Goal: Information Seeking & Learning: Compare options

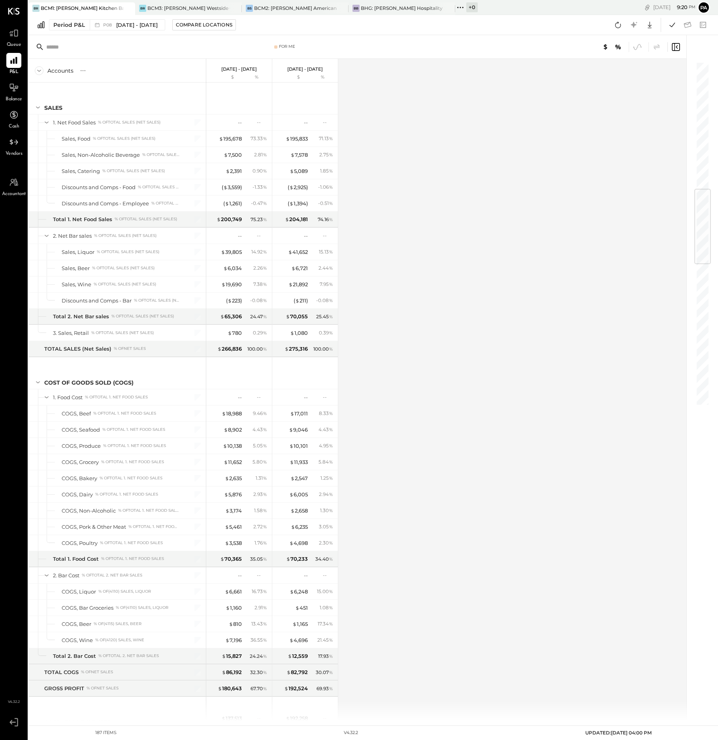
scroll to position [1074, 0]
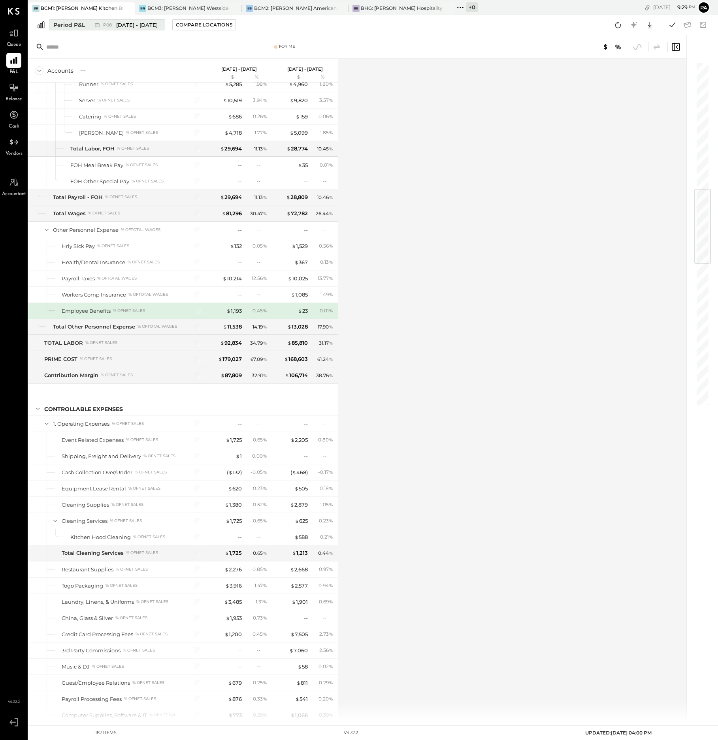
click at [78, 26] on div "Period P&L" at bounding box center [69, 25] width 32 height 8
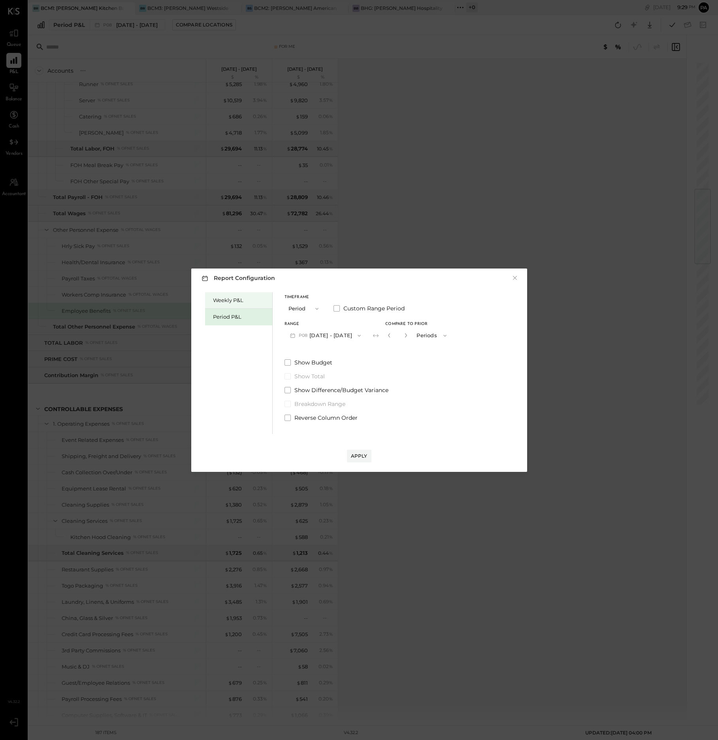
click at [231, 300] on div "Weekly P&L" at bounding box center [240, 301] width 55 height 8
click at [312, 336] on button "W32 Aug 7 - 13, 2025" at bounding box center [325, 335] width 83 height 15
click at [326, 337] on span "[DATE] - [DATE]" at bounding box center [322, 336] width 38 height 7
click at [383, 335] on div "Compare" at bounding box center [389, 335] width 26 height 7
click at [407, 336] on icon "button" at bounding box center [406, 335] width 5 height 5
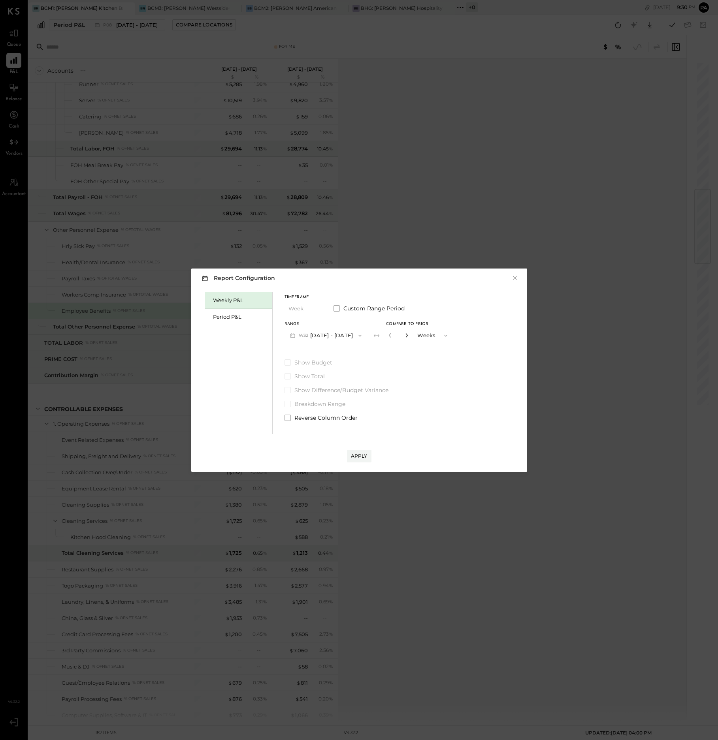
click at [406, 336] on icon "button" at bounding box center [406, 335] width 5 height 5
type input "*"
click at [356, 457] on div "Apply" at bounding box center [359, 456] width 17 height 7
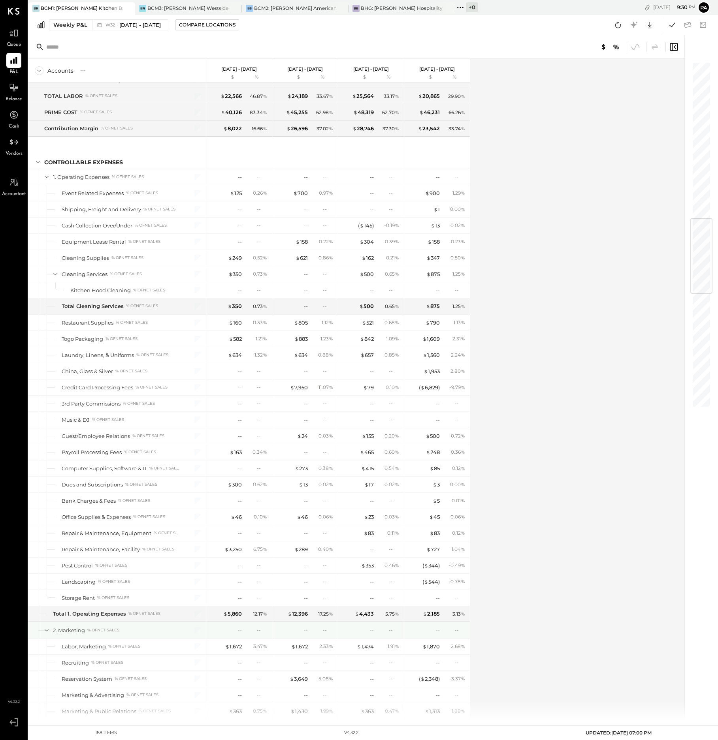
scroll to position [1370, 0]
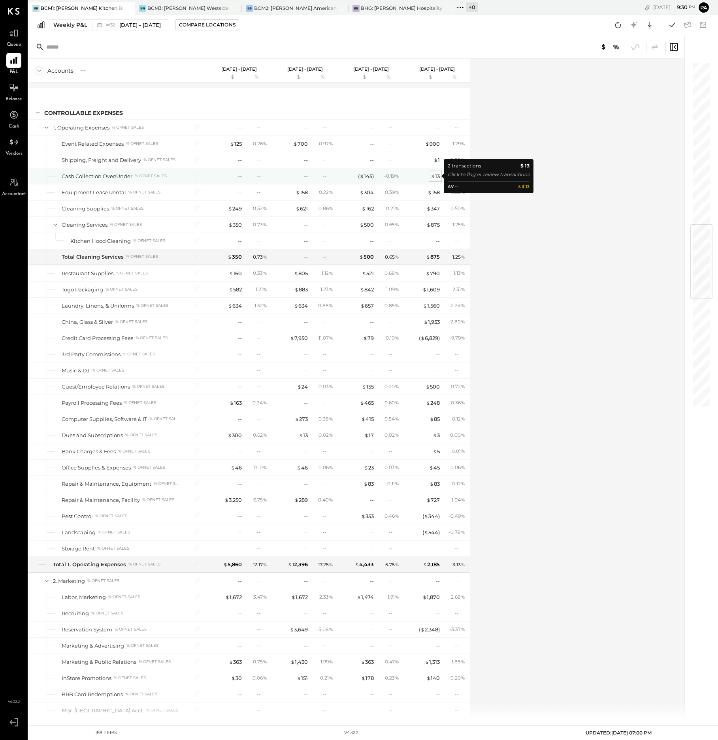
click at [436, 179] on div "$ 13" at bounding box center [435, 177] width 9 height 8
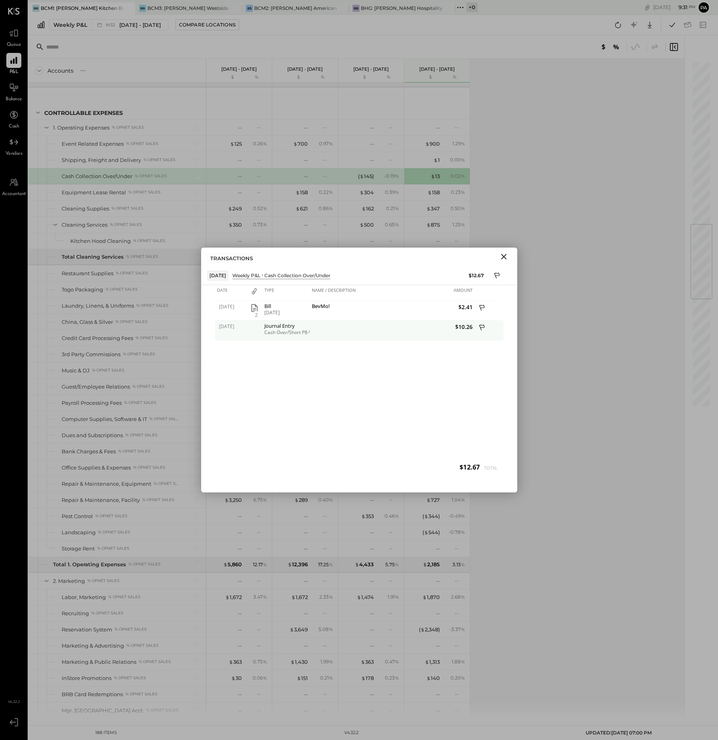
click at [480, 327] on icon at bounding box center [482, 328] width 6 height 6
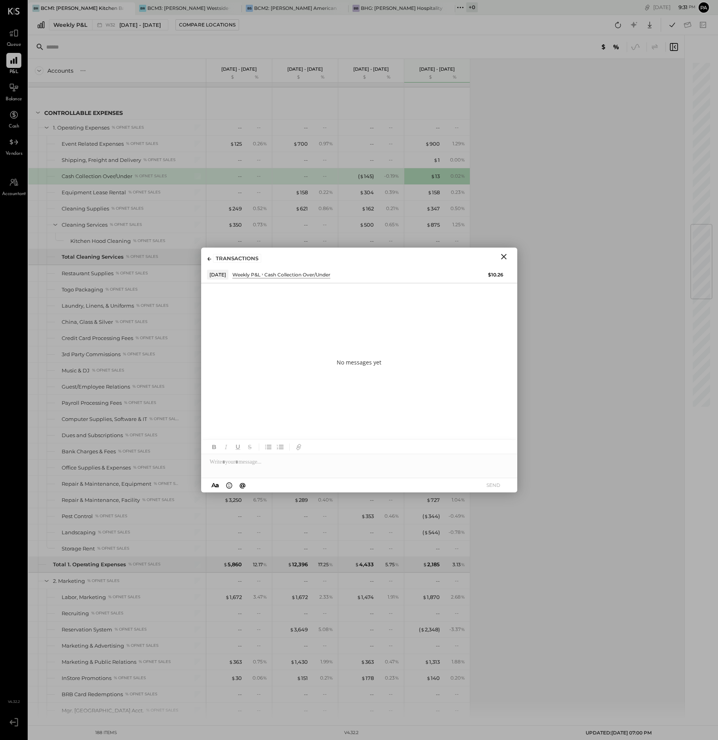
click at [503, 259] on icon "Close" at bounding box center [503, 256] width 9 height 9
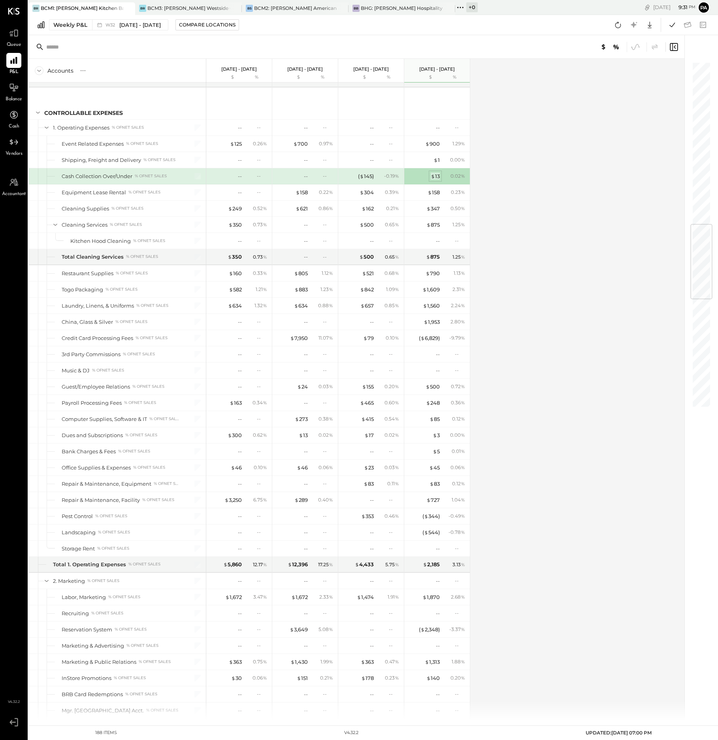
click at [435, 177] on div "$ 13" at bounding box center [435, 177] width 9 height 8
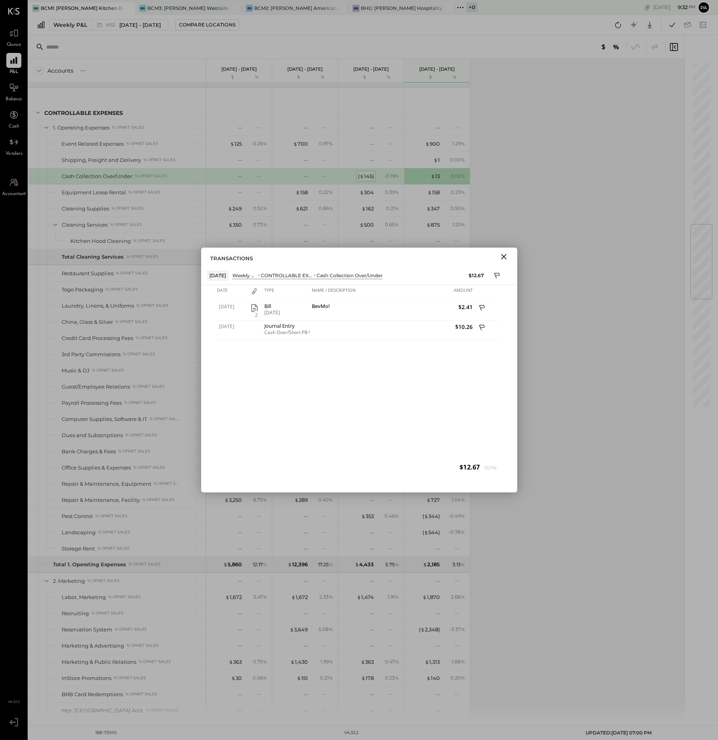
click at [368, 177] on div "( $ 145 )" at bounding box center [366, 177] width 16 height 8
click at [504, 256] on icon "Close" at bounding box center [504, 257] width 6 height 6
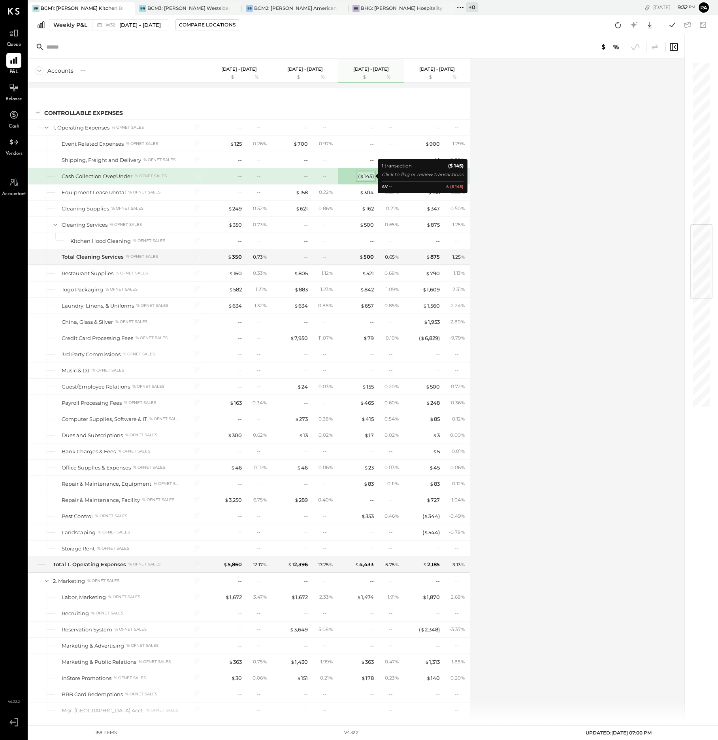
click at [363, 177] on span "$" at bounding box center [361, 176] width 4 height 6
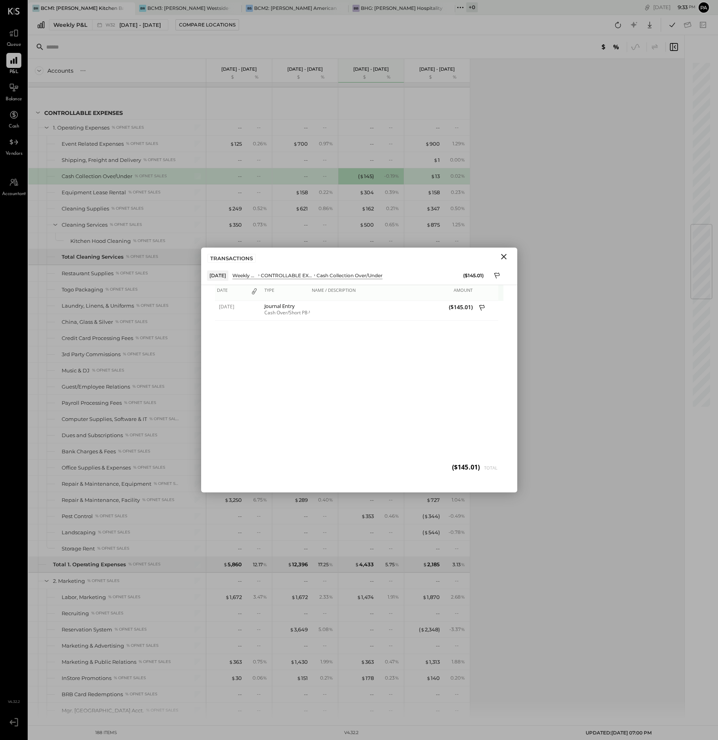
click at [254, 293] on icon at bounding box center [254, 291] width 5 height 6
click at [505, 256] on icon "Close" at bounding box center [503, 256] width 9 height 9
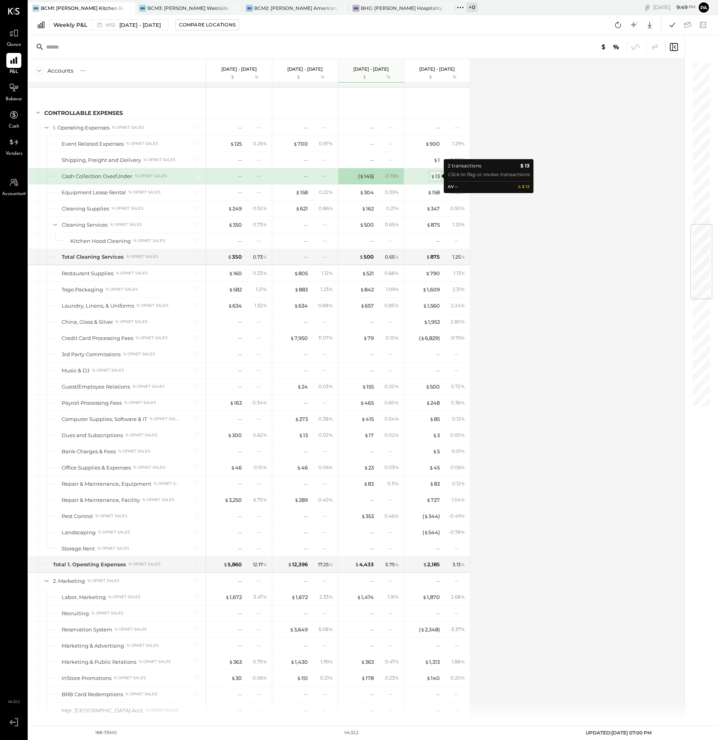
click at [436, 175] on div "$ 13" at bounding box center [435, 177] width 9 height 8
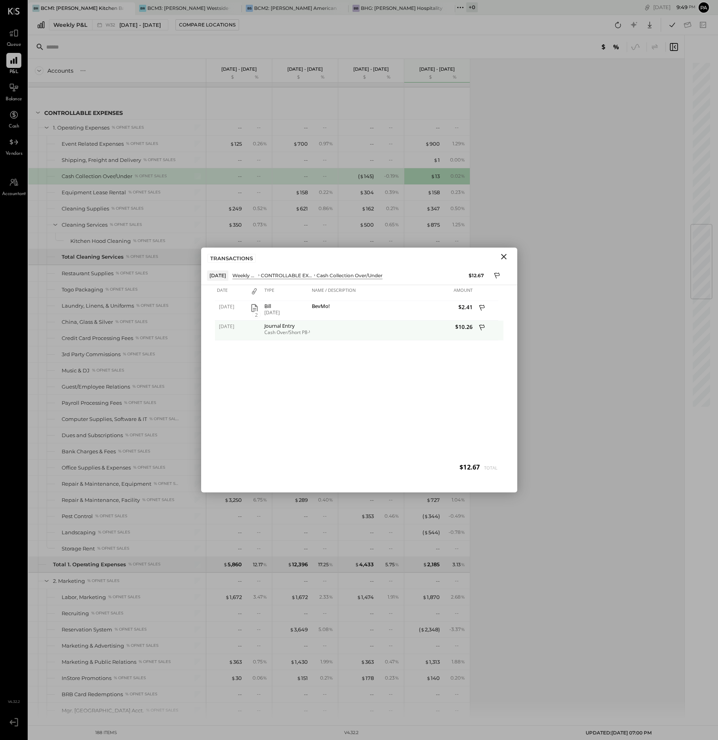
click at [483, 326] on icon at bounding box center [482, 329] width 7 height 10
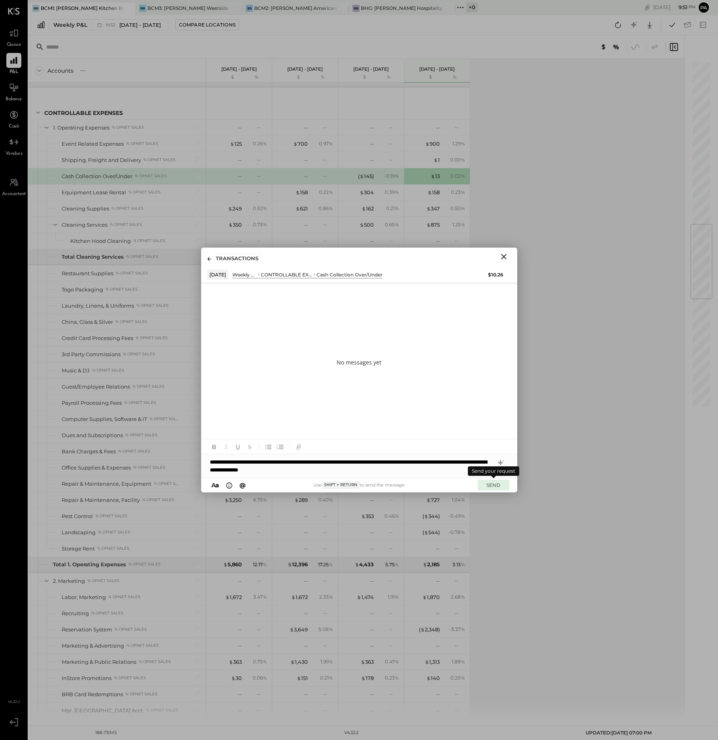
click at [495, 483] on button "SEND" at bounding box center [494, 485] width 32 height 11
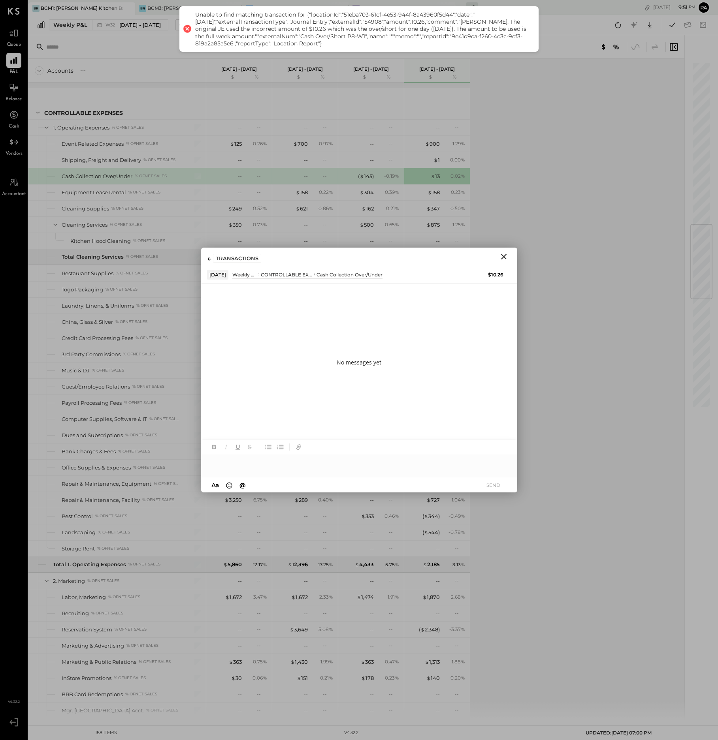
click at [221, 461] on div at bounding box center [359, 466] width 316 height 24
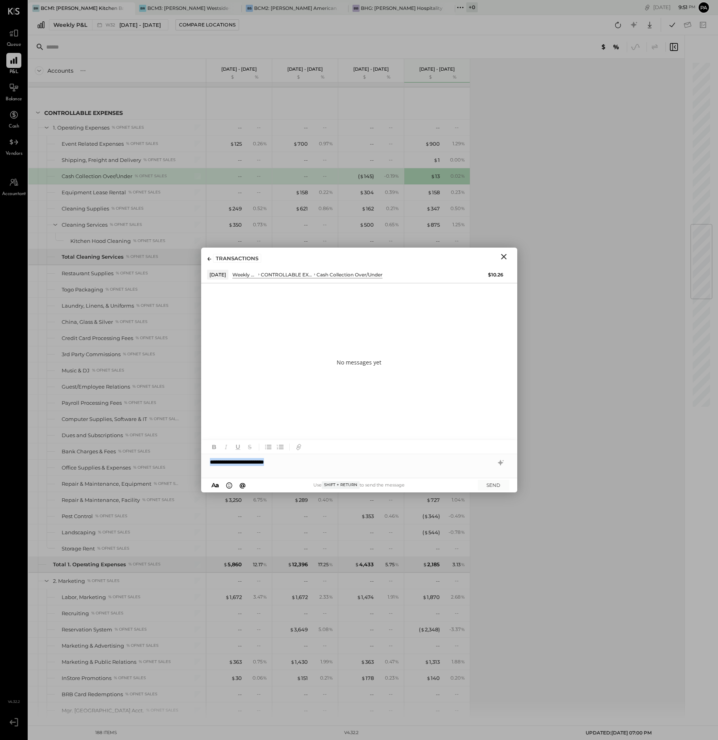
drag, startPoint x: 289, startPoint y: 462, endPoint x: 205, endPoint y: 461, distance: 84.1
click at [205, 461] on div "**********" at bounding box center [359, 462] width 316 height 16
click at [503, 256] on icon "Close" at bounding box center [504, 257] width 6 height 6
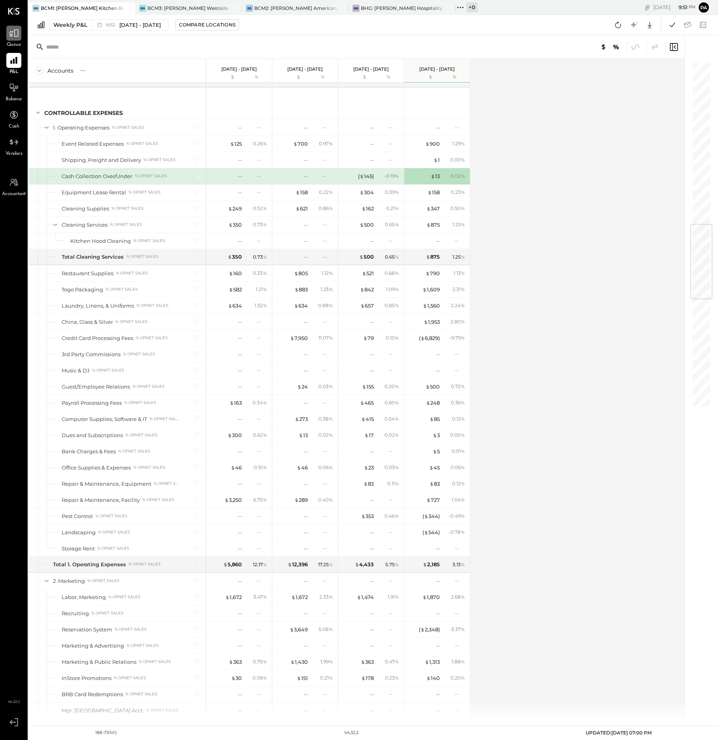
click at [17, 31] on icon at bounding box center [14, 33] width 10 height 10
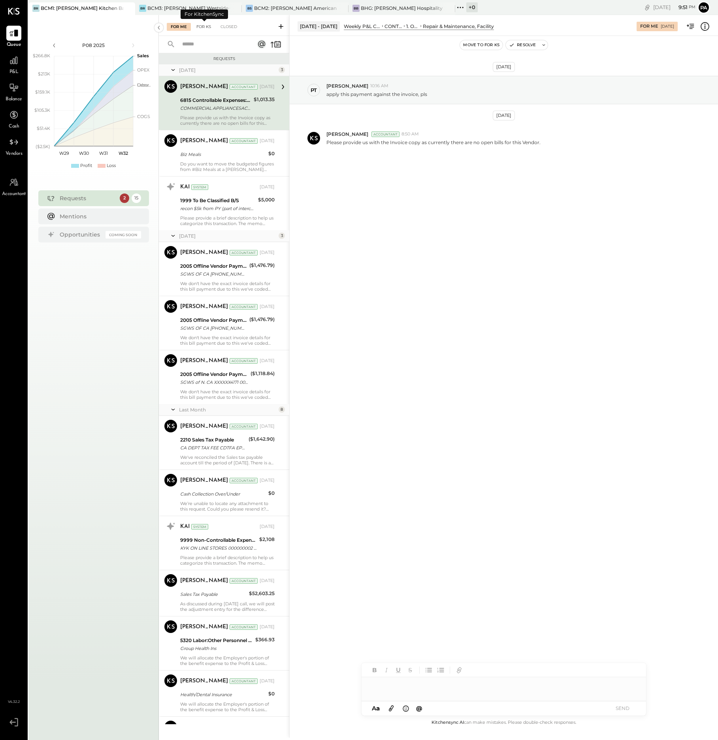
click at [201, 25] on div "For KS" at bounding box center [203, 27] width 23 height 8
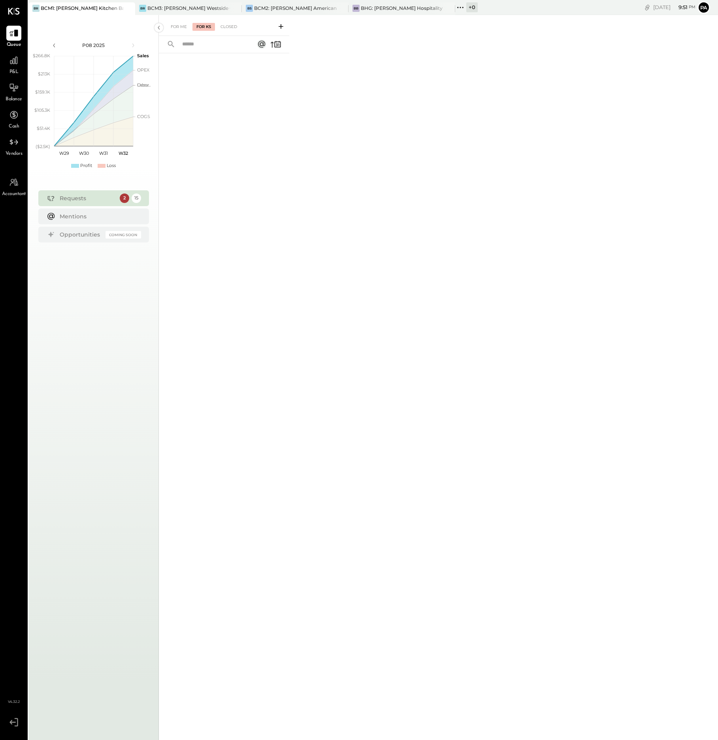
click at [79, 197] on div "Requests" at bounding box center [88, 198] width 56 height 8
click at [12, 61] on icon at bounding box center [14, 60] width 8 height 8
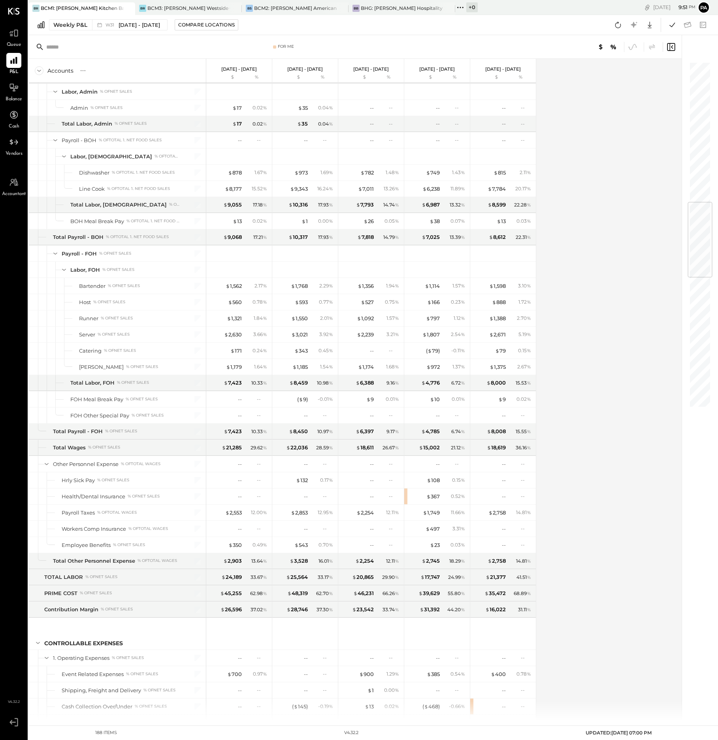
scroll to position [1185, 0]
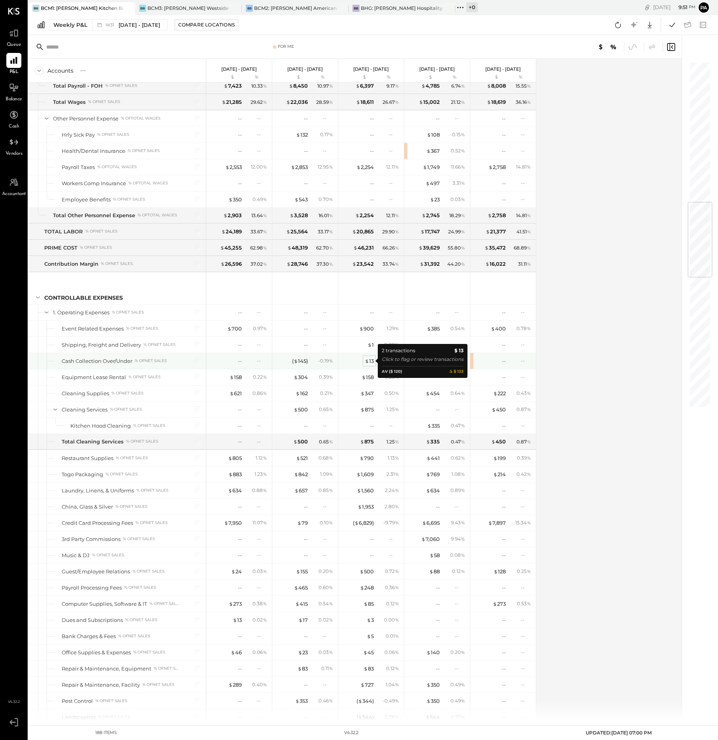
click at [371, 361] on div "$ 13" at bounding box center [369, 361] width 9 height 8
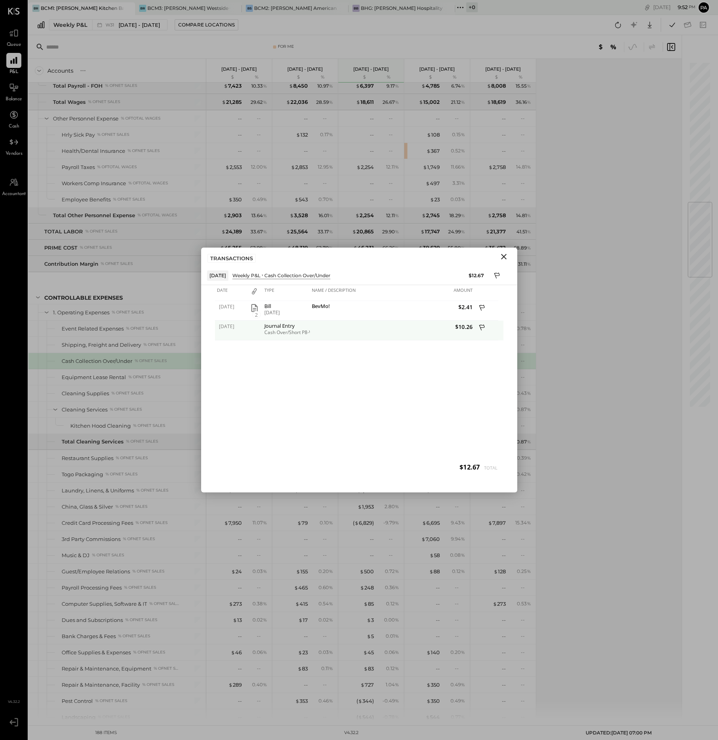
click at [481, 328] on icon at bounding box center [482, 329] width 7 height 10
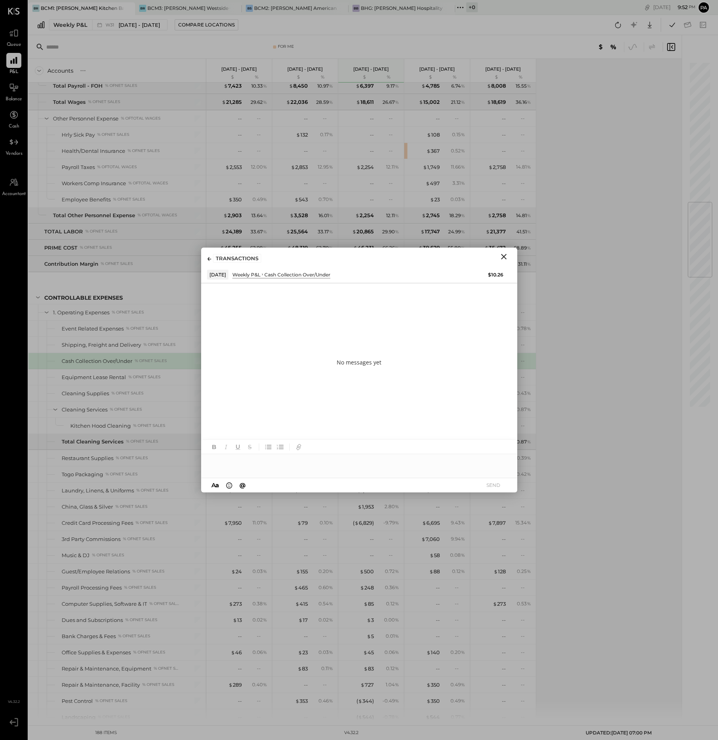
click at [504, 257] on icon "Close" at bounding box center [504, 257] width 6 height 6
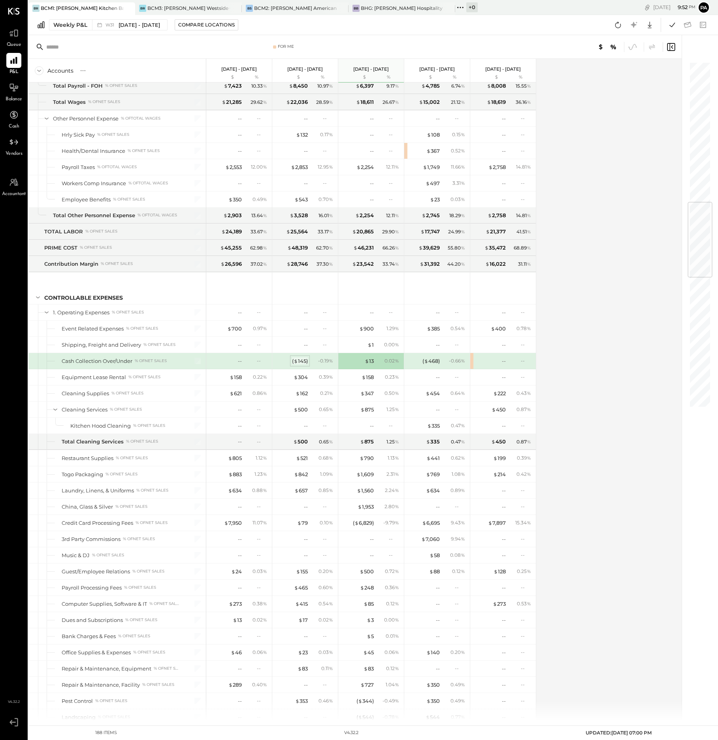
click at [302, 361] on div "( $ 145 )" at bounding box center [300, 361] width 16 height 8
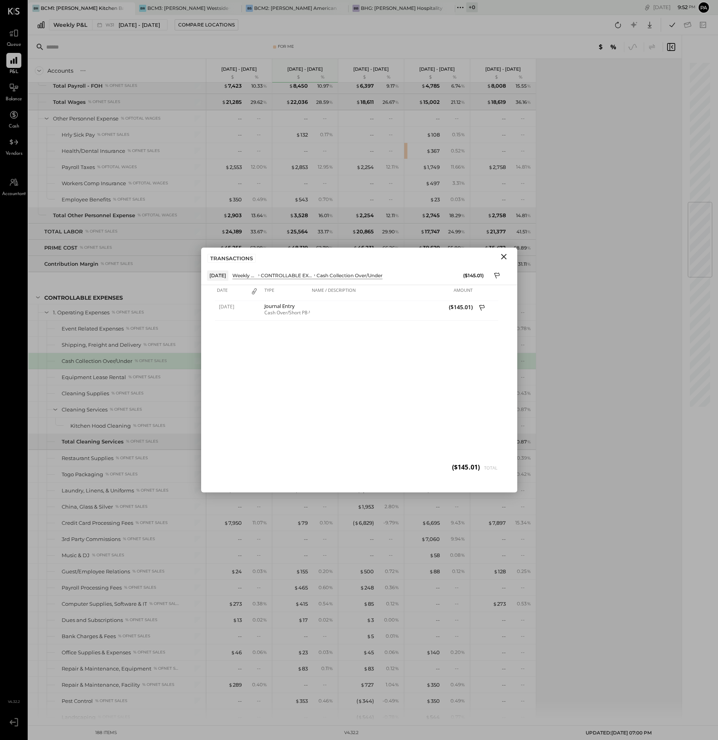
click at [505, 256] on icon "Close" at bounding box center [503, 256] width 9 height 9
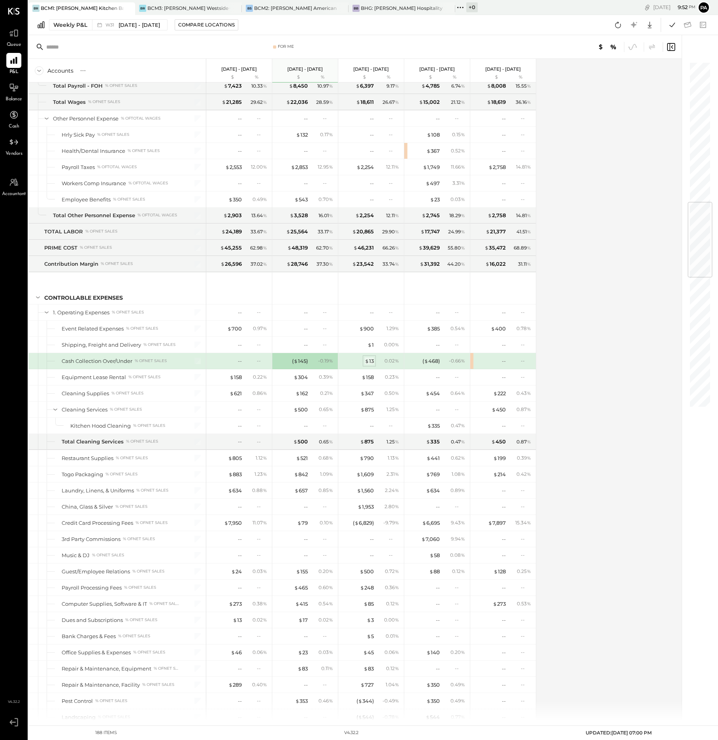
click at [369, 361] on div "$ 13" at bounding box center [369, 361] width 9 height 8
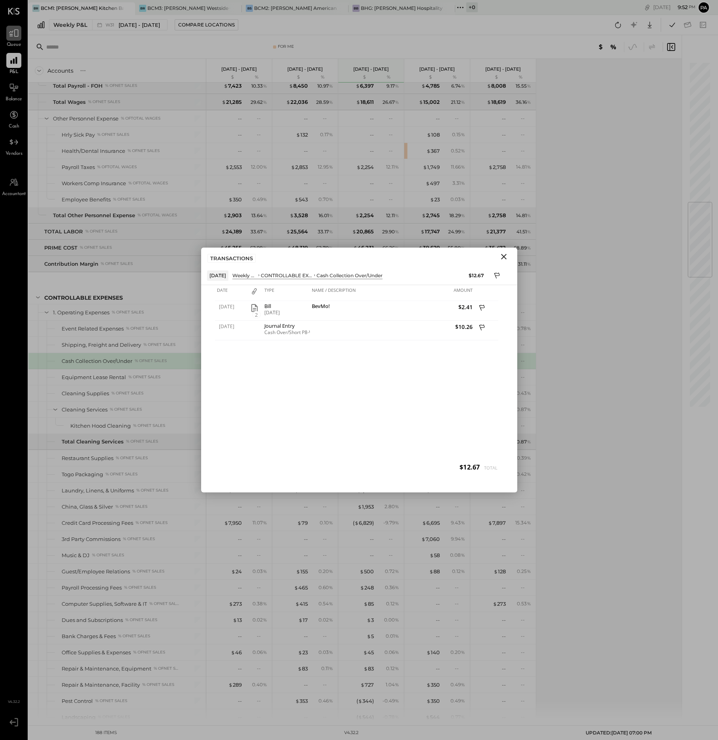
click at [13, 33] on icon at bounding box center [14, 33] width 10 height 10
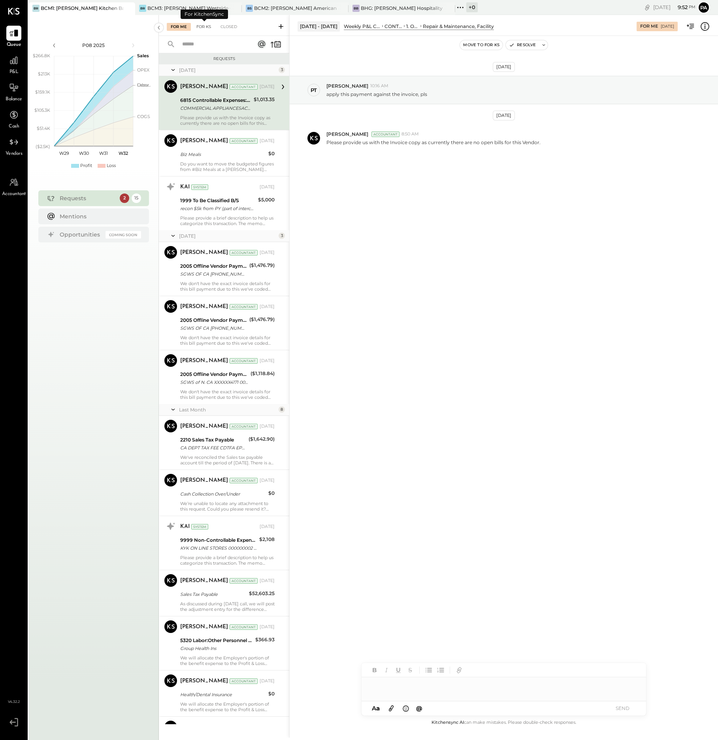
click at [207, 26] on div "For KS" at bounding box center [203, 27] width 23 height 8
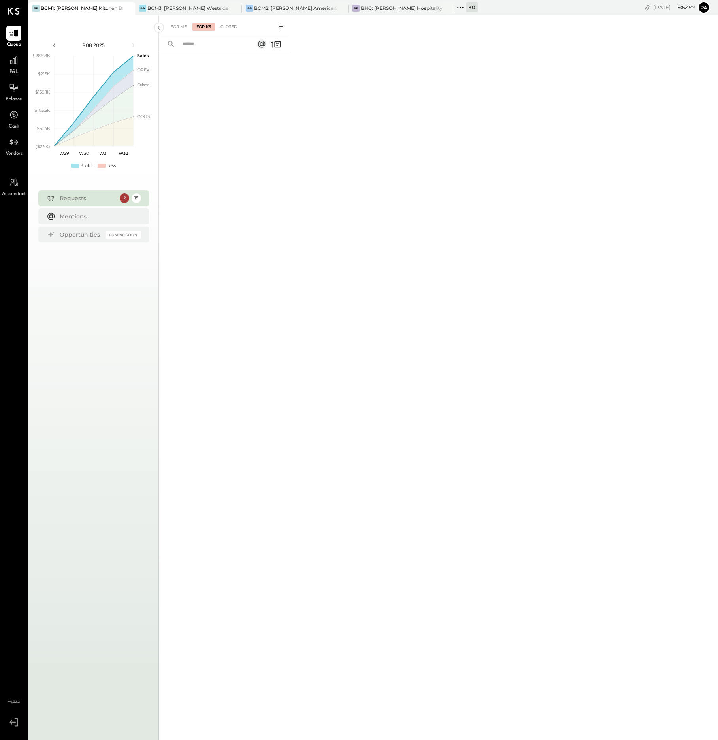
click at [280, 25] on icon at bounding box center [281, 27] width 8 height 8
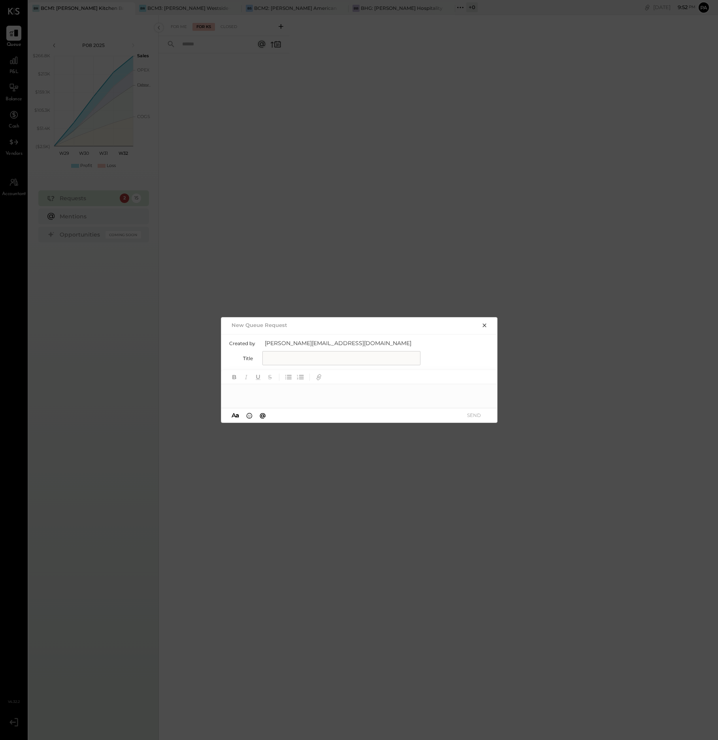
click at [281, 360] on input "text" at bounding box center [341, 358] width 158 height 14
type input "**********"
click at [273, 396] on div at bounding box center [359, 392] width 276 height 16
click at [481, 414] on button "SEND" at bounding box center [474, 415] width 32 height 11
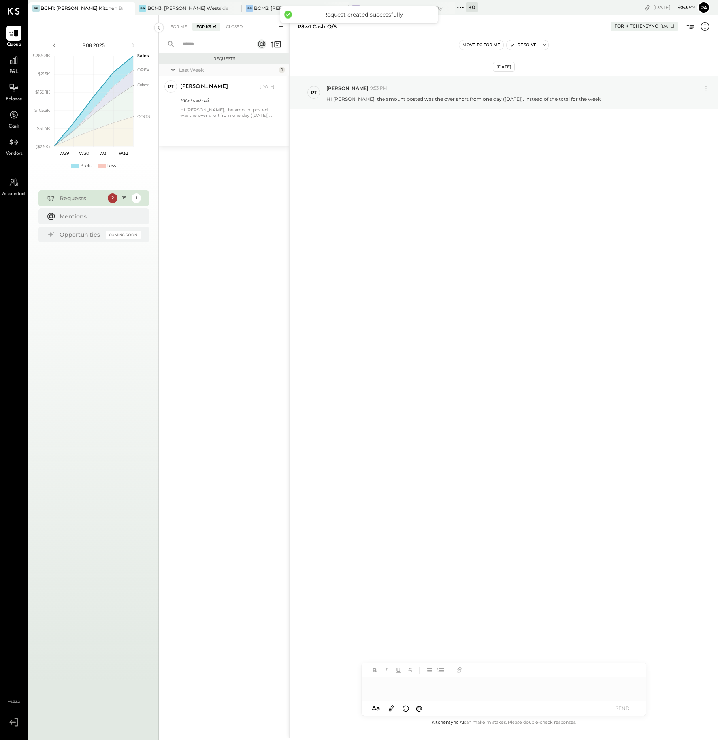
click at [391, 685] on div at bounding box center [503, 685] width 284 height 16
click at [382, 692] on div "**********" at bounding box center [503, 689] width 284 height 24
click at [595, 685] on div "**********" at bounding box center [503, 689] width 284 height 24
click at [392, 709] on icon at bounding box center [391, 709] width 5 height 6
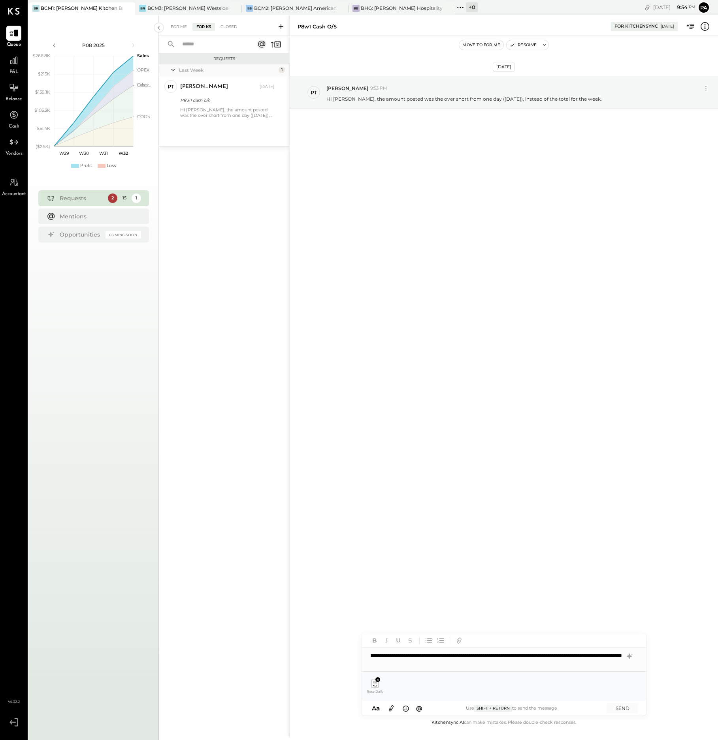
click at [392, 707] on icon at bounding box center [391, 708] width 9 height 9
click at [390, 709] on icon at bounding box center [391, 708] width 9 height 9
click at [623, 709] on button "SEND" at bounding box center [622, 708] width 32 height 11
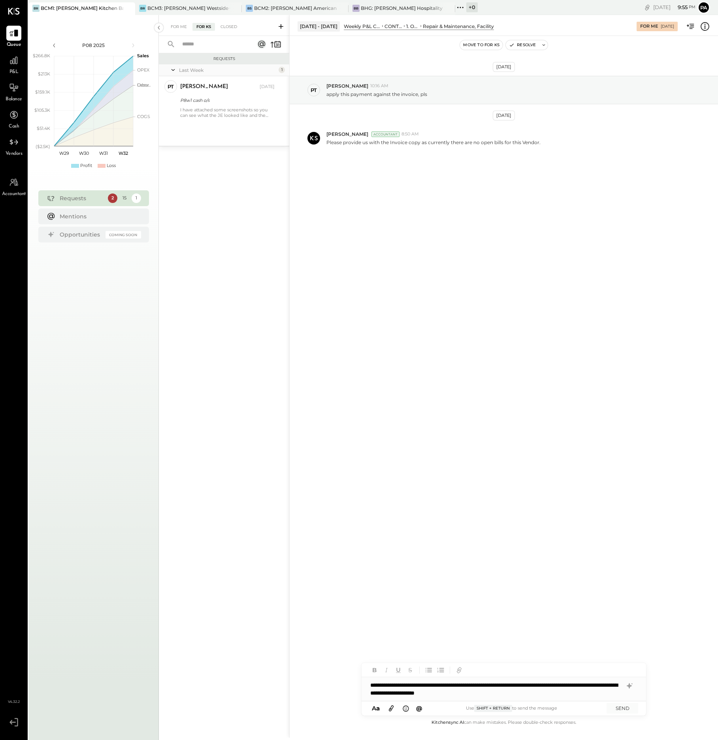
click at [389, 707] on icon at bounding box center [391, 708] width 9 height 9
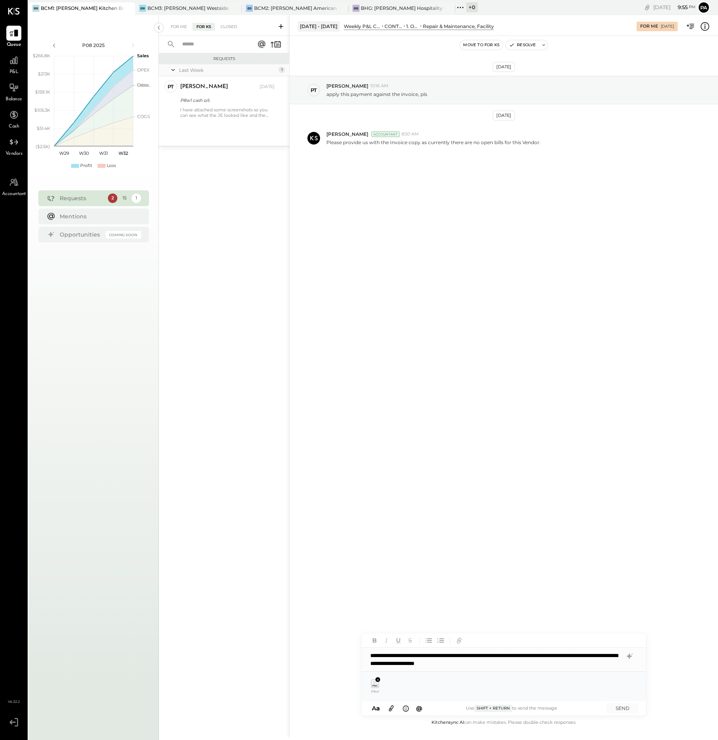
click at [391, 707] on icon at bounding box center [391, 709] width 5 height 6
click at [583, 655] on div "**********" at bounding box center [503, 660] width 284 height 24
click at [585, 654] on div "**********" at bounding box center [503, 660] width 284 height 24
drag, startPoint x: 473, startPoint y: 655, endPoint x: 462, endPoint y: 657, distance: 10.8
click at [462, 657] on div "**********" at bounding box center [503, 656] width 284 height 32
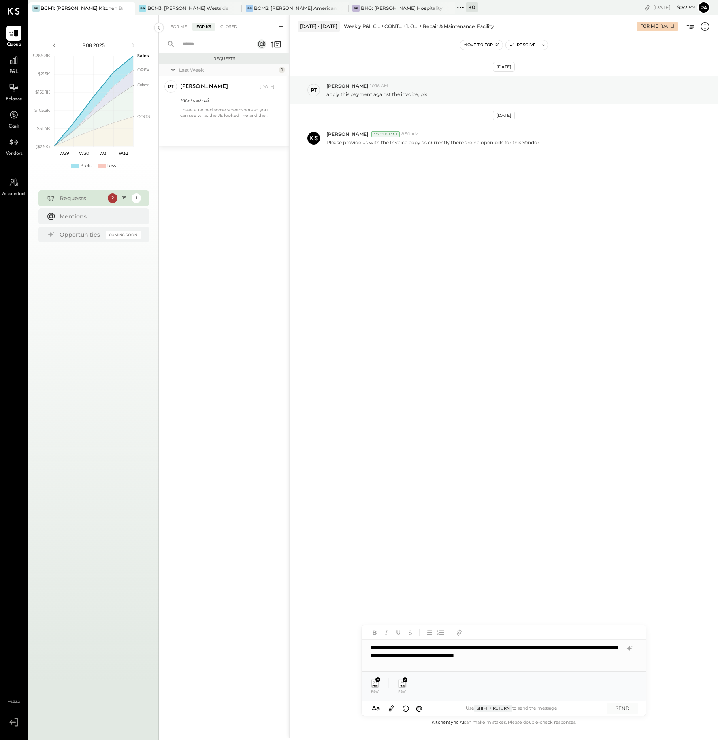
click at [520, 658] on div "**********" at bounding box center [503, 656] width 284 height 32
click at [411, 667] on div "**********" at bounding box center [503, 656] width 284 height 32
click at [622, 707] on button "SEND" at bounding box center [622, 708] width 32 height 11
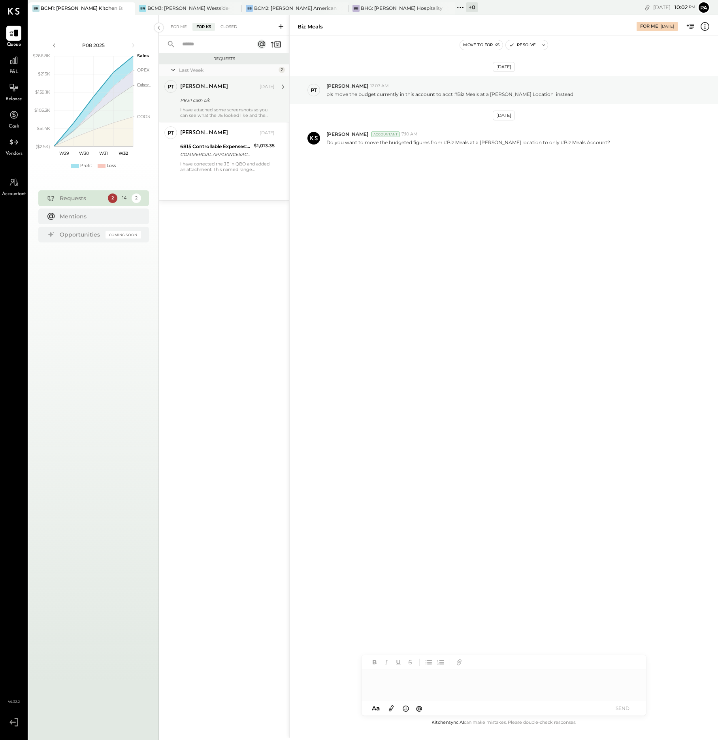
click at [210, 113] on div "I have attached some screenshots so you can see what the JE looked like and the…" at bounding box center [227, 112] width 94 height 11
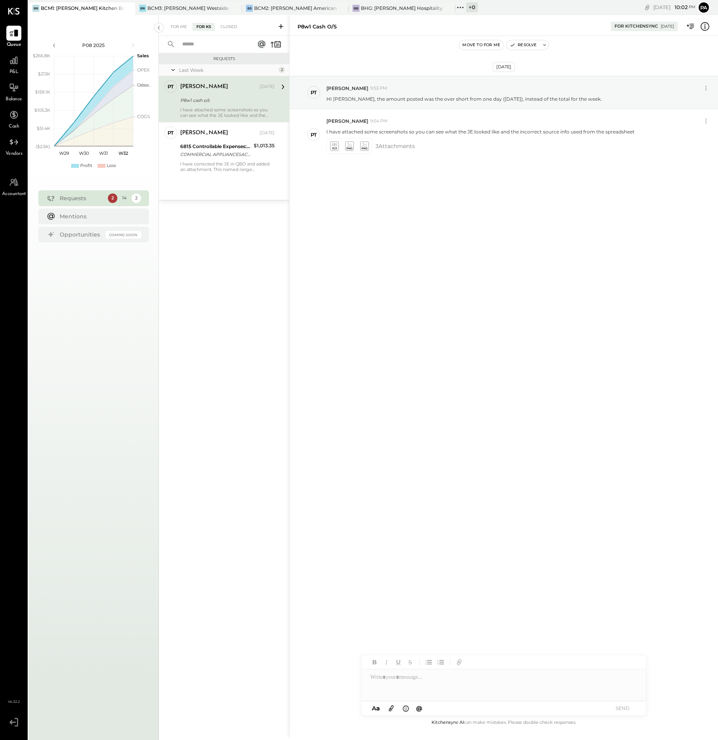
click at [312, 27] on div "P8w1 cash o/s" at bounding box center [316, 27] width 39 height 8
click at [704, 89] on icon at bounding box center [706, 88] width 8 height 8
click at [688, 99] on button "Edit Message" at bounding box center [684, 101] width 53 height 13
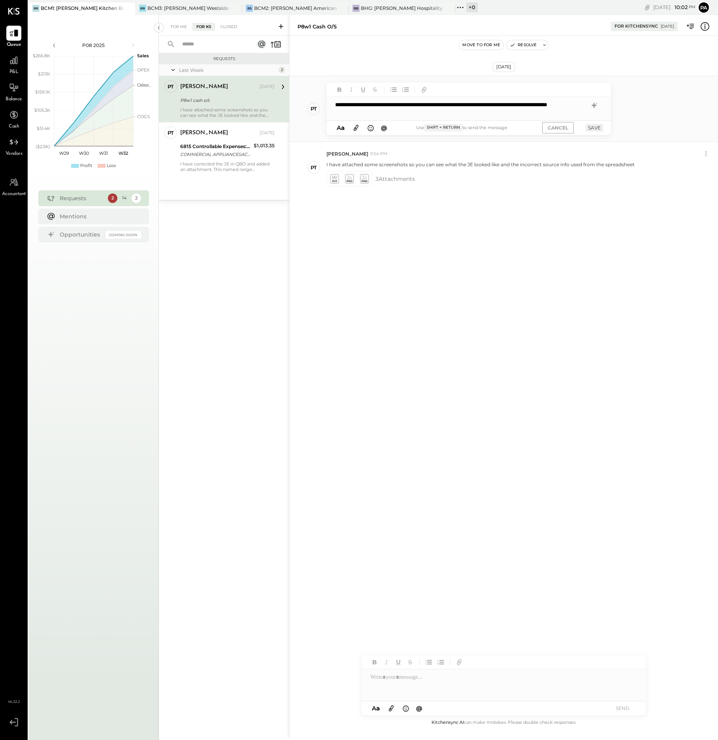
click at [533, 216] on div "**********" at bounding box center [504, 154] width 428 height 197
click at [559, 126] on button "CANCEL" at bounding box center [558, 127] width 32 height 11
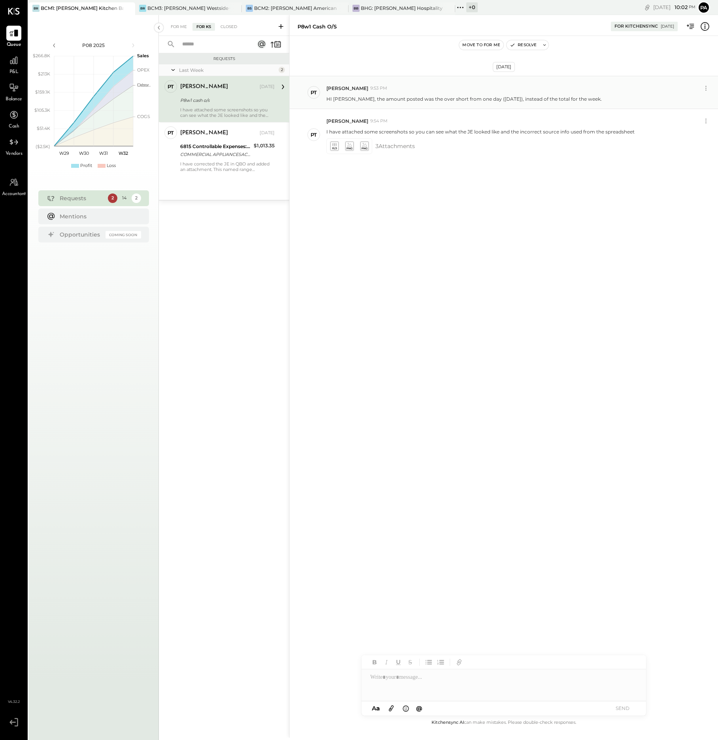
click at [415, 680] on div at bounding box center [503, 686] width 284 height 32
click at [392, 709] on icon at bounding box center [391, 708] width 9 height 9
click at [391, 706] on icon at bounding box center [391, 709] width 5 height 6
click at [558, 663] on div "**********" at bounding box center [503, 660] width 284 height 24
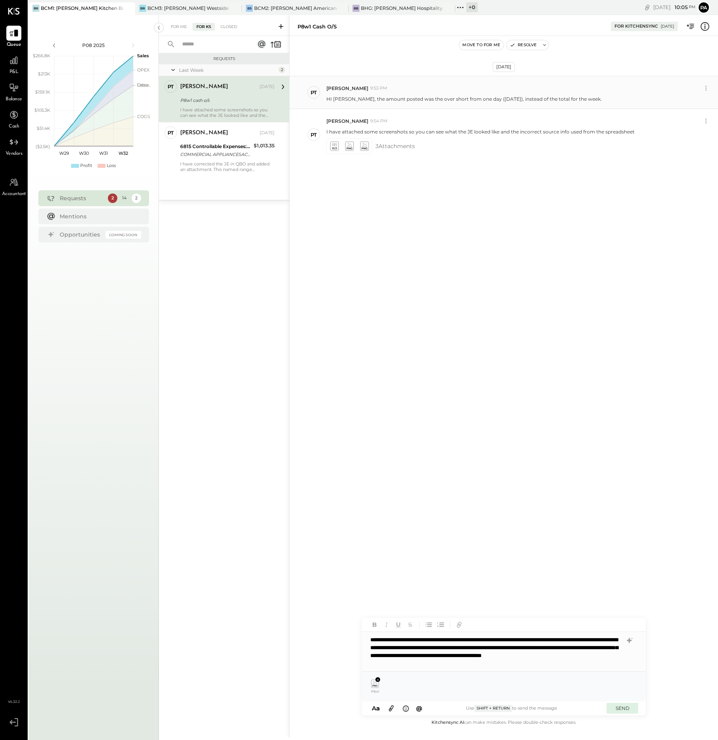
click at [619, 707] on button "SEND" at bounding box center [622, 708] width 32 height 11
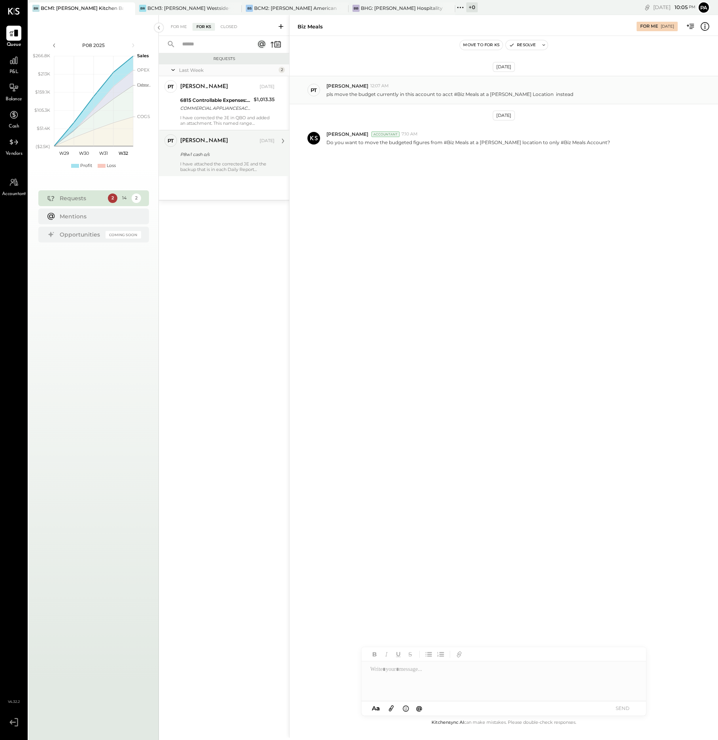
click at [248, 167] on div "I have attached the corrected JE and the backup that is in each Daily Report sp…" at bounding box center [227, 166] width 94 height 11
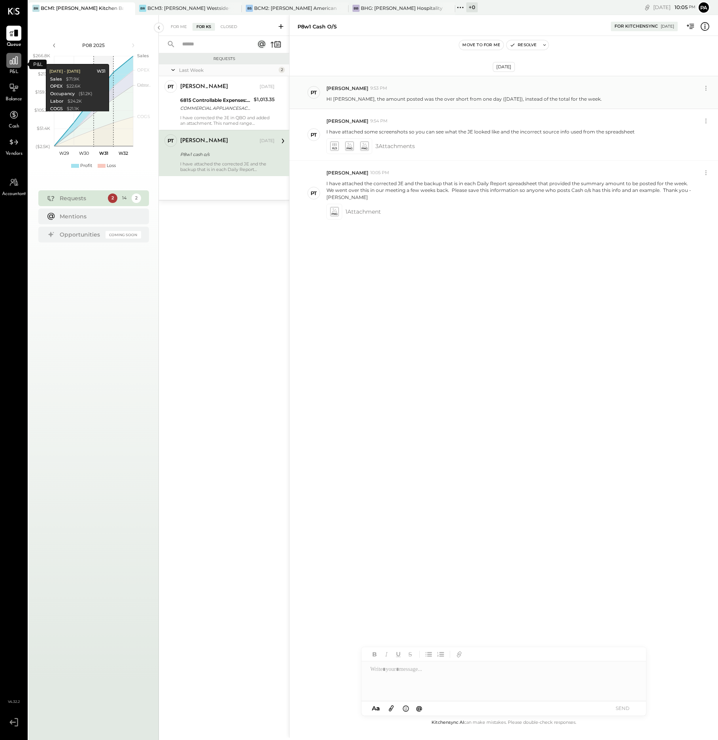
click at [14, 61] on icon at bounding box center [14, 60] width 10 height 10
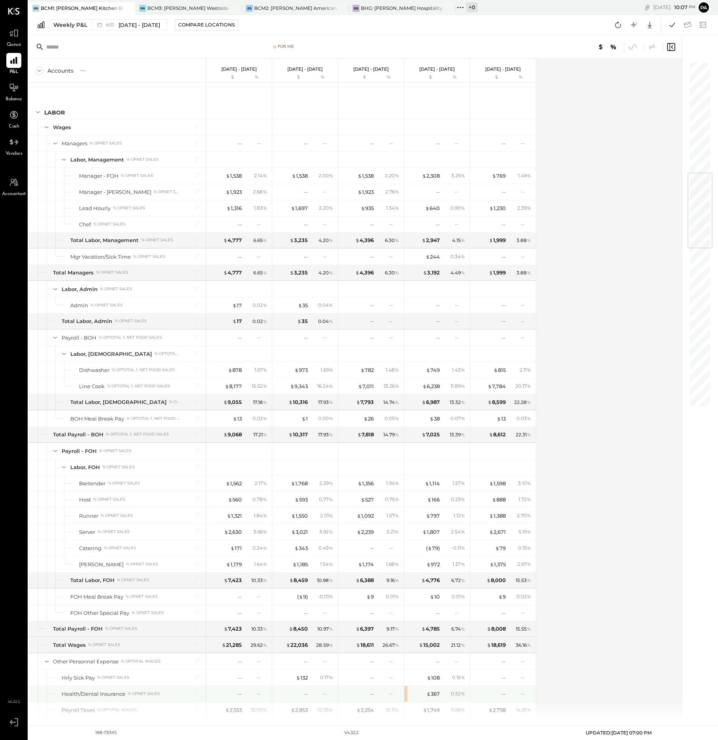
scroll to position [938, 0]
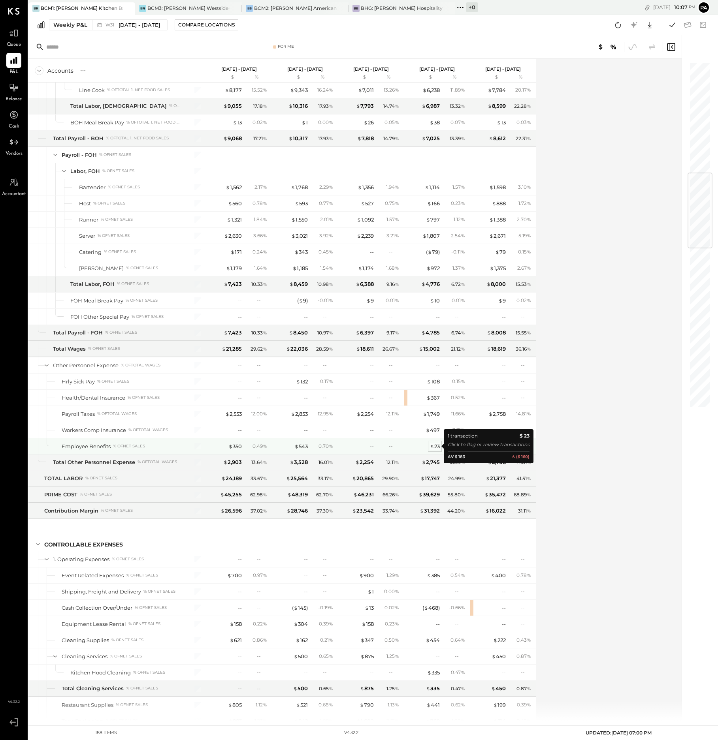
click at [436, 446] on div "$ 23" at bounding box center [435, 447] width 10 height 8
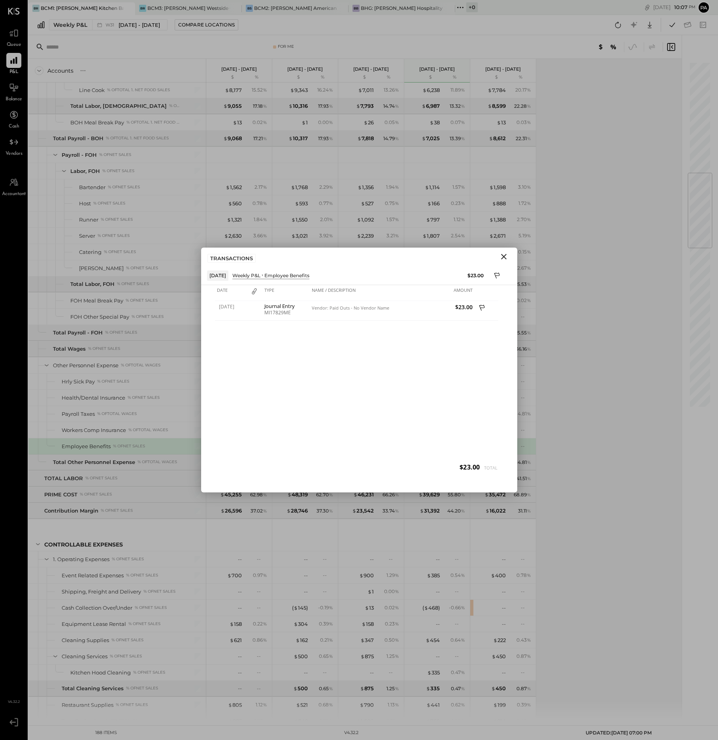
click at [504, 257] on icon "Close" at bounding box center [504, 257] width 6 height 6
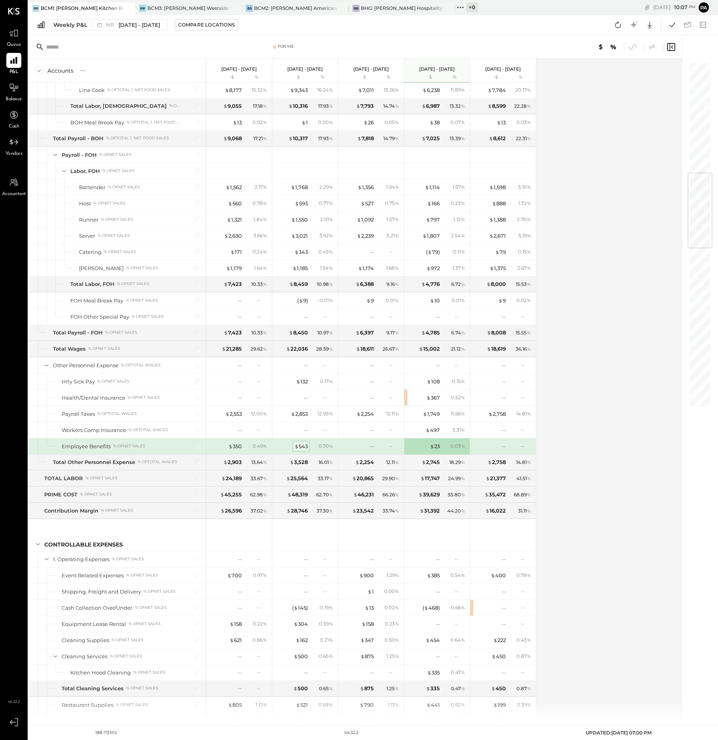
click at [302, 446] on div "$ 543" at bounding box center [300, 447] width 13 height 8
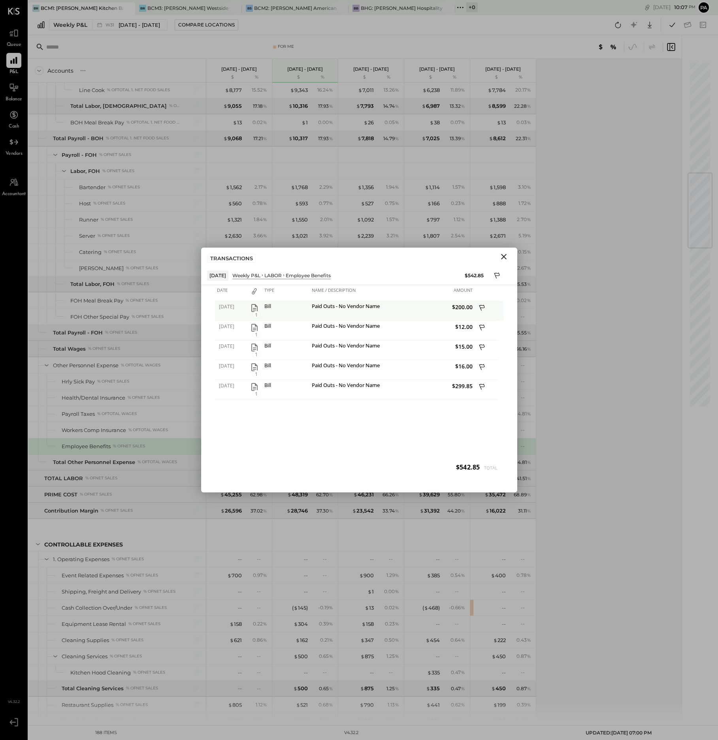
click at [255, 313] on span "1" at bounding box center [256, 314] width 8 height 7
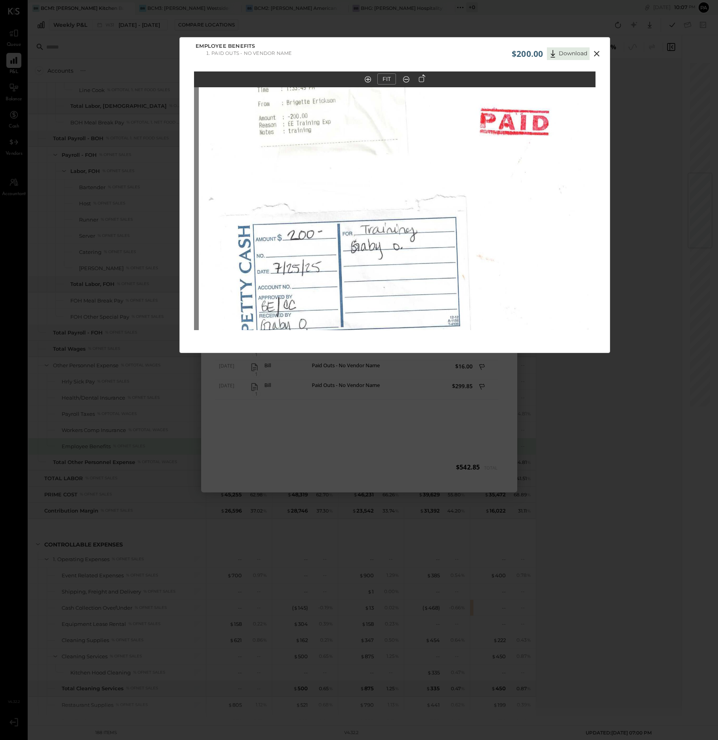
drag, startPoint x: 359, startPoint y: 188, endPoint x: 363, endPoint y: 204, distance: 16.2
click at [363, 204] on img at bounding box center [399, 226] width 401 height 525
click at [596, 52] on icon at bounding box center [596, 53] width 9 height 9
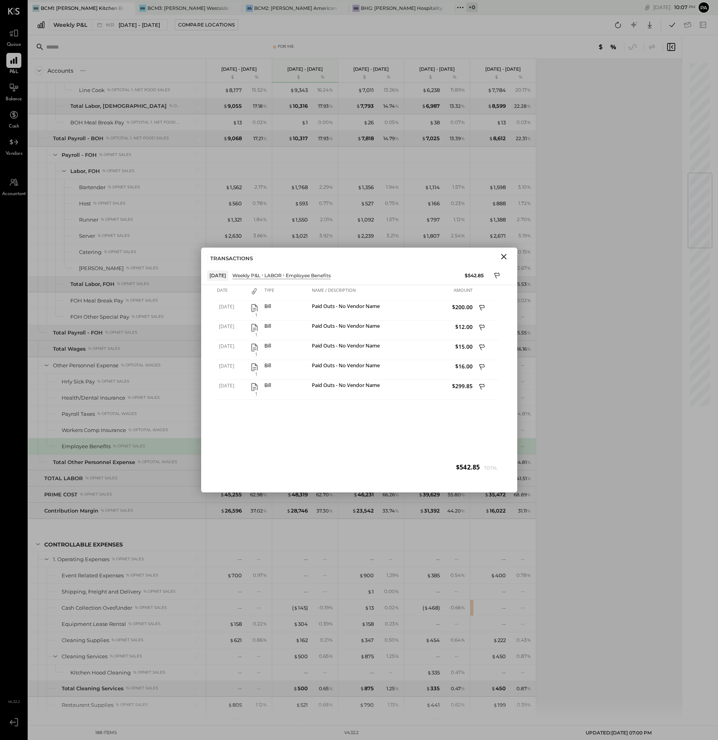
click at [502, 255] on icon "Close" at bounding box center [504, 257] width 6 height 6
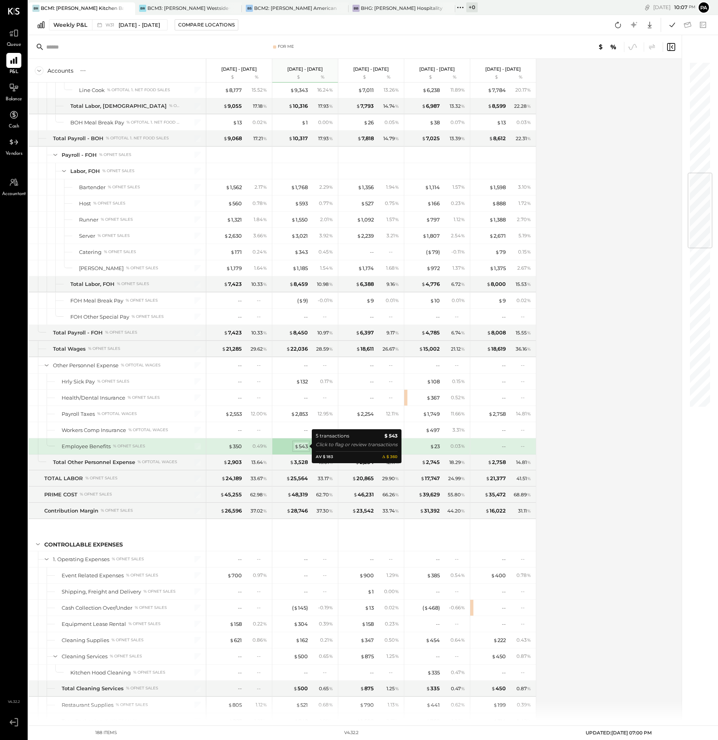
click at [299, 447] on div "$ 543" at bounding box center [300, 447] width 13 height 8
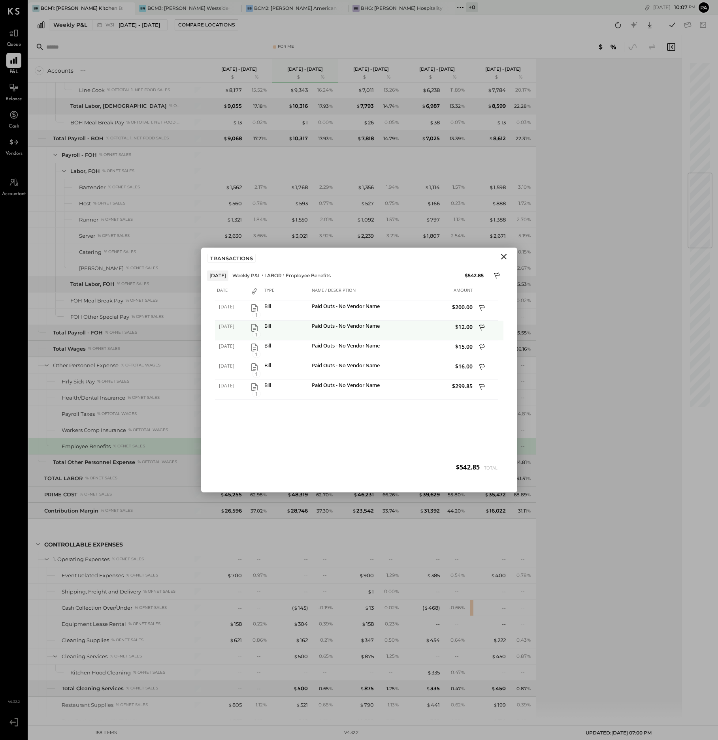
click at [257, 334] on span "1" at bounding box center [256, 334] width 8 height 7
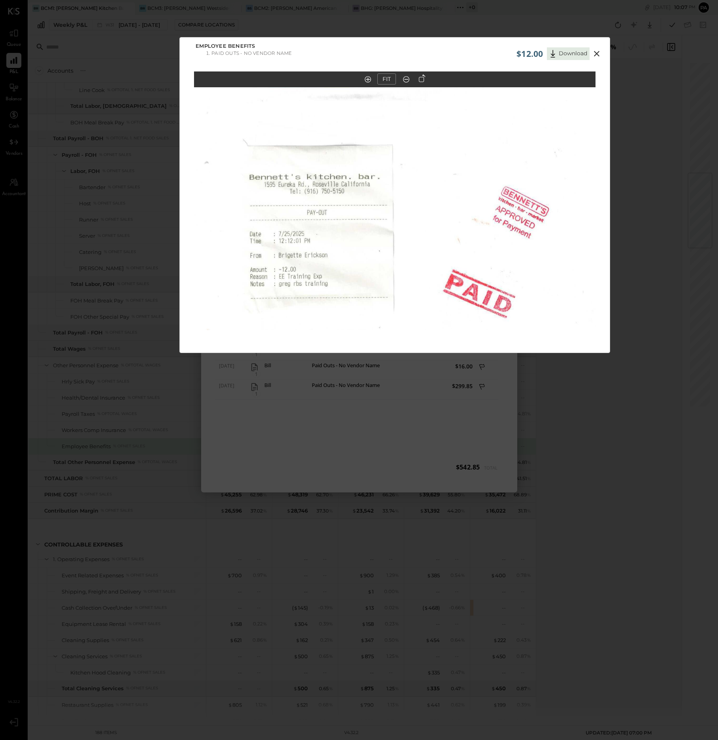
click at [594, 53] on icon at bounding box center [596, 53] width 9 height 9
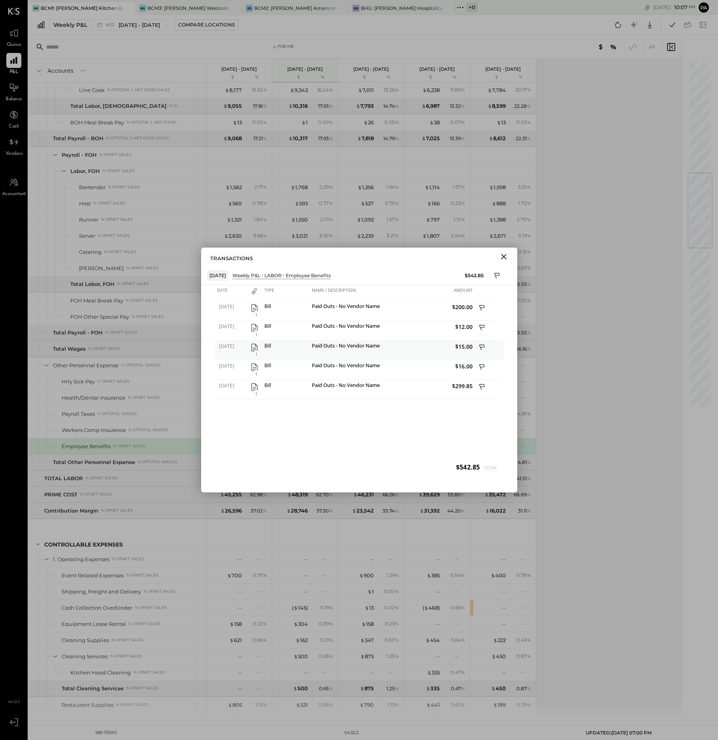
click at [258, 354] on span "1" at bounding box center [256, 354] width 8 height 7
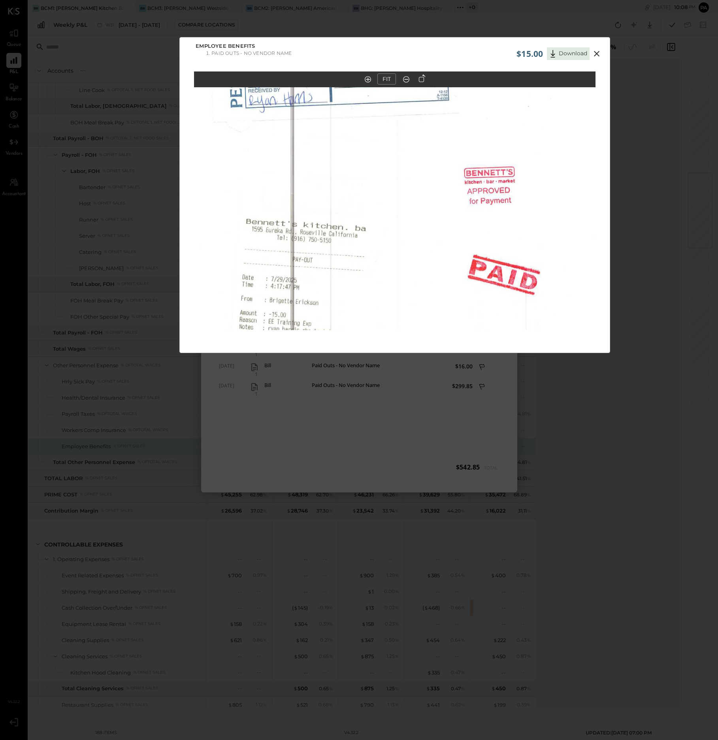
click at [596, 51] on icon at bounding box center [596, 53] width 9 height 9
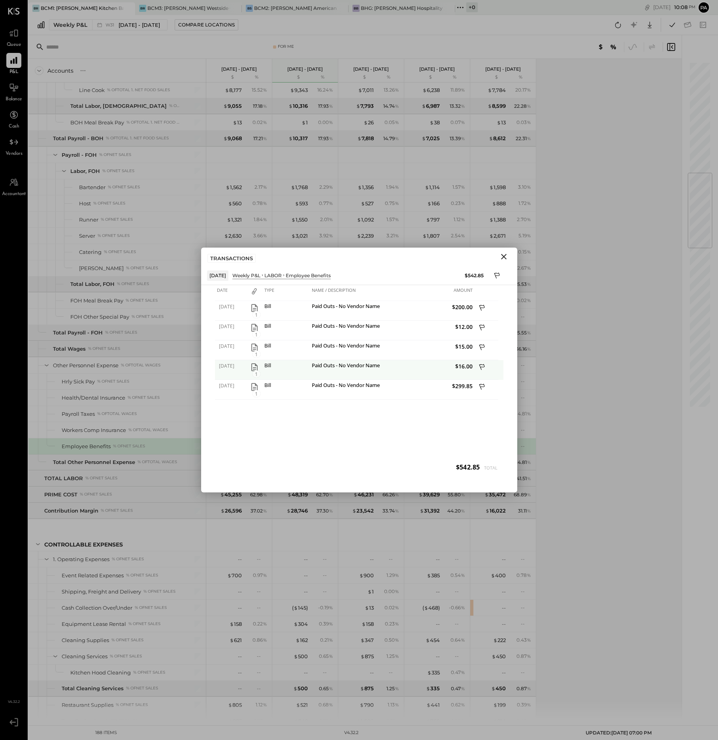
click at [258, 374] on span "1" at bounding box center [256, 374] width 8 height 7
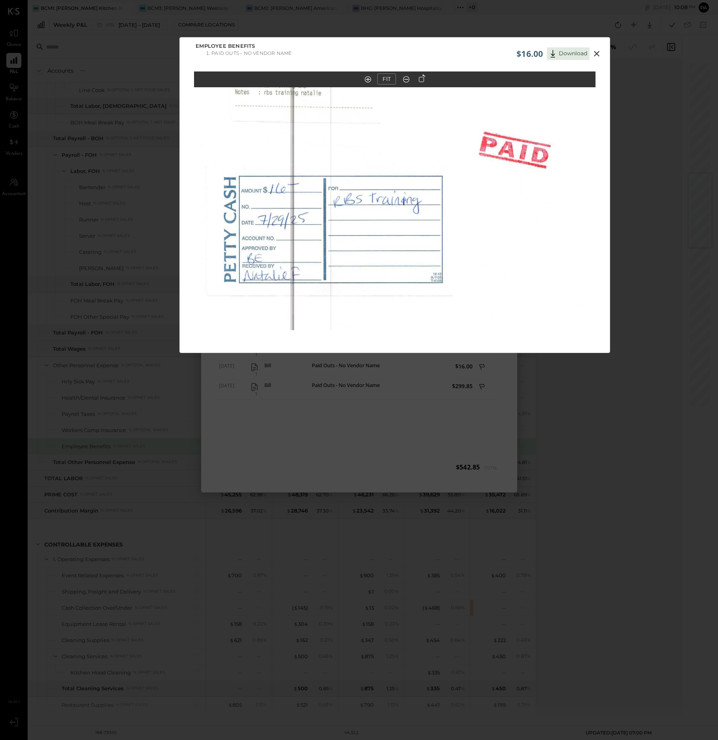
click at [596, 52] on icon at bounding box center [596, 53] width 9 height 9
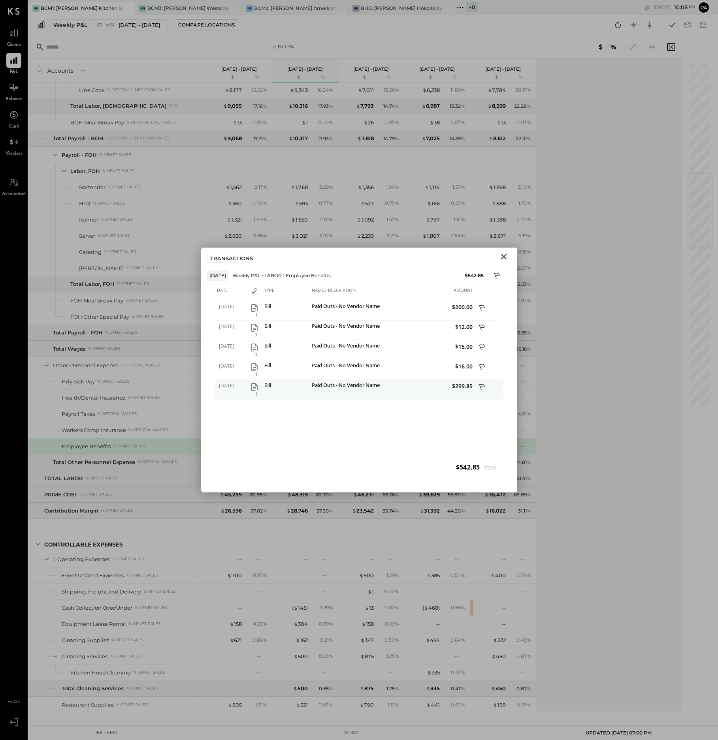
click at [255, 392] on span "1" at bounding box center [256, 393] width 8 height 7
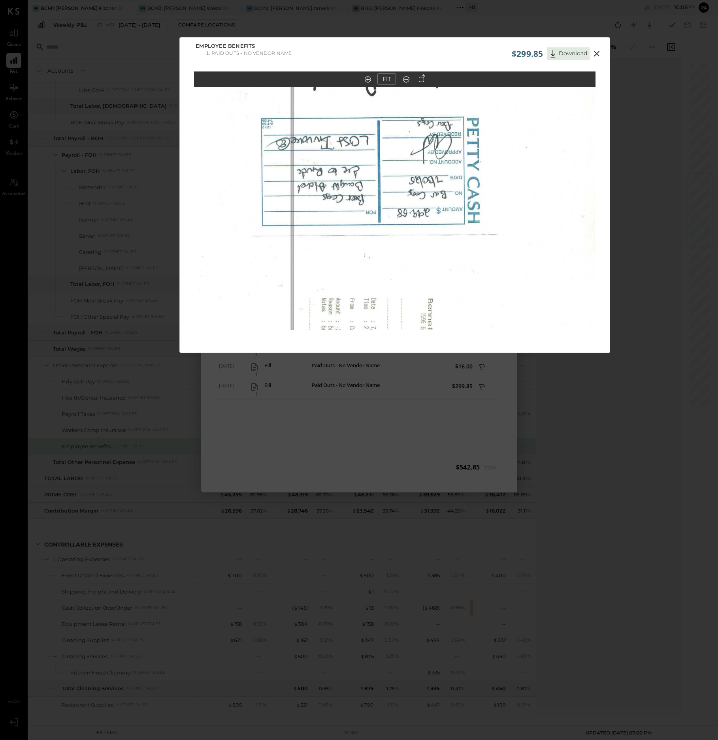
scroll to position [7, 0]
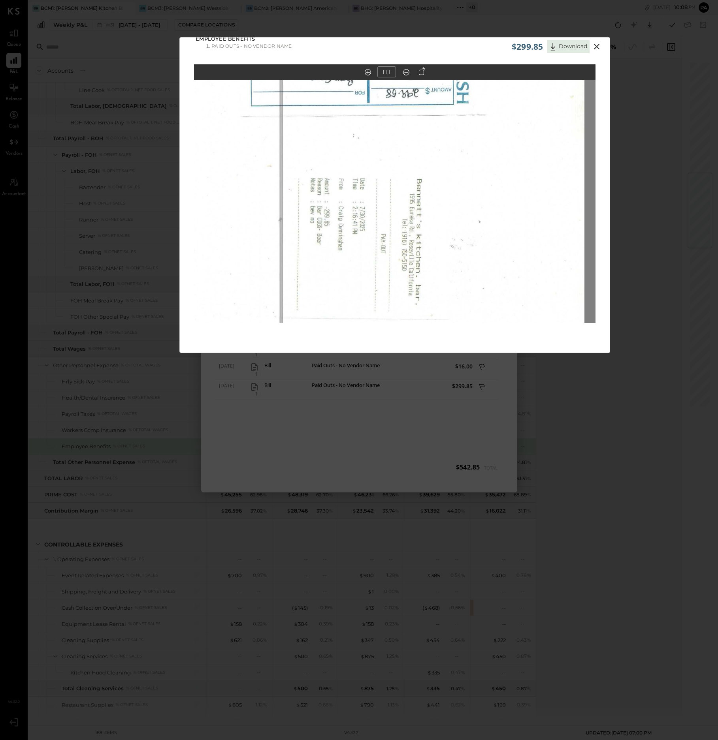
drag, startPoint x: 527, startPoint y: 210, endPoint x: 516, endPoint y: 98, distance: 112.7
click at [516, 98] on img at bounding box center [383, 70] width 401 height 516
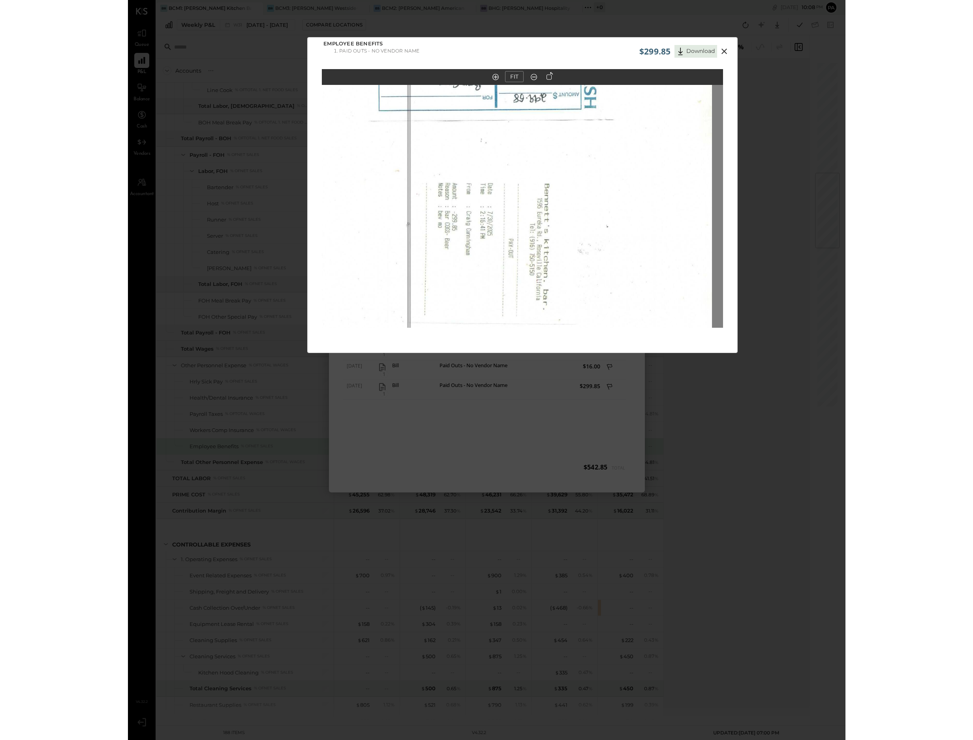
scroll to position [0, 0]
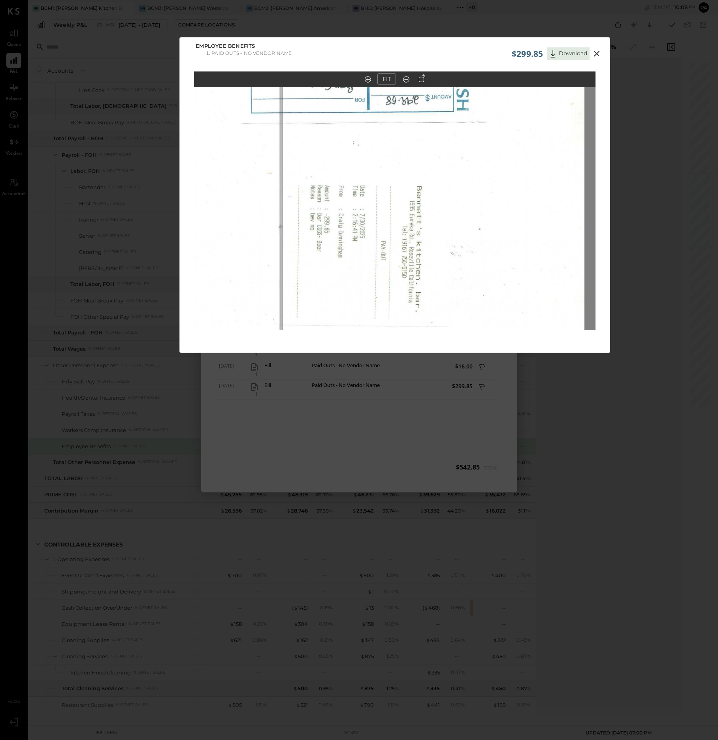
click at [595, 52] on icon at bounding box center [597, 54] width 6 height 6
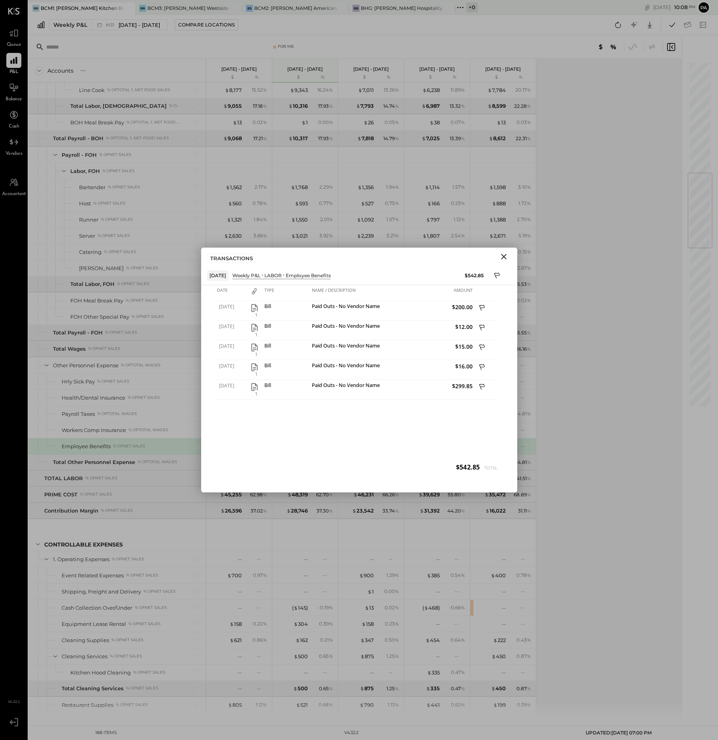
click at [505, 254] on icon "Close" at bounding box center [503, 256] width 9 height 9
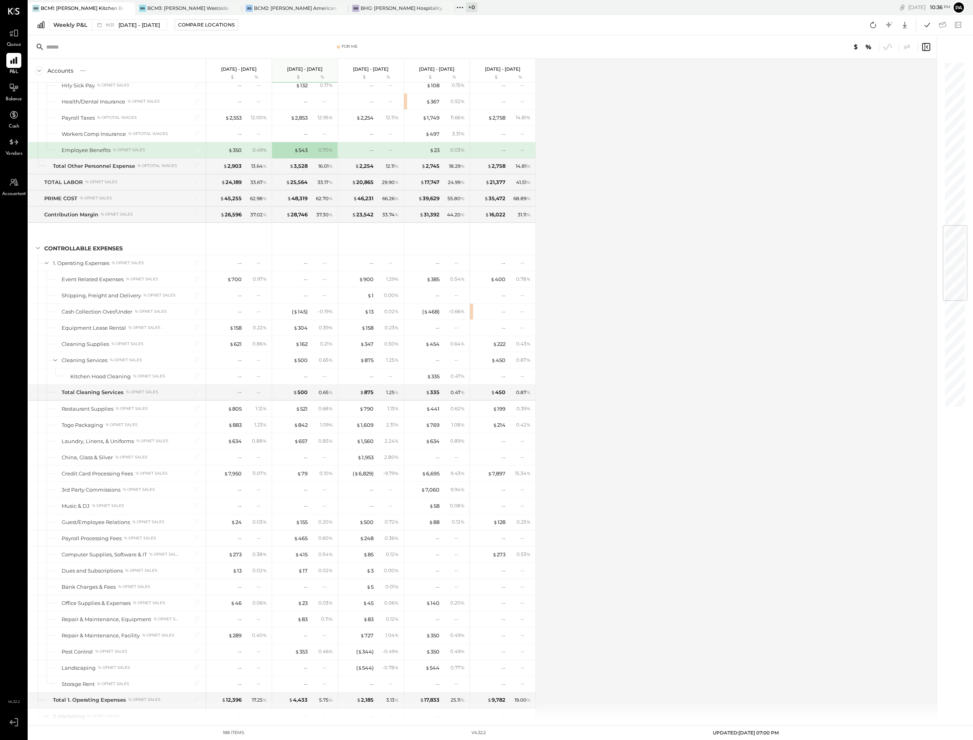
scroll to position [1432, 0]
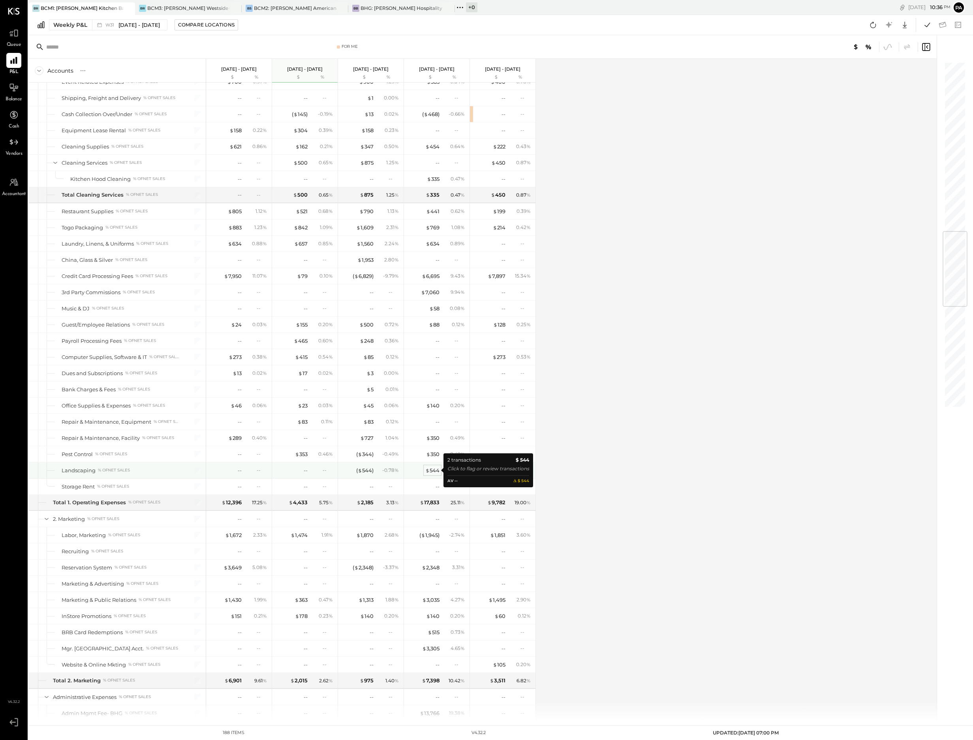
click at [429, 471] on span "$" at bounding box center [427, 470] width 4 height 6
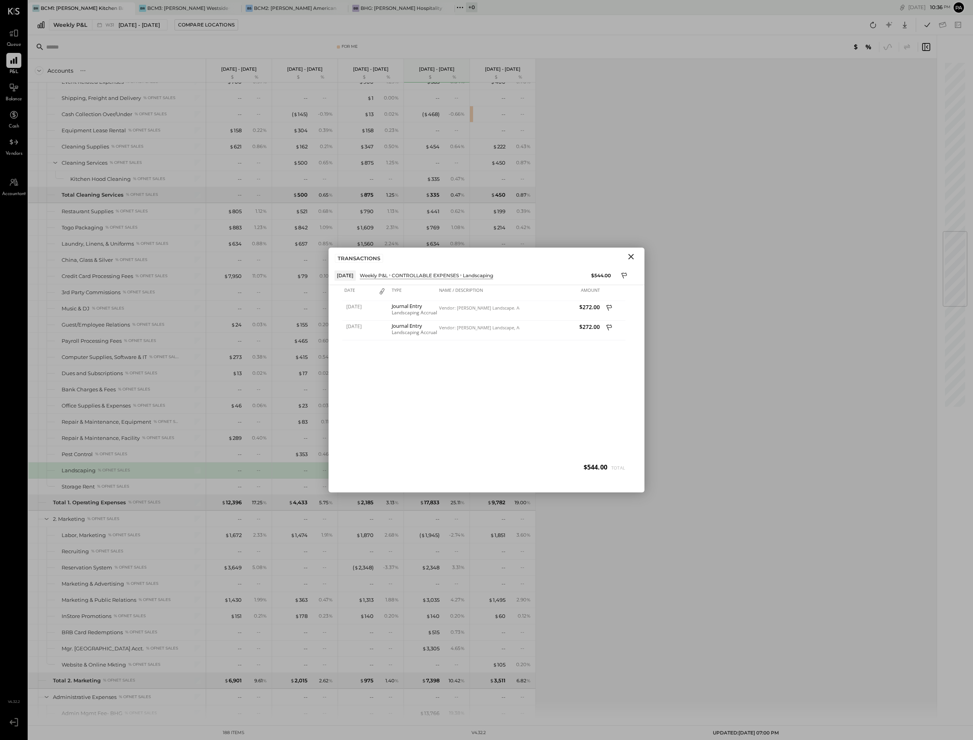
click at [632, 256] on icon "Close" at bounding box center [631, 257] width 6 height 6
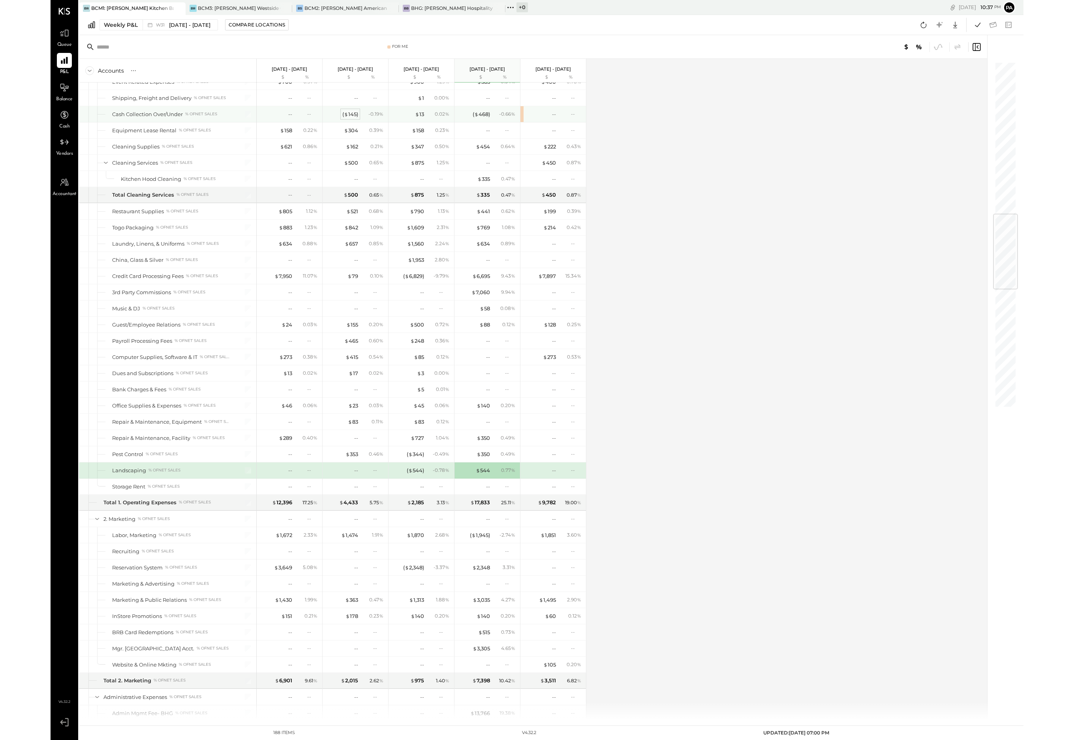
scroll to position [1284, 0]
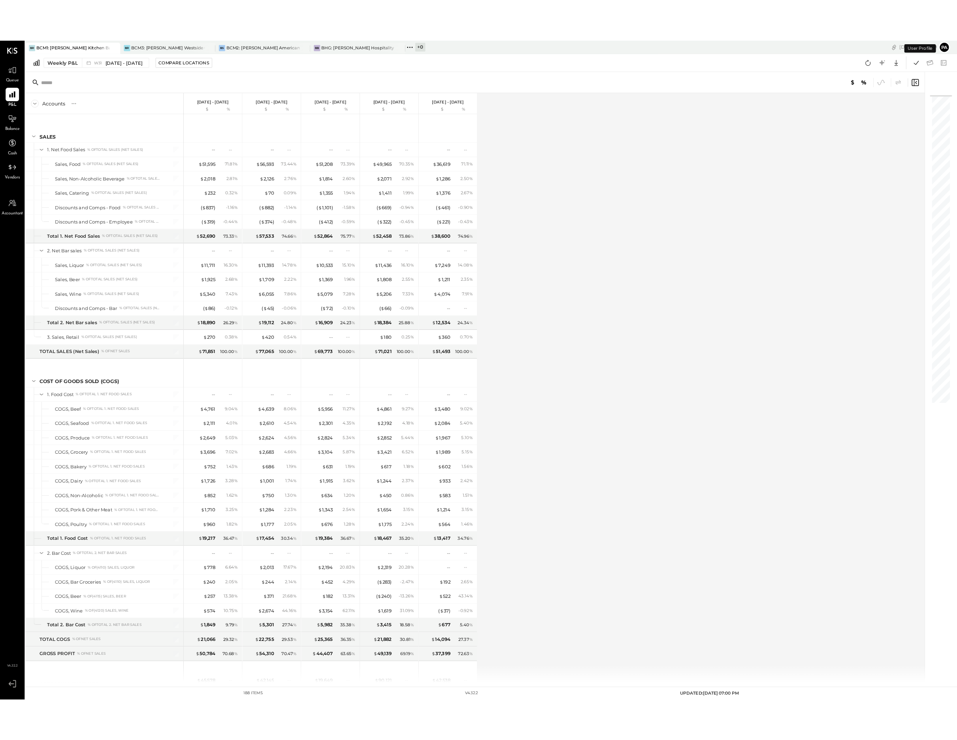
scroll to position [1493, 0]
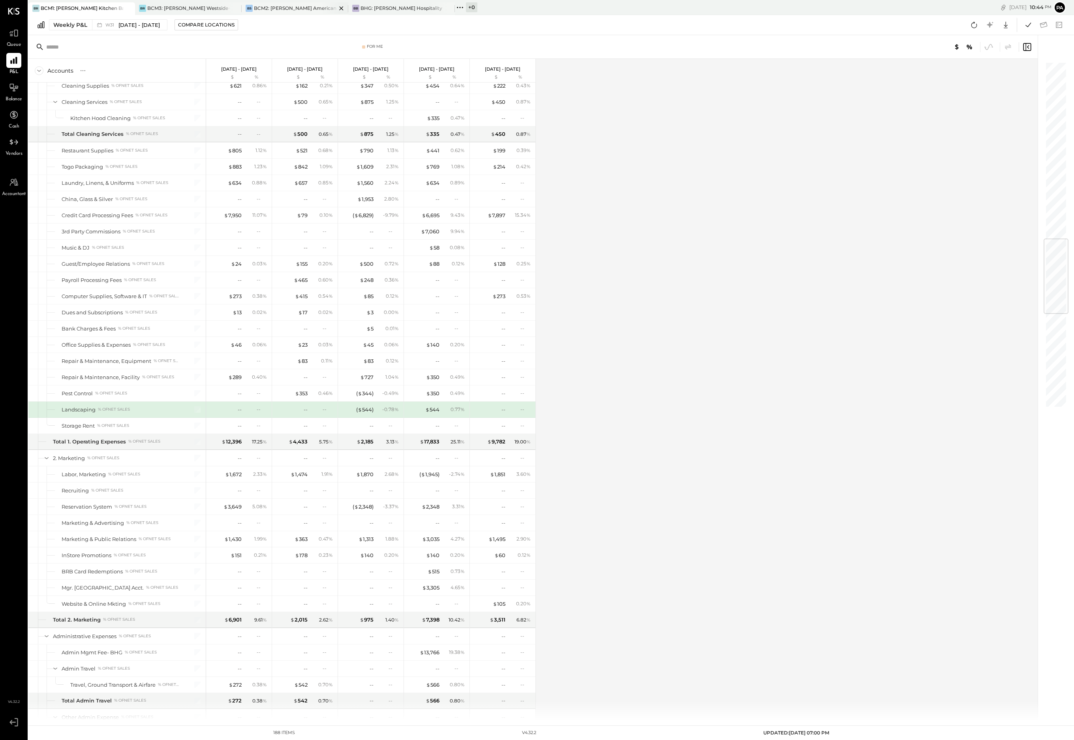
click at [293, 6] on div "BCM2: [PERSON_NAME] American Cooking" at bounding box center [295, 8] width 83 height 7
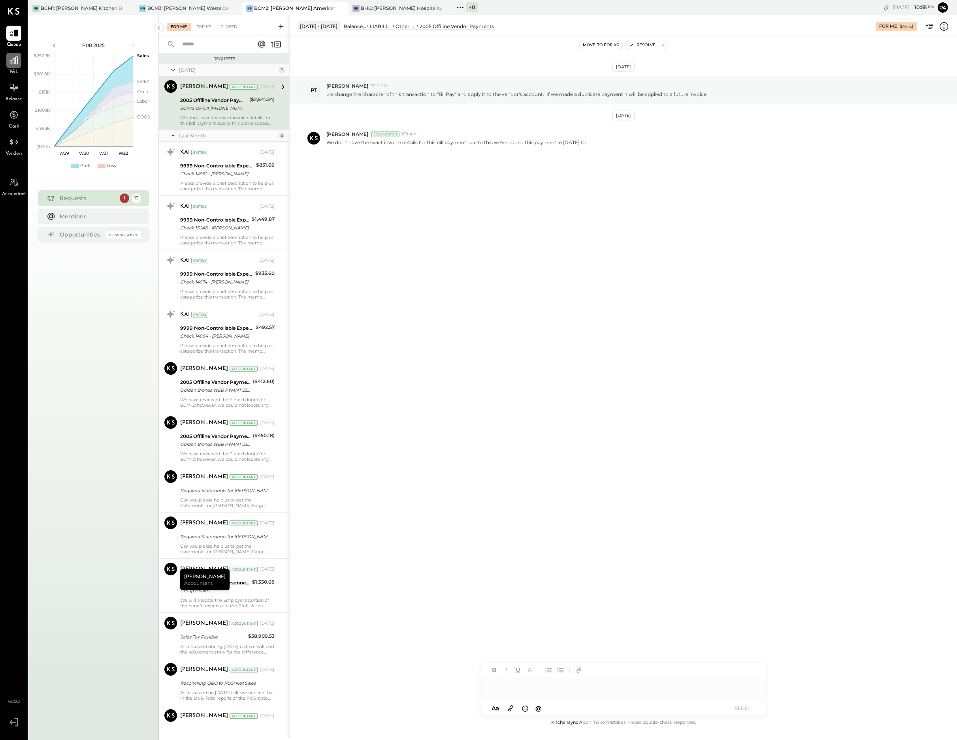
click at [15, 63] on icon at bounding box center [14, 60] width 8 height 8
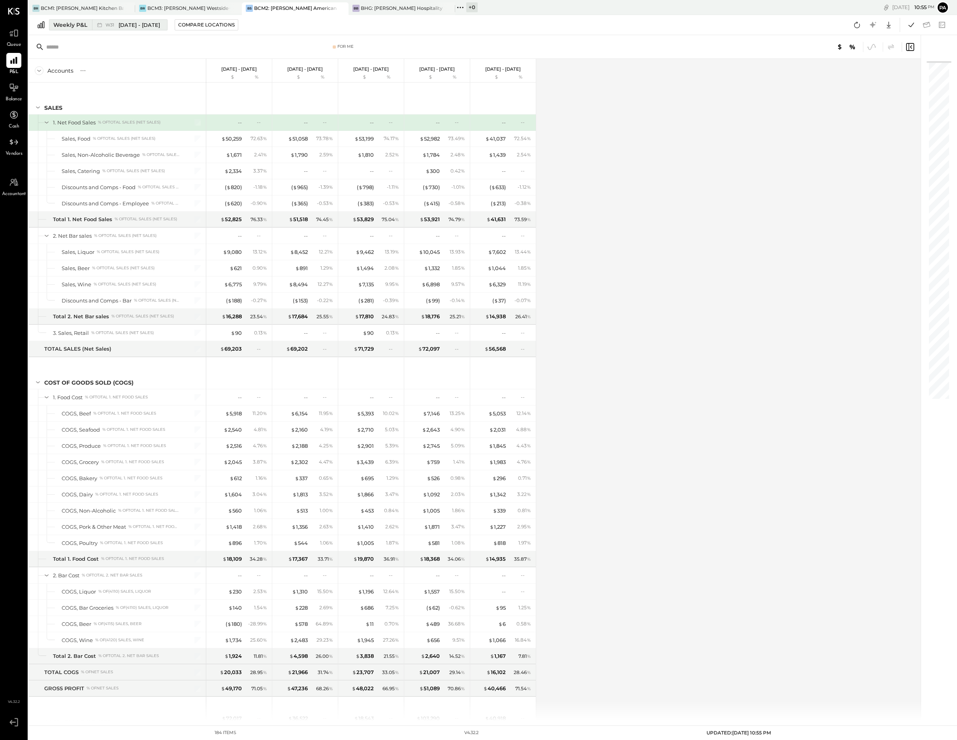
click at [66, 23] on div "Weekly P&L" at bounding box center [70, 25] width 34 height 8
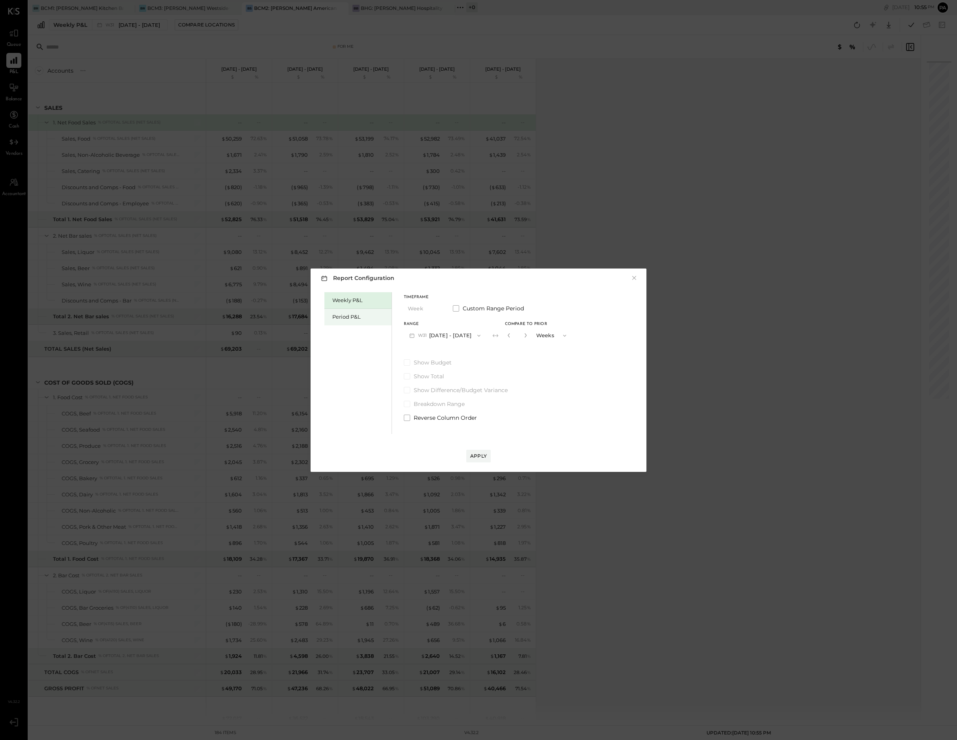
click at [347, 318] on div "Period P&L" at bounding box center [359, 317] width 55 height 8
click at [482, 336] on icon "button" at bounding box center [479, 336] width 6 height 6
click at [444, 354] on span "[DATE] - [DATE]" at bounding box center [441, 353] width 38 height 7
click at [518, 335] on div "Compare" at bounding box center [508, 335] width 26 height 7
click at [483, 455] on div "Apply" at bounding box center [478, 456] width 17 height 7
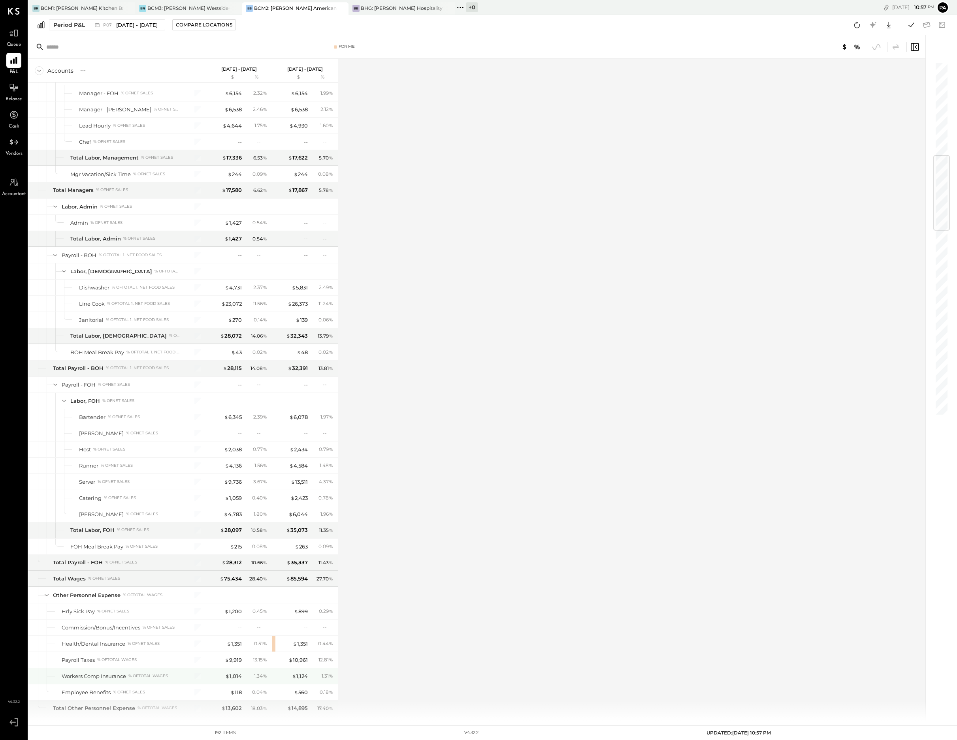
scroll to position [938, 0]
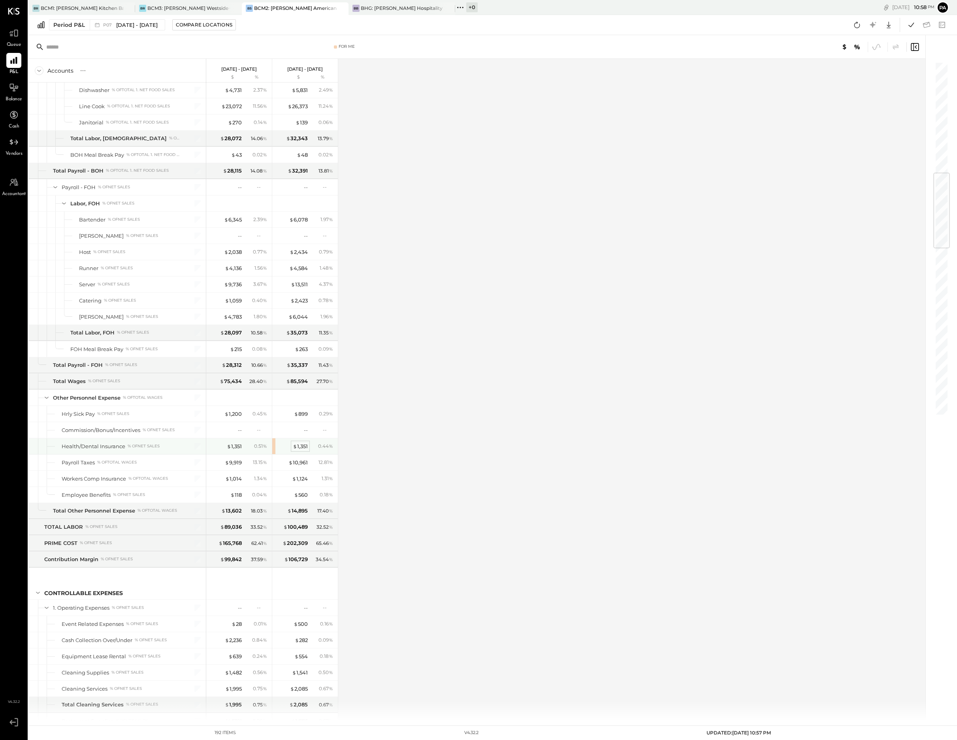
click at [301, 446] on div "$ 1,351" at bounding box center [300, 447] width 15 height 8
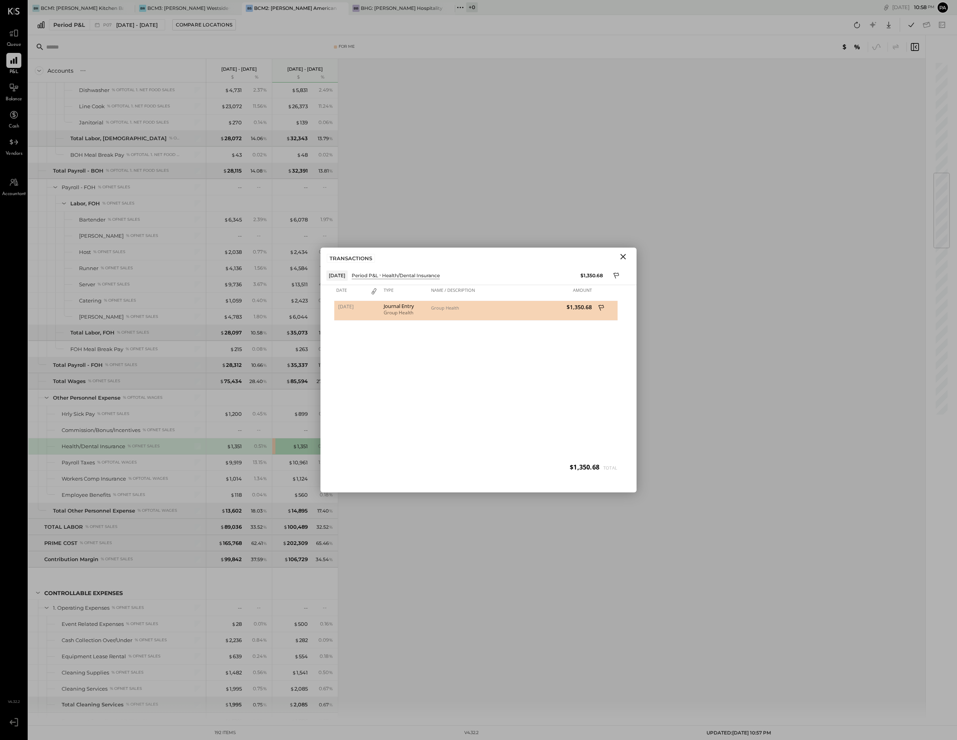
click at [622, 255] on icon "Close" at bounding box center [623, 257] width 6 height 6
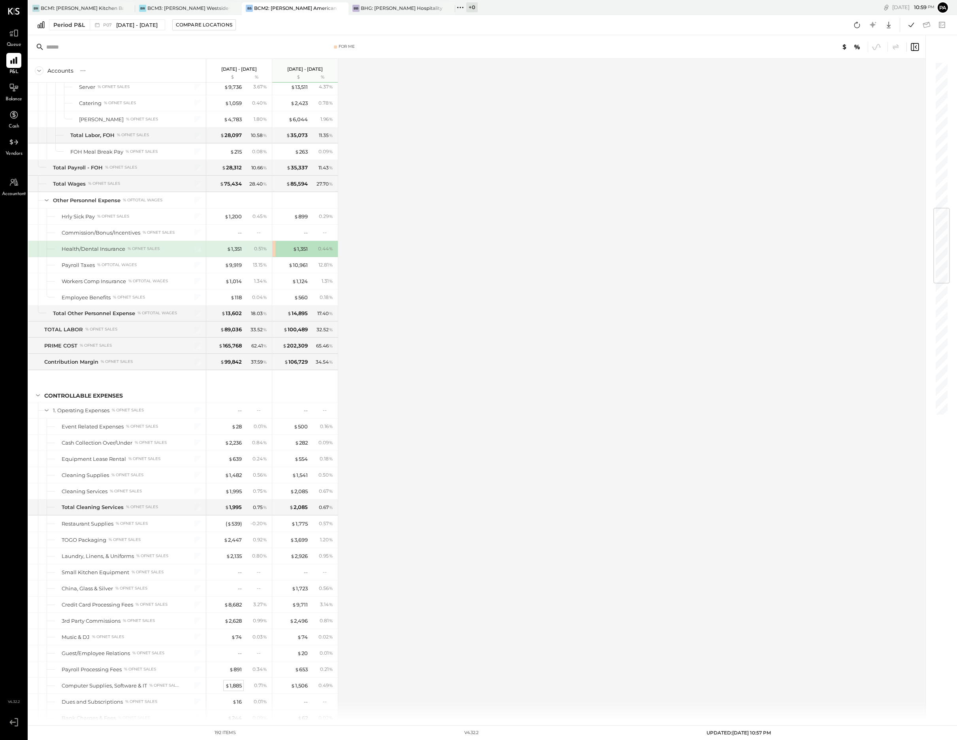
scroll to position [1284, 0]
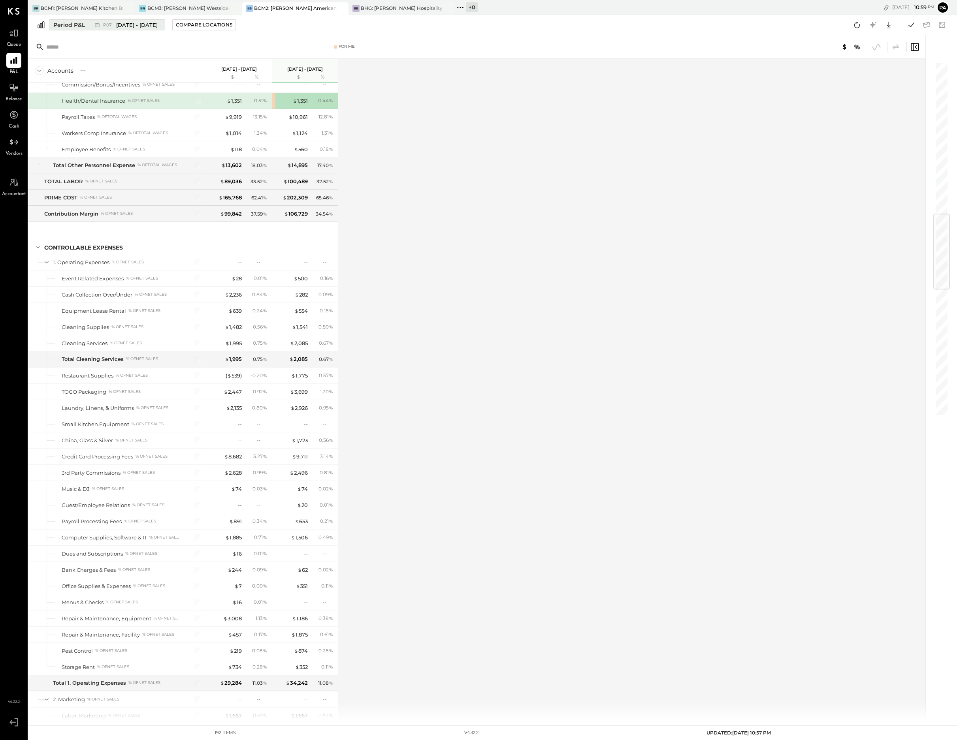
click at [130, 25] on span "[DATE] - [DATE]" at bounding box center [136, 25] width 41 height 8
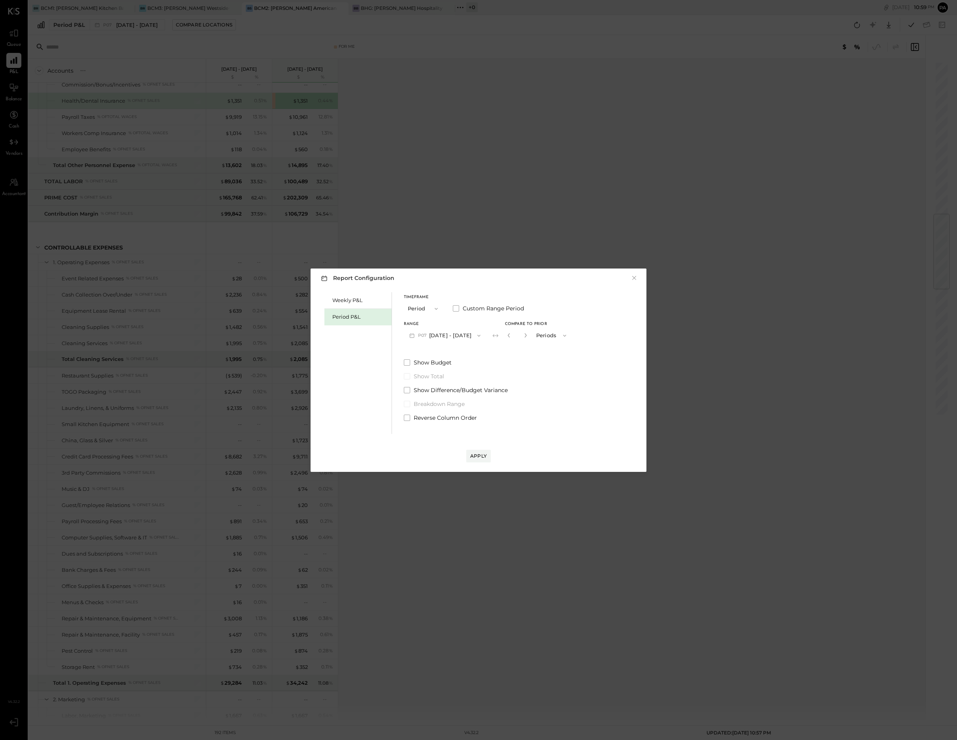
click at [482, 337] on icon "button" at bounding box center [479, 336] width 6 height 6
click at [443, 404] on span "[DATE] - [DATE]" at bounding box center [441, 404] width 38 height 7
click at [480, 455] on div "Apply" at bounding box center [478, 456] width 17 height 7
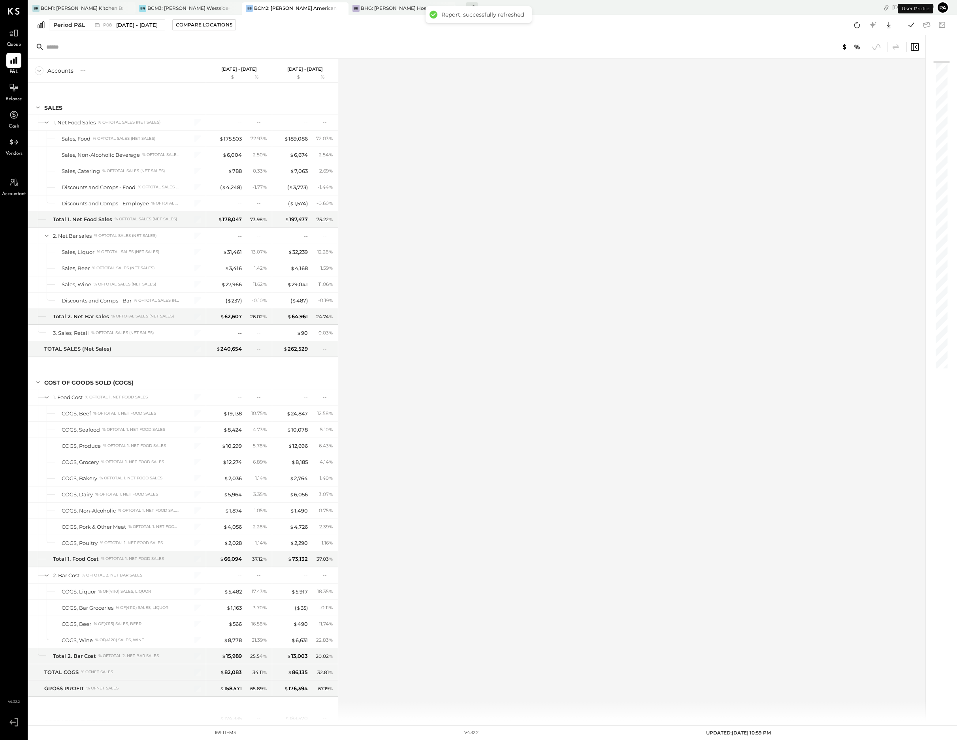
scroll to position [716, 0]
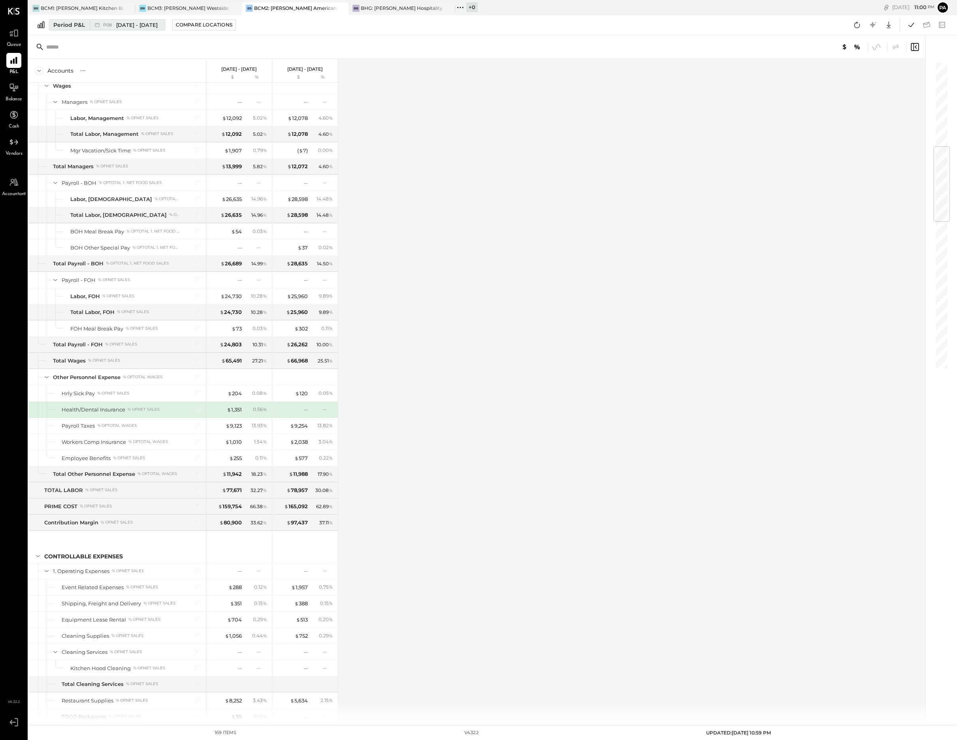
click at [154, 24] on span "[DATE] - [DATE]" at bounding box center [136, 25] width 41 height 8
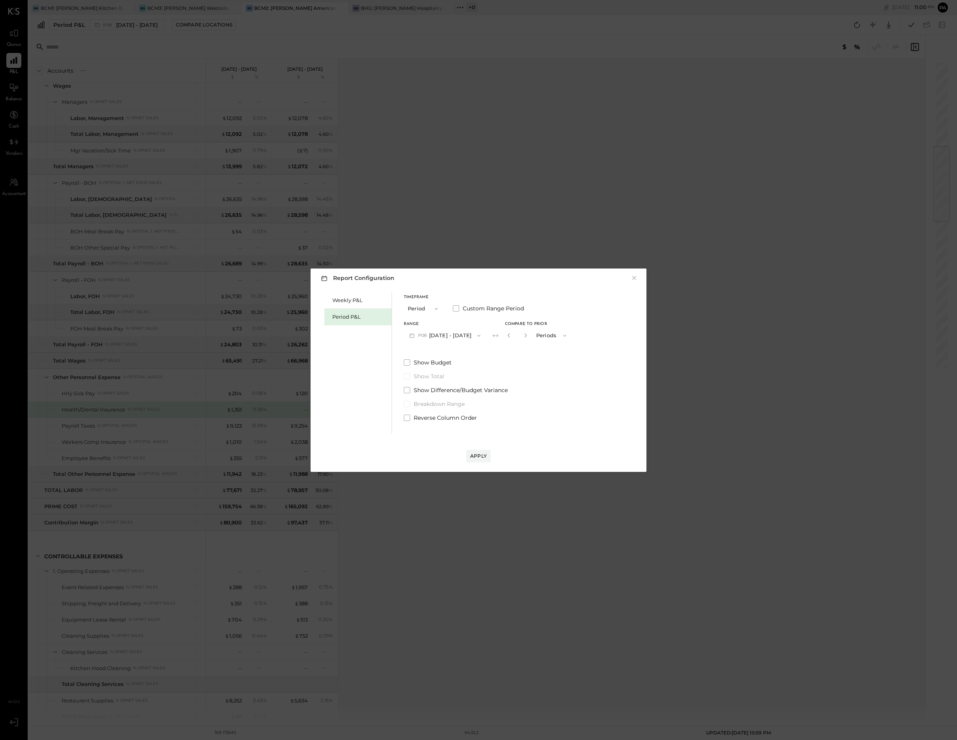
click at [482, 337] on icon "button" at bounding box center [479, 336] width 6 height 6
click at [452, 335] on span "[DATE] - [DATE]" at bounding box center [441, 338] width 38 height 7
click at [483, 451] on button "Apply" at bounding box center [478, 456] width 24 height 13
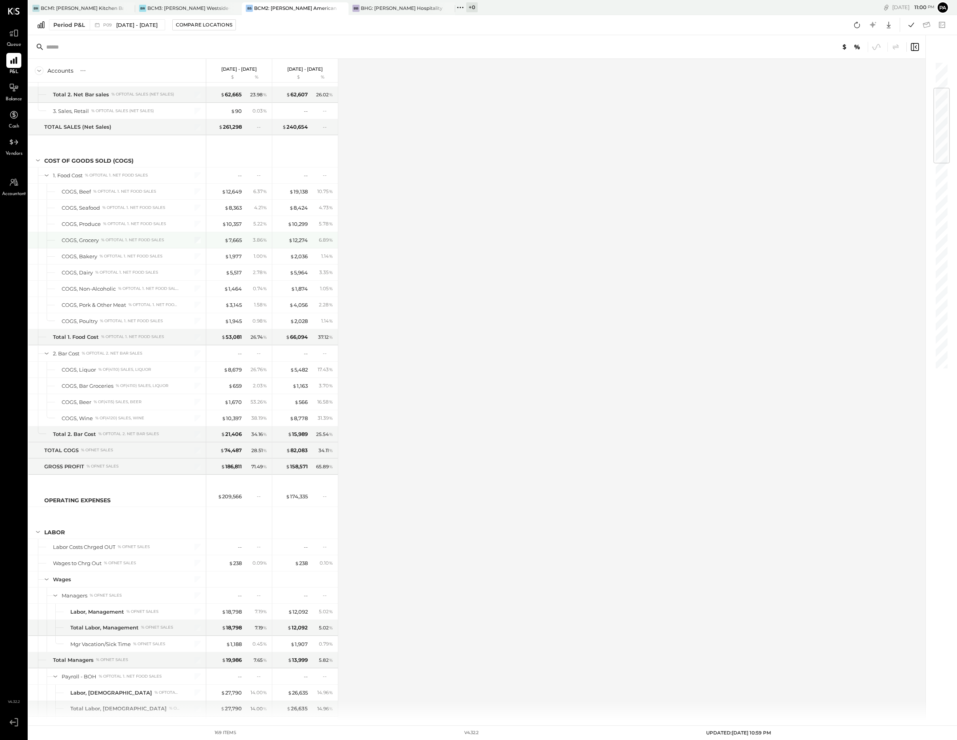
scroll to position [24, 0]
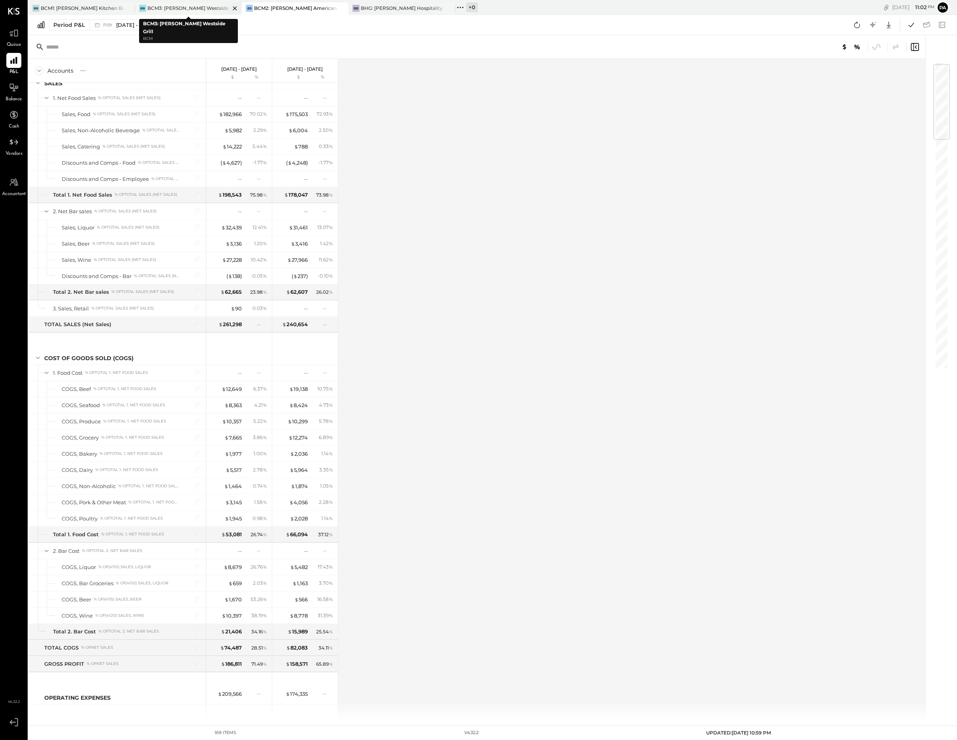
click at [180, 7] on div "BCM3: [PERSON_NAME] Westside Grill" at bounding box center [188, 8] width 83 height 7
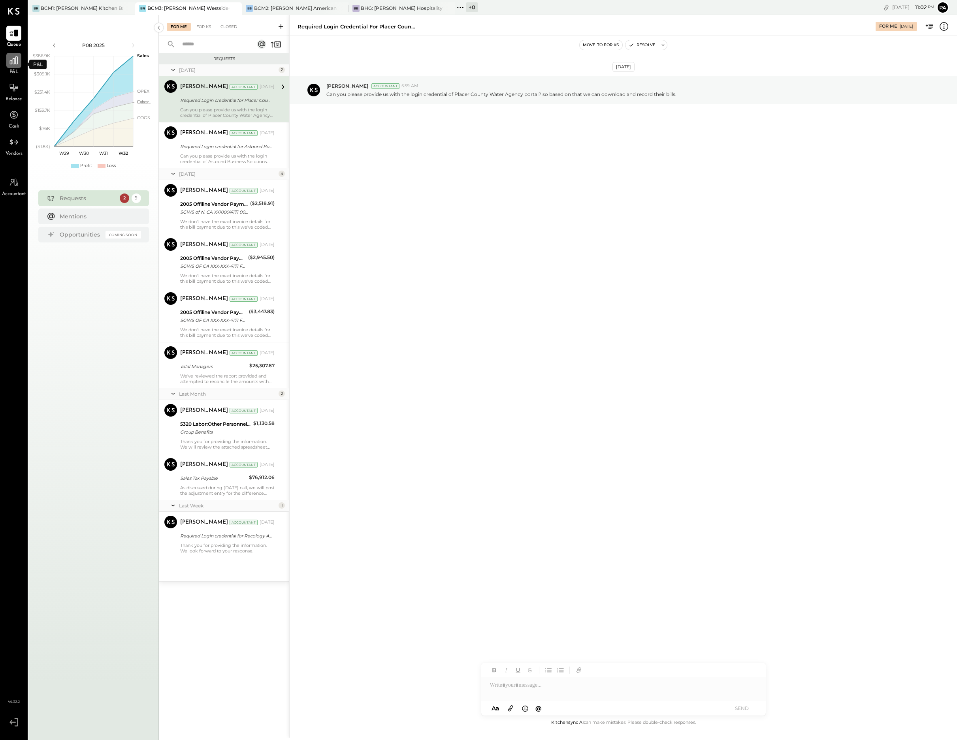
click at [16, 62] on icon at bounding box center [14, 60] width 10 height 10
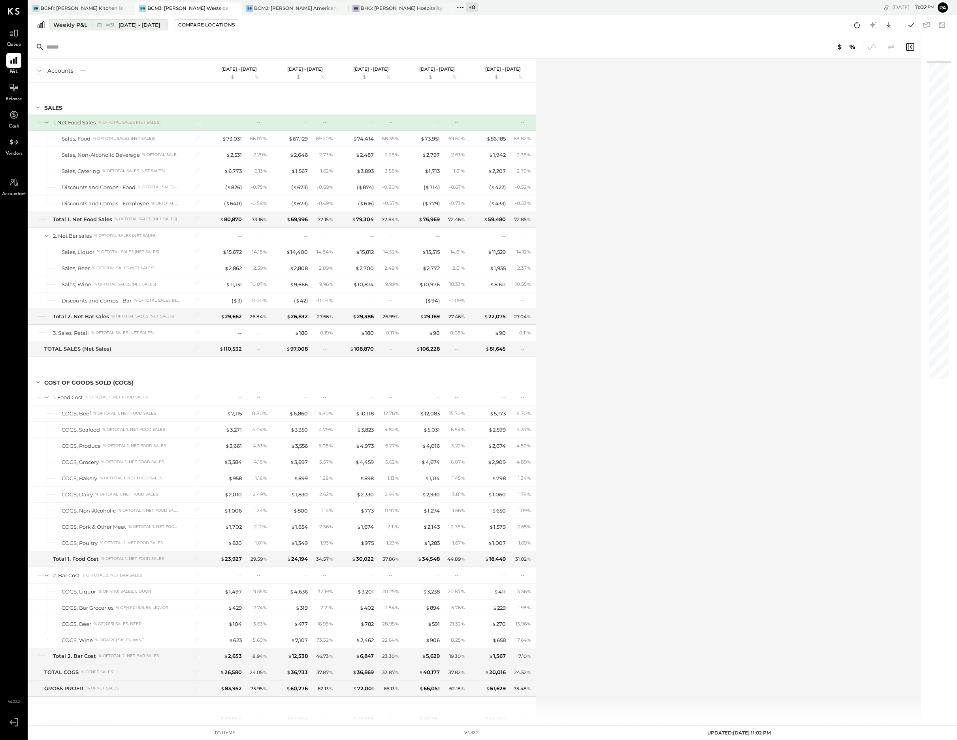
click at [76, 23] on div "Weekly P&L" at bounding box center [70, 25] width 34 height 8
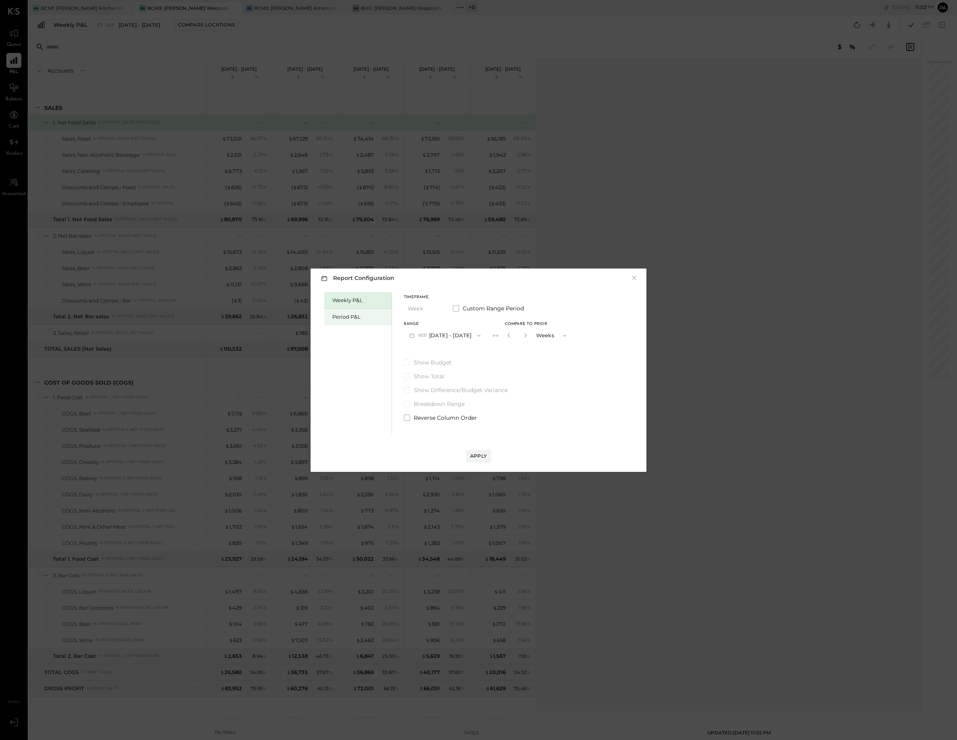
click at [355, 316] on div "Period P&L" at bounding box center [359, 317] width 55 height 8
click at [480, 335] on button "P08 [DATE] - [DATE]" at bounding box center [445, 335] width 82 height 15
click at [444, 436] on span "[DATE] - [DATE]" at bounding box center [441, 436] width 38 height 7
click at [521, 334] on div "Compare" at bounding box center [508, 335] width 26 height 7
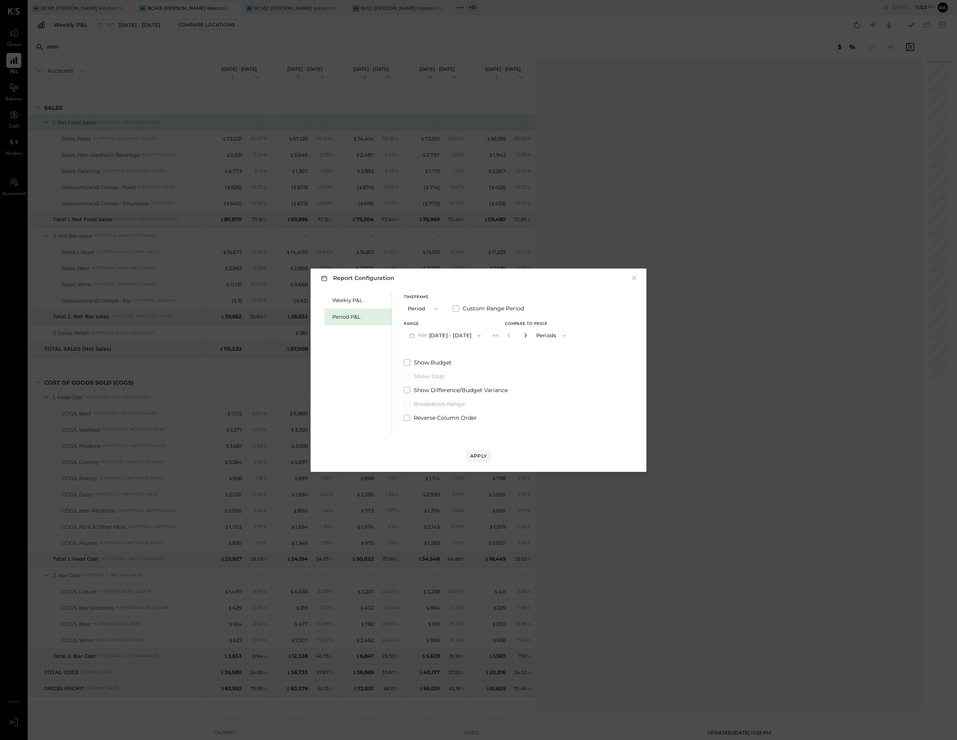
click at [528, 335] on icon "button" at bounding box center [525, 335] width 5 height 5
type input "*"
click at [477, 456] on div "Apply" at bounding box center [478, 456] width 17 height 7
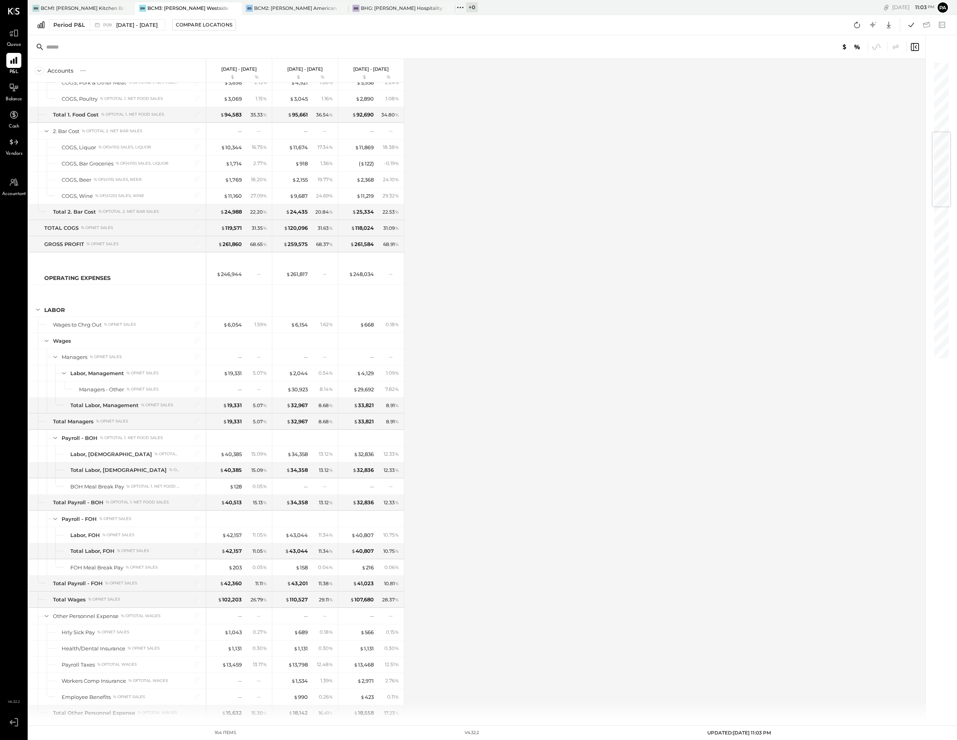
scroll to position [642, 0]
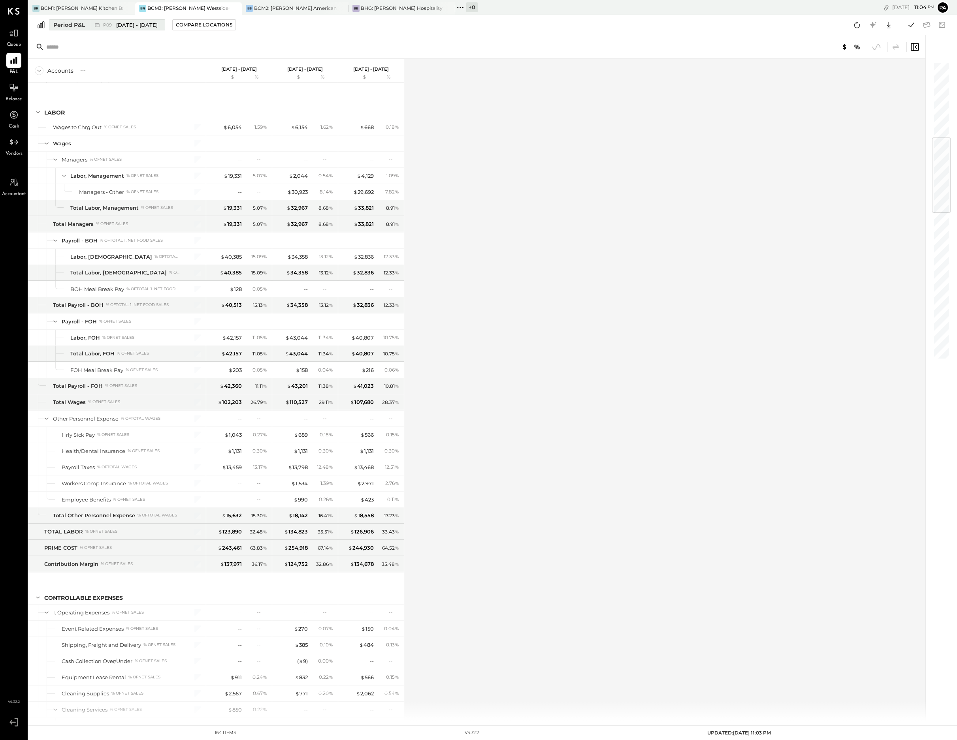
click at [125, 25] on span "[DATE] - [DATE]" at bounding box center [136, 25] width 41 height 8
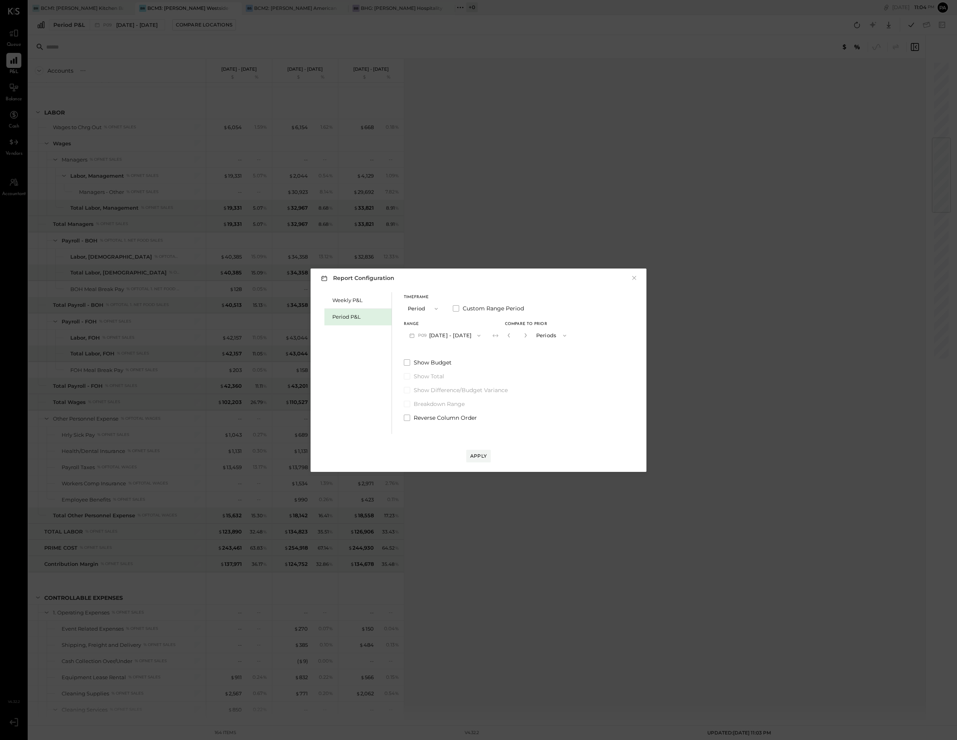
click at [482, 335] on icon "button" at bounding box center [479, 336] width 6 height 6
click at [456, 335] on span "[DATE] - [DATE]" at bounding box center [441, 336] width 38 height 7
click at [482, 455] on div "Apply" at bounding box center [478, 456] width 17 height 7
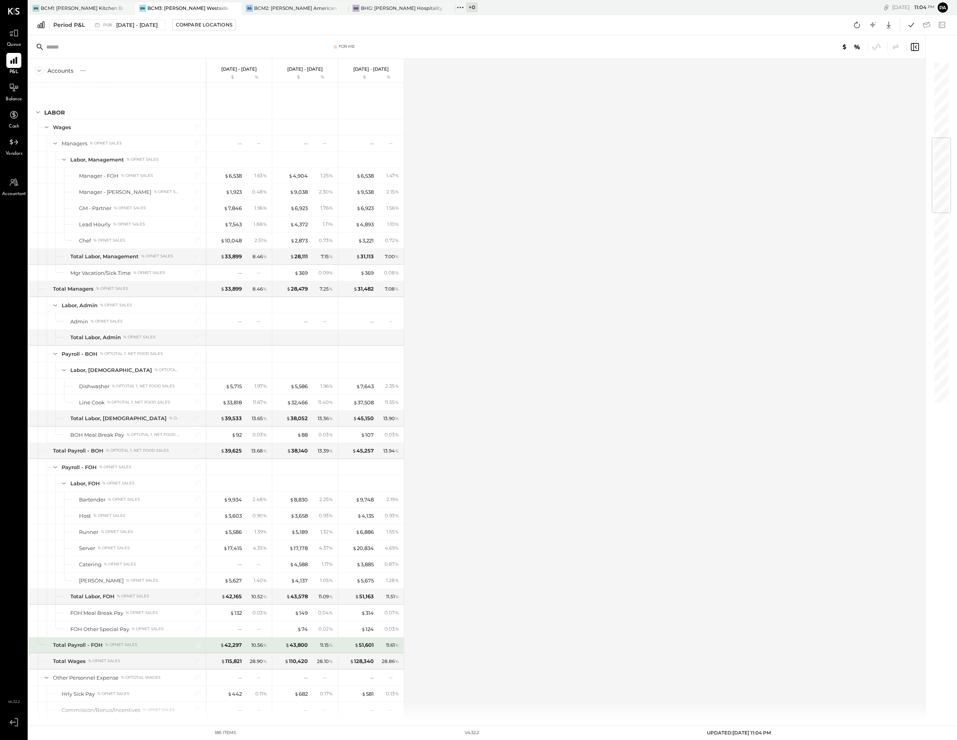
scroll to position [790, 0]
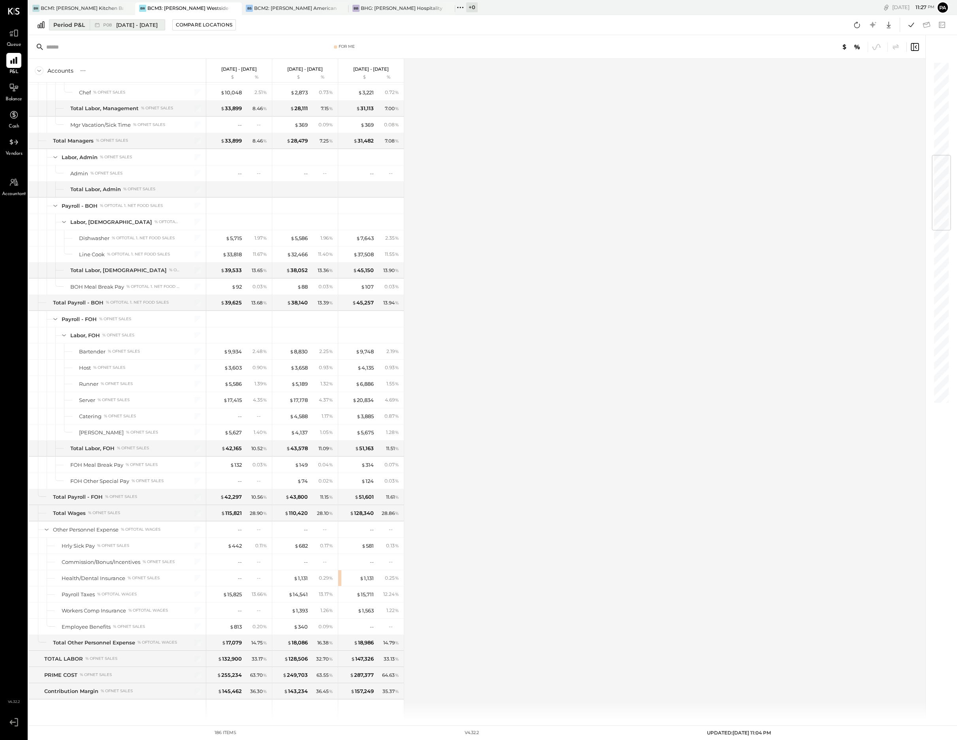
click at [77, 24] on div "Period P&L" at bounding box center [69, 25] width 32 height 8
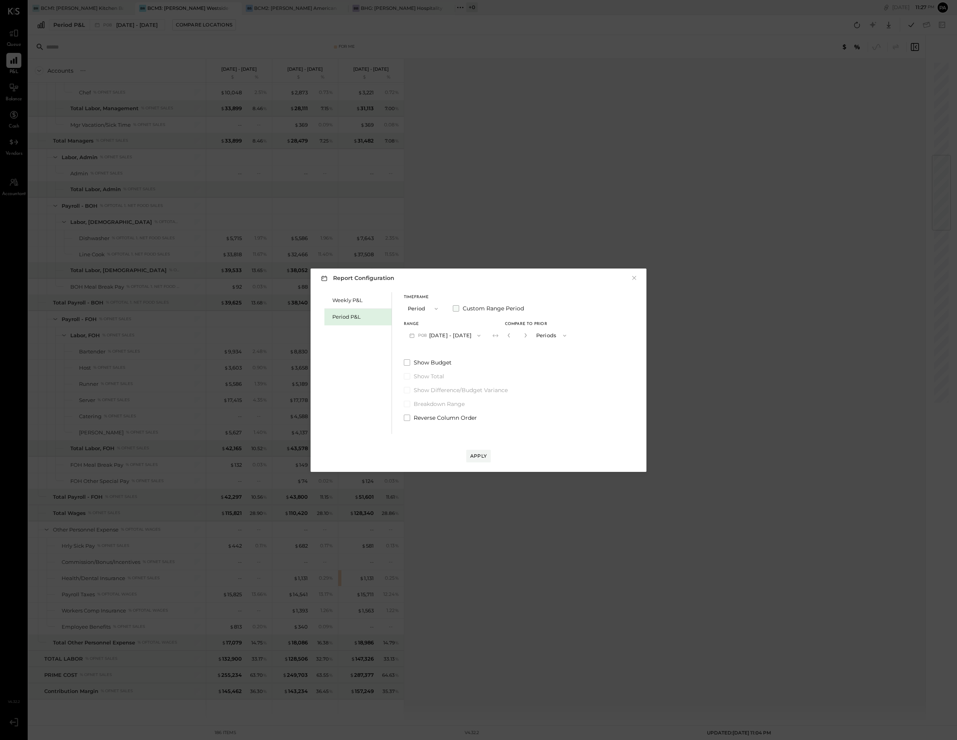
click at [457, 307] on span at bounding box center [456, 308] width 6 height 6
click at [445, 335] on icon "button" at bounding box center [443, 336] width 3 height 2
click at [430, 451] on span "[DATE]" at bounding box center [421, 452] width 17 height 7
click at [513, 336] on span "button" at bounding box center [507, 336] width 10 height 6
click at [496, 352] on span "[DATE]" at bounding box center [487, 353] width 17 height 7
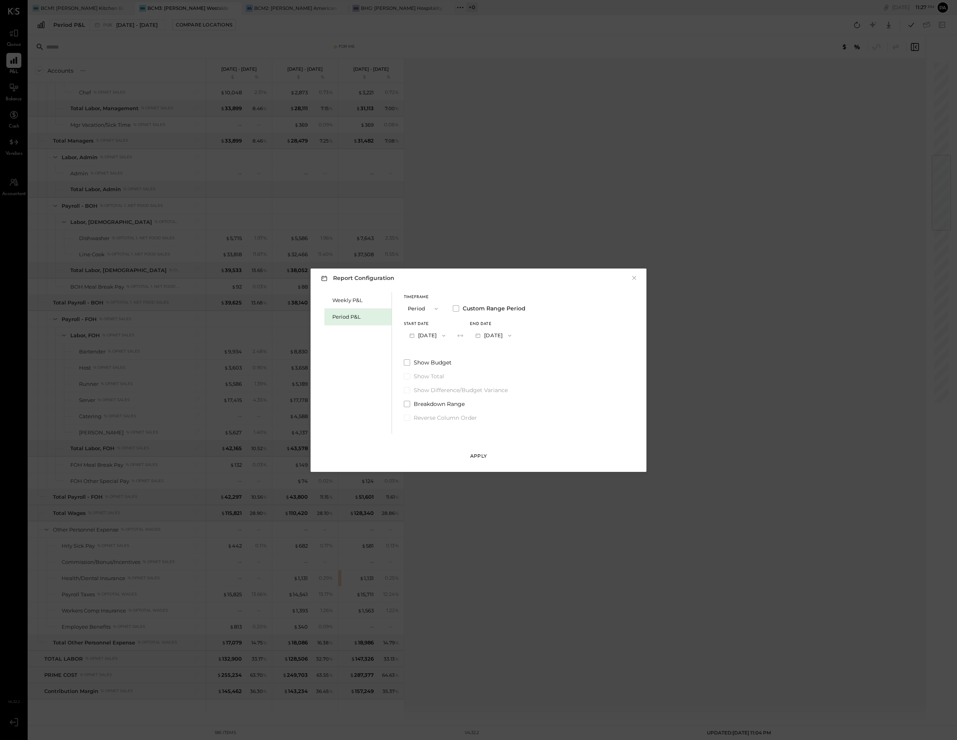
click at [479, 455] on div "Apply" at bounding box center [478, 456] width 17 height 7
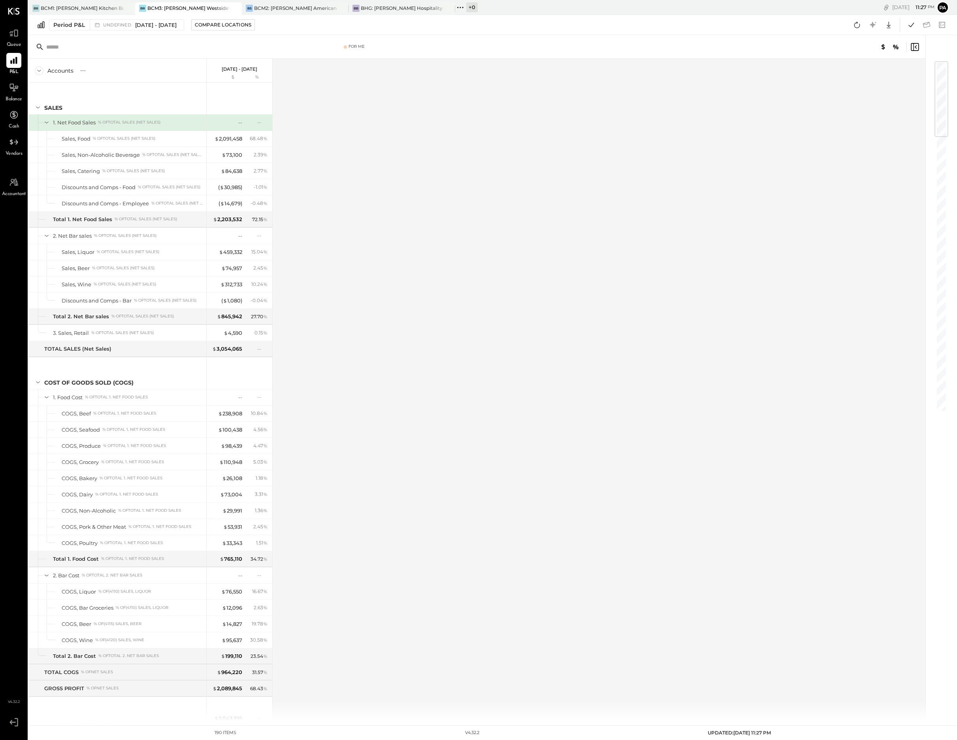
click at [687, 382] on div "Accounts S % GL [DATE] - [DATE] $ % SALES 1. Net Food Sales % of TOTAL SALES (N…" at bounding box center [477, 390] width 898 height 662
click at [709, 309] on div "Accounts S % GL [DATE] - [DATE] $ % SALES 1. Net Food Sales % of TOTAL SALES (N…" at bounding box center [477, 390] width 898 height 662
click at [737, 329] on div "Accounts S % GL [DATE] - [DATE] $ % SALES 1. Net Food Sales % of TOTAL SALES (N…" at bounding box center [477, 390] width 898 height 662
click at [299, 7] on div "BCM2: [PERSON_NAME] American Cooking" at bounding box center [295, 8] width 83 height 7
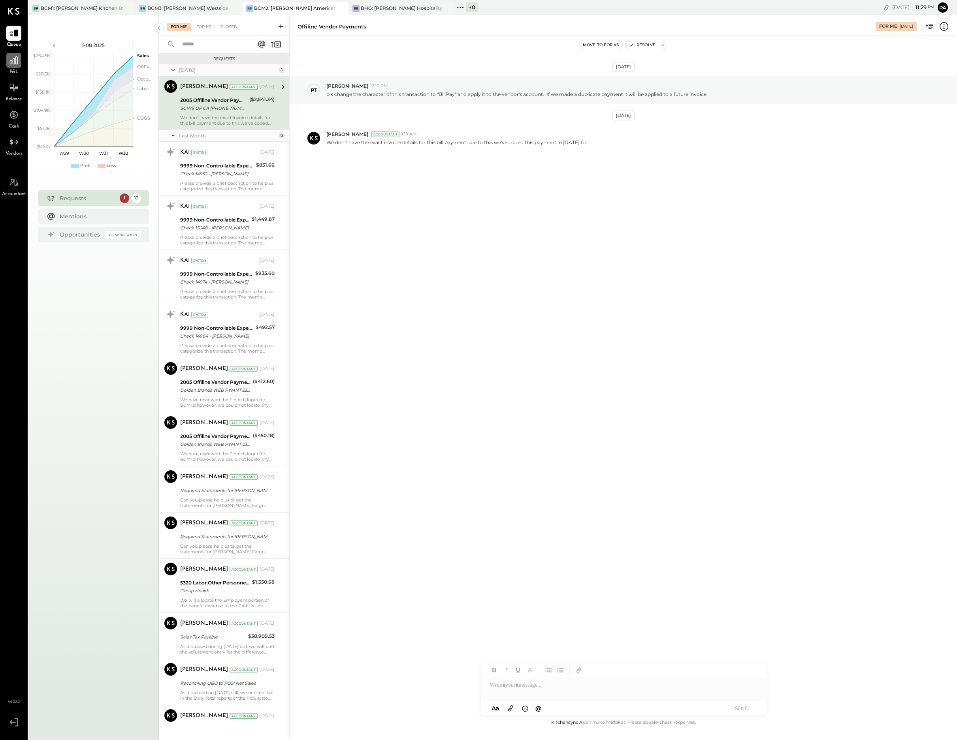
click at [15, 61] on icon at bounding box center [14, 60] width 10 height 10
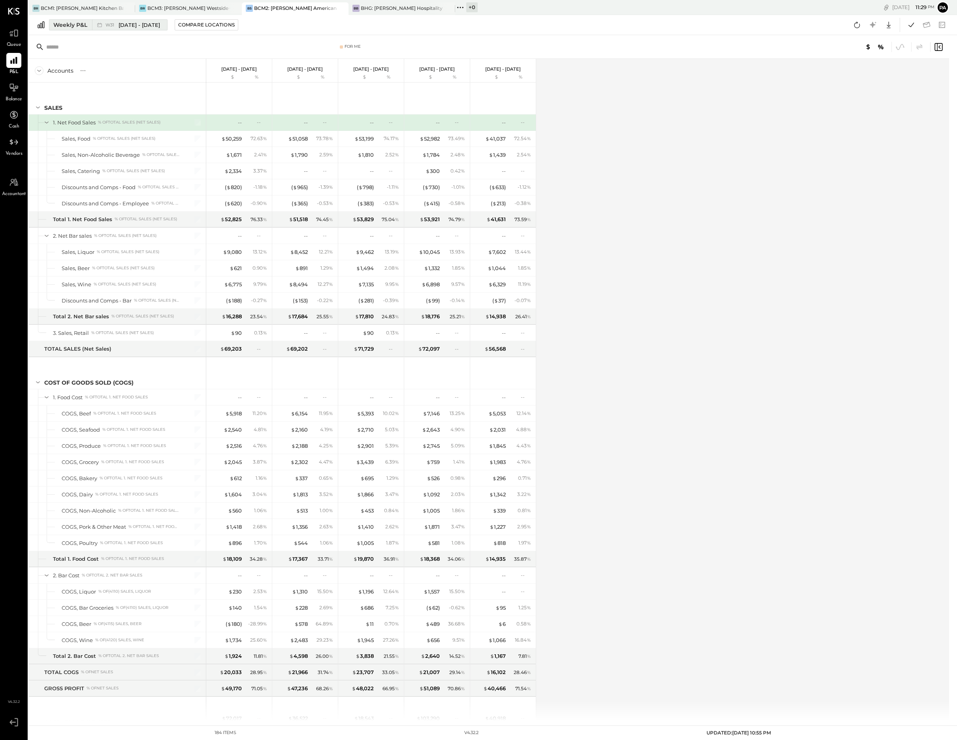
click at [83, 25] on div "Weekly P&L" at bounding box center [70, 25] width 34 height 8
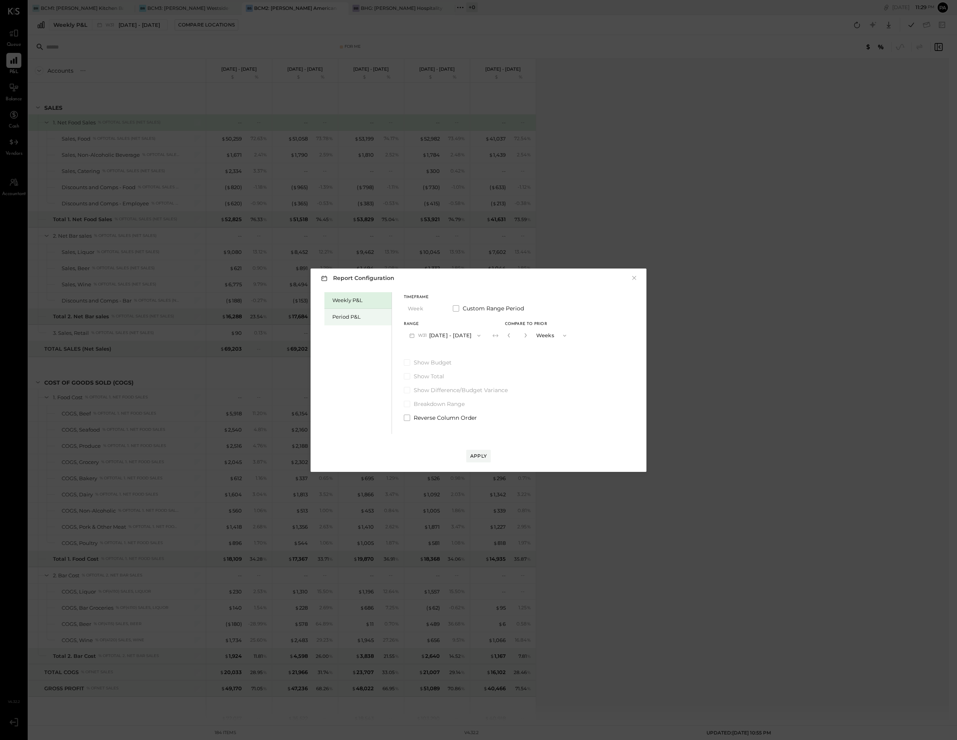
click at [359, 315] on div "Period P&L" at bounding box center [359, 317] width 55 height 8
click at [458, 309] on span at bounding box center [456, 308] width 6 height 6
click at [447, 338] on span "button" at bounding box center [441, 336] width 10 height 6
click at [425, 453] on span "[DATE]" at bounding box center [421, 452] width 17 height 7
click at [513, 334] on span "button" at bounding box center [507, 336] width 10 height 6
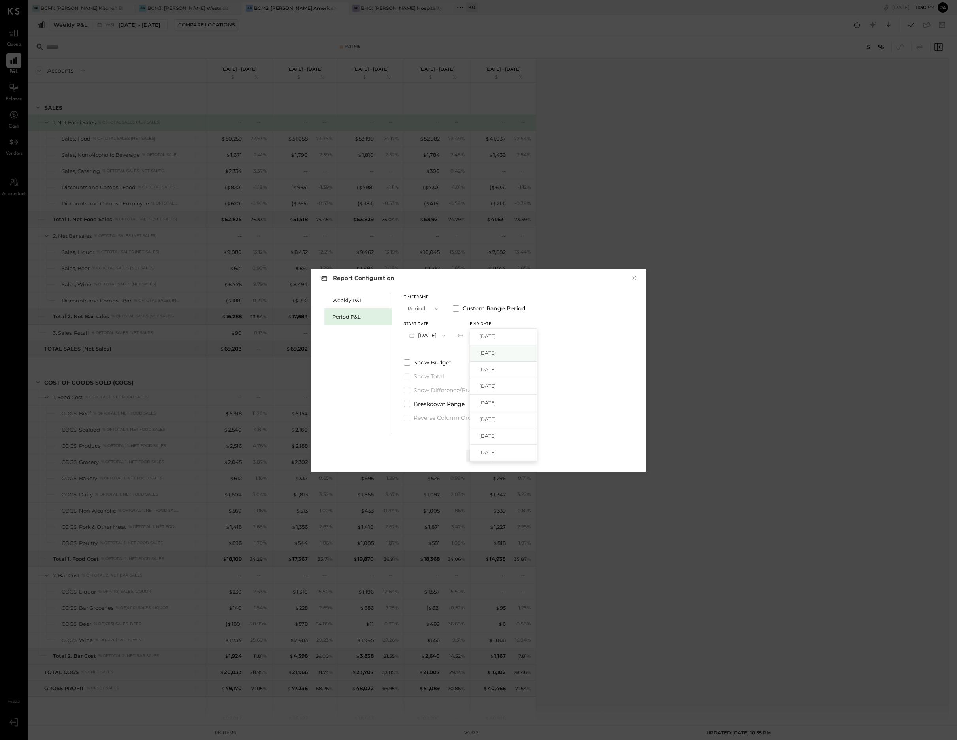
click at [496, 352] on span "[DATE]" at bounding box center [487, 353] width 17 height 7
click at [513, 335] on icon "button" at bounding box center [509, 336] width 6 height 6
click at [496, 338] on span "[DATE]" at bounding box center [487, 336] width 17 height 7
click at [481, 451] on button "Apply" at bounding box center [478, 456] width 24 height 13
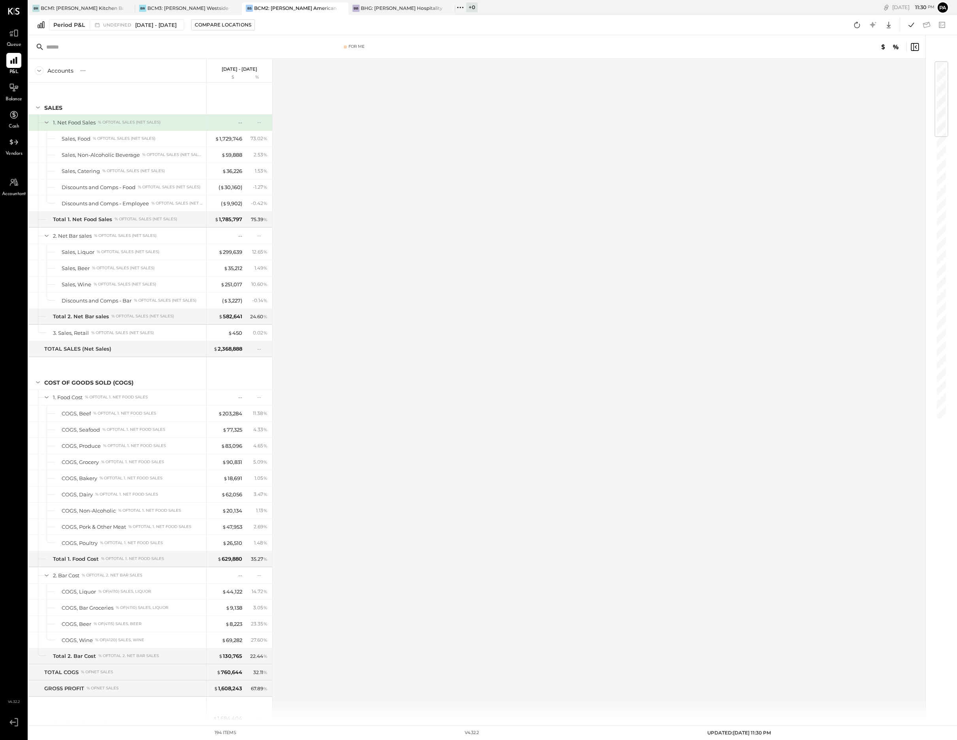
click at [706, 523] on div "Accounts S % GL [DATE] - [DATE] $ % SALES 1. Net Food Sales % of TOTAL SALES (N…" at bounding box center [477, 390] width 898 height 662
click at [173, 23] on span "[DATE] - [DATE]" at bounding box center [155, 25] width 41 height 8
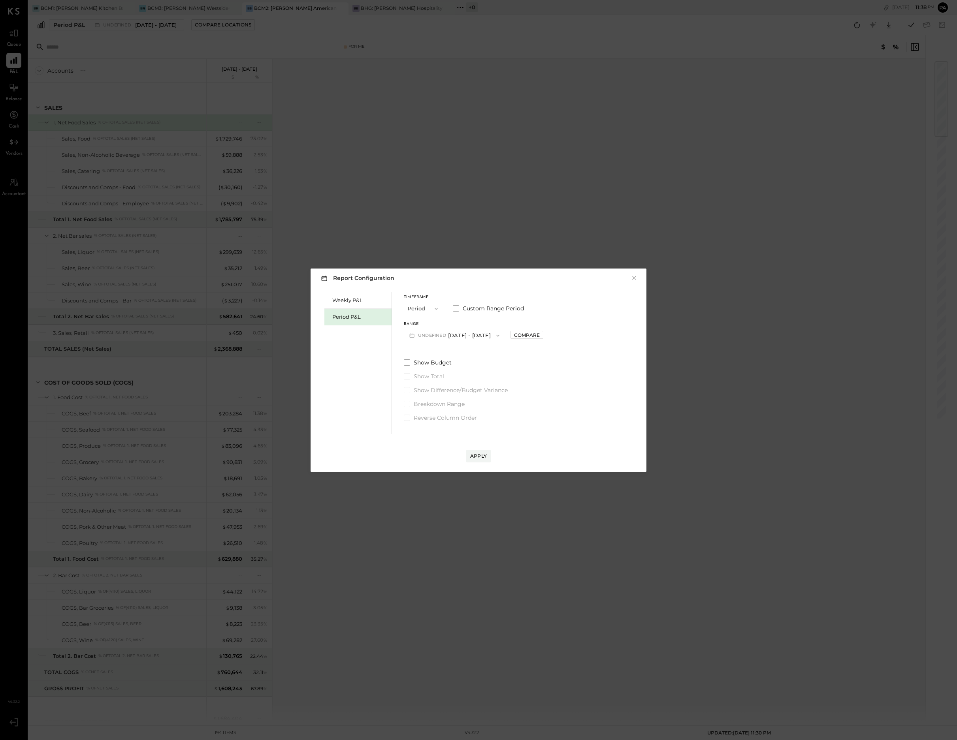
click at [477, 336] on button "undefined [DATE] - [DATE]" at bounding box center [454, 335] width 101 height 15
click at [450, 387] on span "[DATE] - [DATE]" at bounding box center [441, 387] width 38 height 7
click at [480, 453] on div "Apply" at bounding box center [478, 456] width 17 height 7
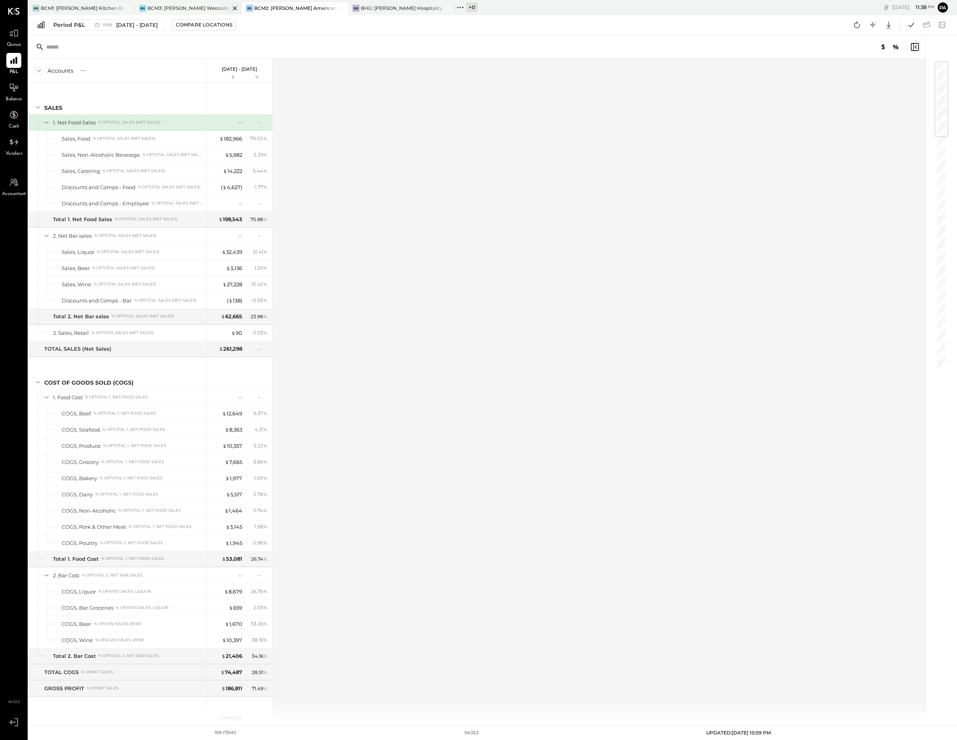
click at [197, 6] on div "BCM3: [PERSON_NAME] Westside Grill" at bounding box center [188, 8] width 83 height 7
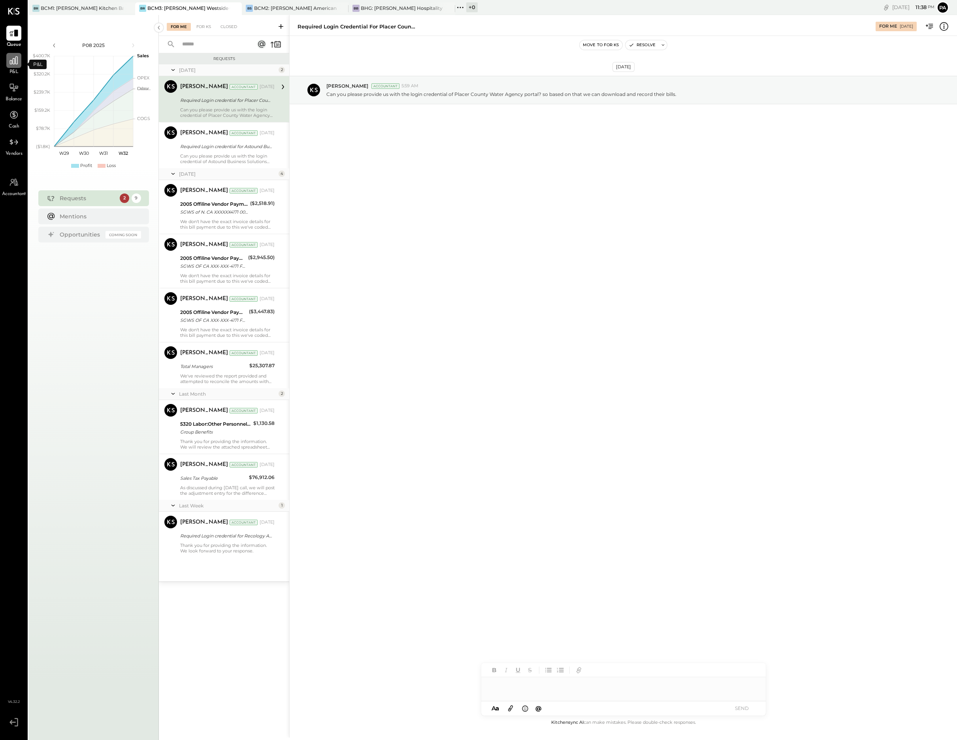
click at [15, 63] on icon at bounding box center [14, 60] width 8 height 8
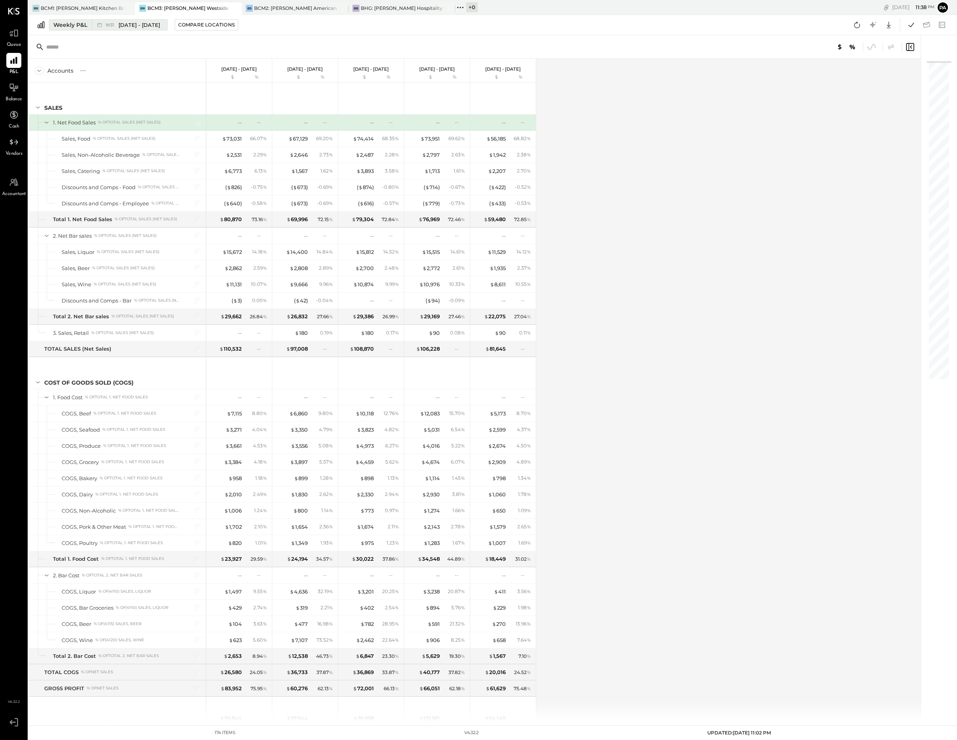
click at [89, 23] on button "Weekly P&L W31 [DATE] - [DATE]" at bounding box center [108, 24] width 118 height 11
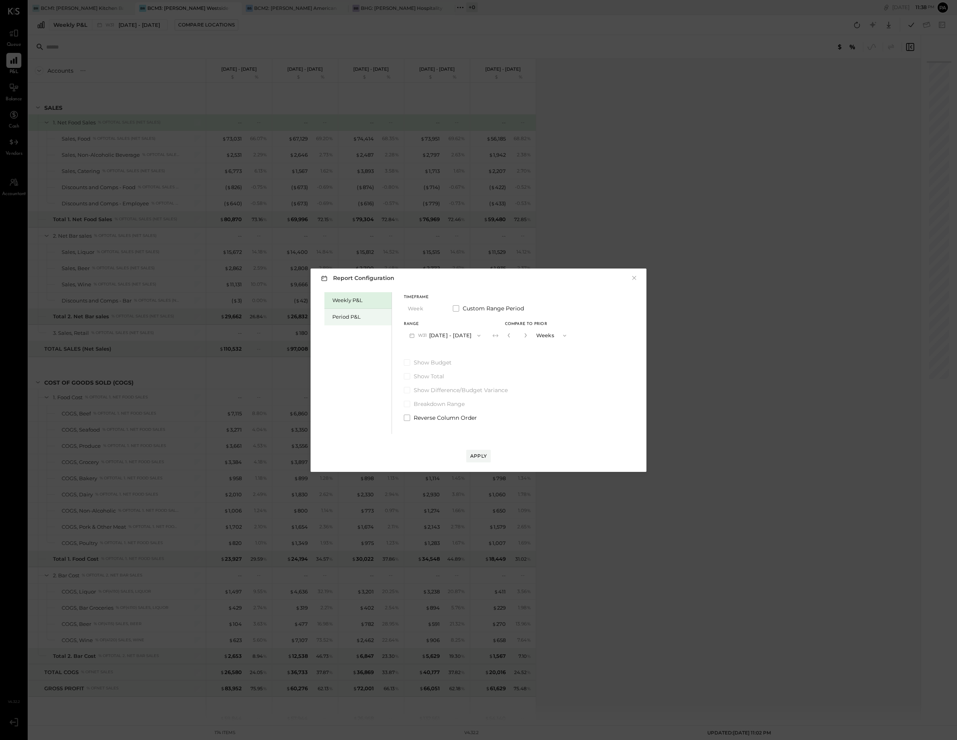
click at [355, 316] on div "Period P&L" at bounding box center [359, 317] width 55 height 8
click at [482, 337] on icon "button" at bounding box center [479, 336] width 6 height 6
click at [447, 386] on span "[DATE] - [DATE]" at bounding box center [441, 387] width 38 height 7
click at [518, 333] on div "Compare" at bounding box center [508, 335] width 26 height 7
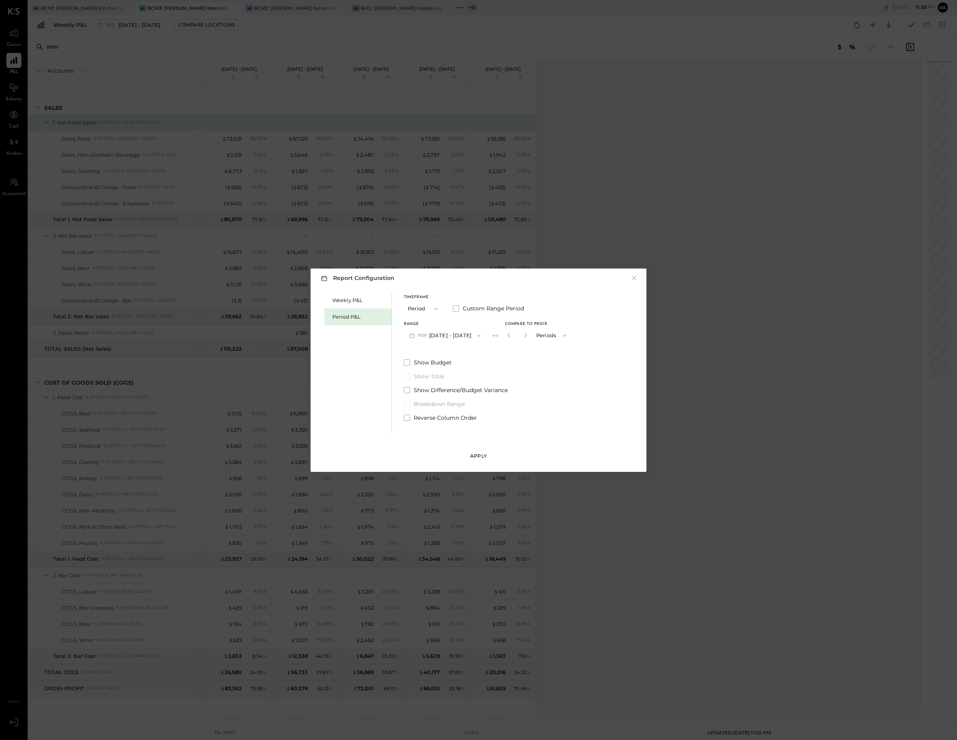
click at [483, 456] on div "Apply" at bounding box center [478, 456] width 17 height 7
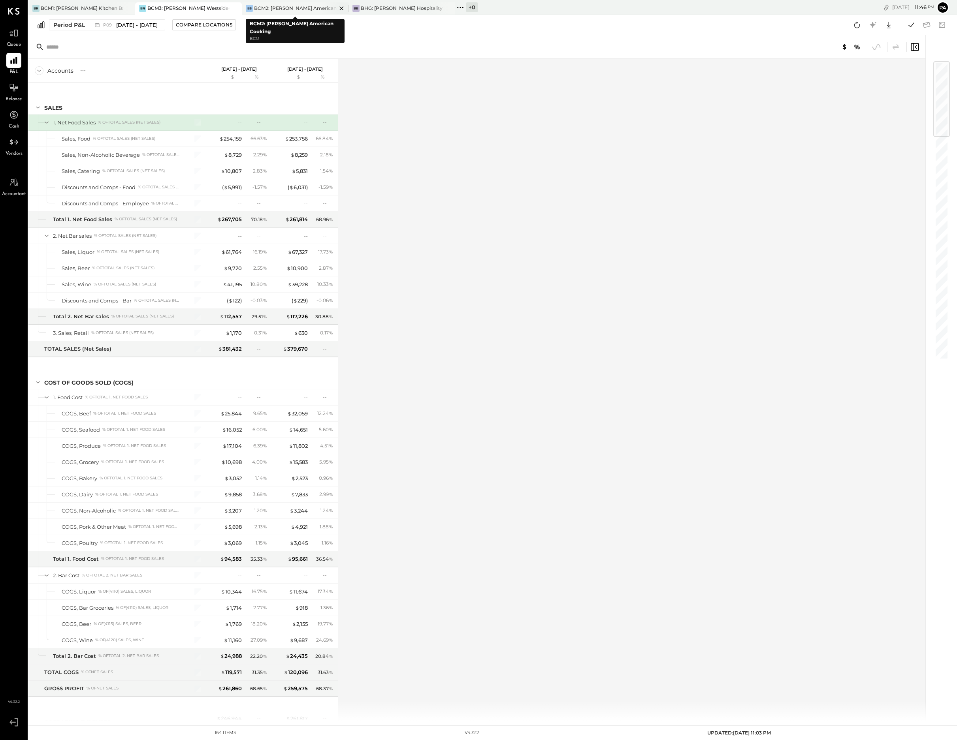
click at [313, 7] on div "BCM2: [PERSON_NAME] American Cooking" at bounding box center [295, 8] width 83 height 7
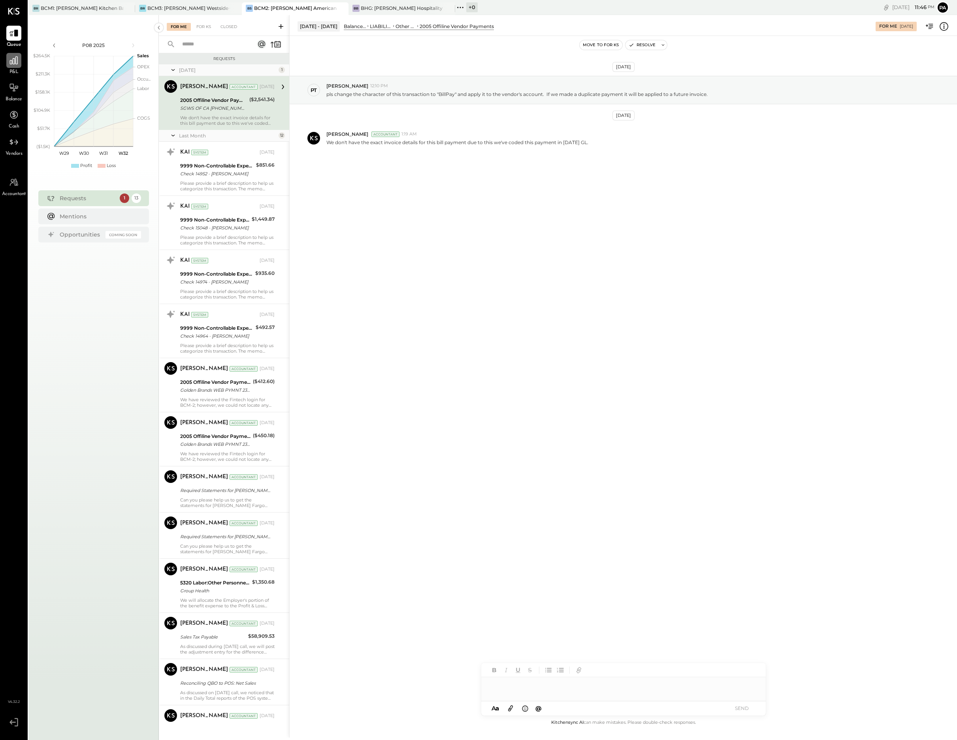
click at [11, 66] on div at bounding box center [13, 60] width 15 height 15
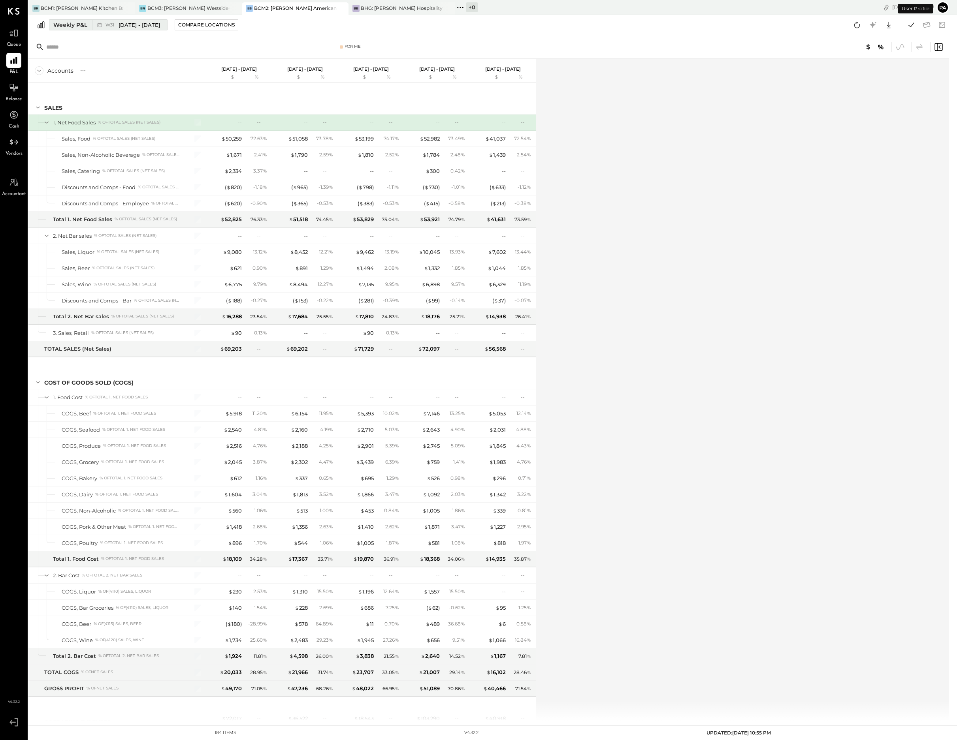
click at [122, 25] on span "[DATE] - [DATE]" at bounding box center [138, 25] width 41 height 8
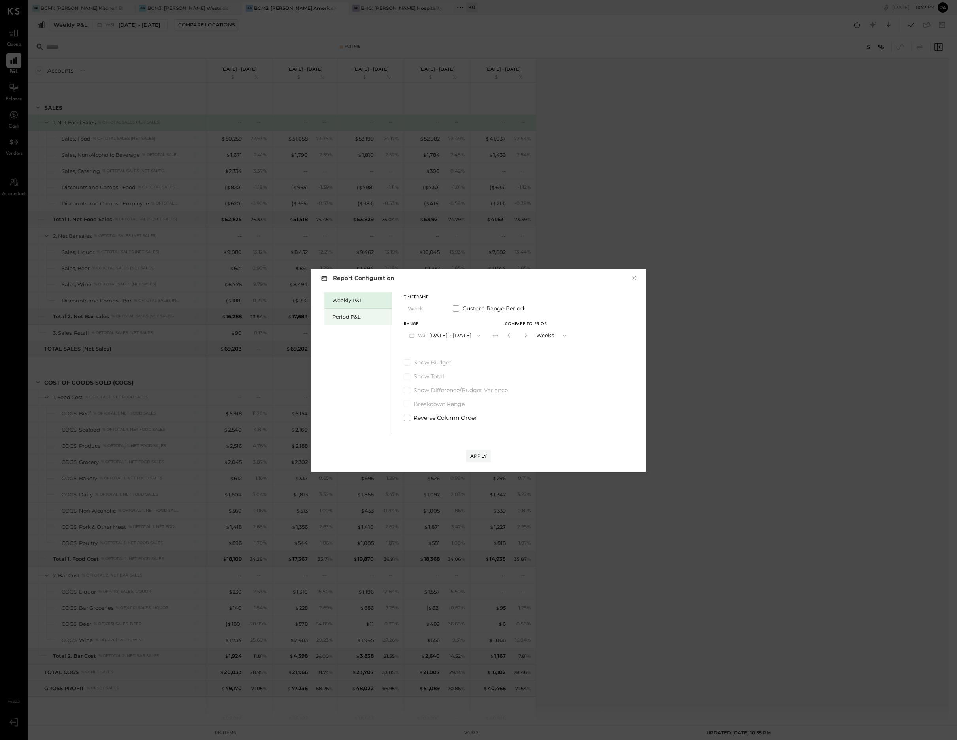
click at [348, 320] on div "Period P&L" at bounding box center [359, 317] width 55 height 8
click at [482, 337] on span "button" at bounding box center [477, 336] width 10 height 6
click at [604, 353] on div "Weekly P&L Period P&L Timeframe Period Custom Range Period Range P08 [DATE] - […" at bounding box center [478, 362] width 320 height 144
click at [476, 455] on div "Apply" at bounding box center [478, 456] width 17 height 7
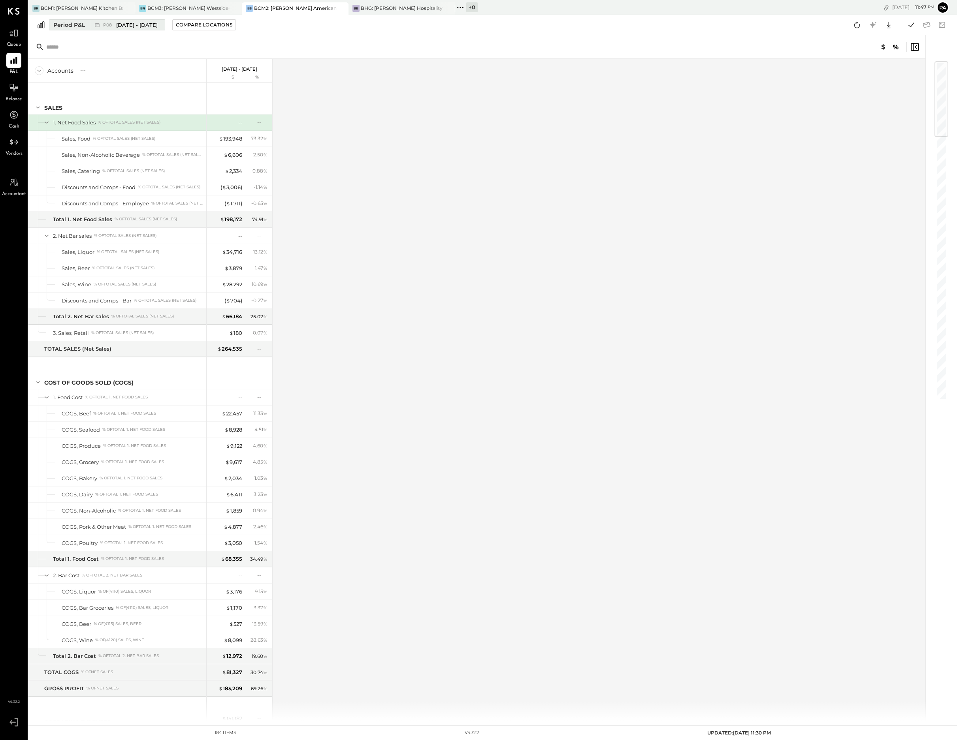
click at [116, 24] on span "[DATE] - [DATE]" at bounding box center [136, 25] width 41 height 8
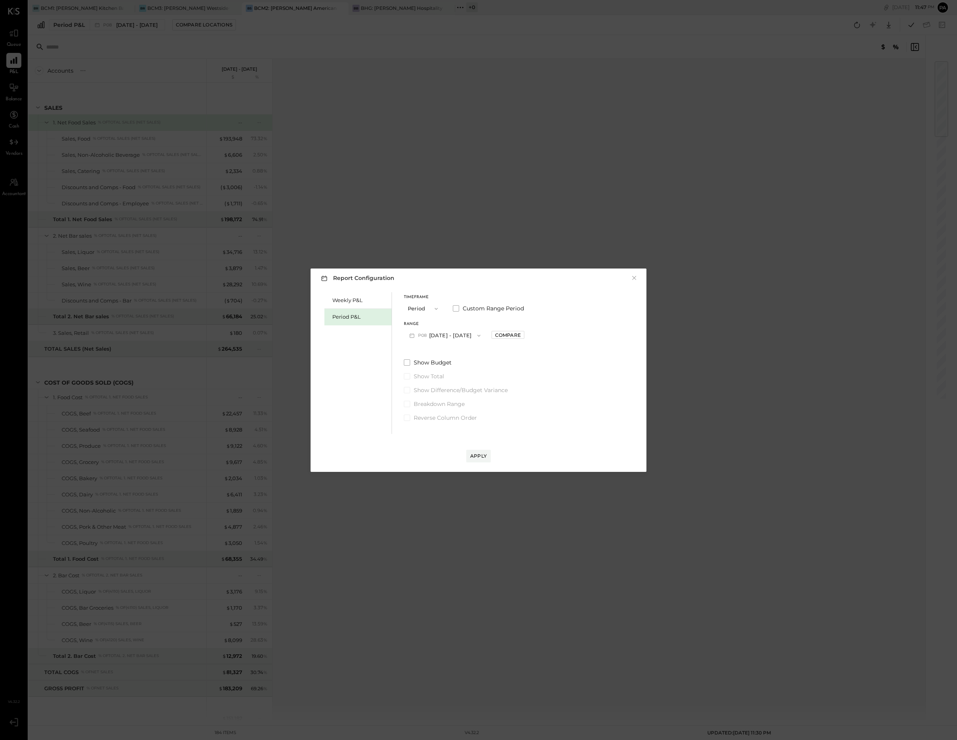
click at [482, 337] on icon "button" at bounding box center [479, 336] width 6 height 6
click at [449, 336] on span "[DATE] - [DATE]" at bounding box center [441, 338] width 38 height 7
click at [475, 456] on div "Apply" at bounding box center [478, 456] width 17 height 7
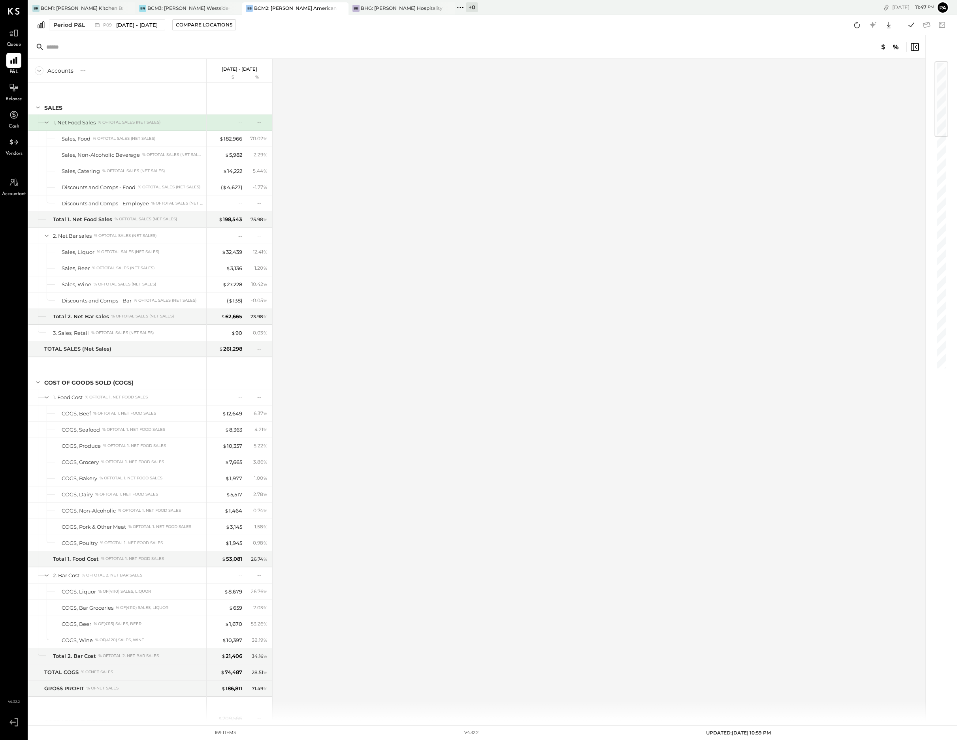
click at [662, 37] on div at bounding box center [476, 47] width 897 height 24
